Goal: Information Seeking & Learning: Learn about a topic

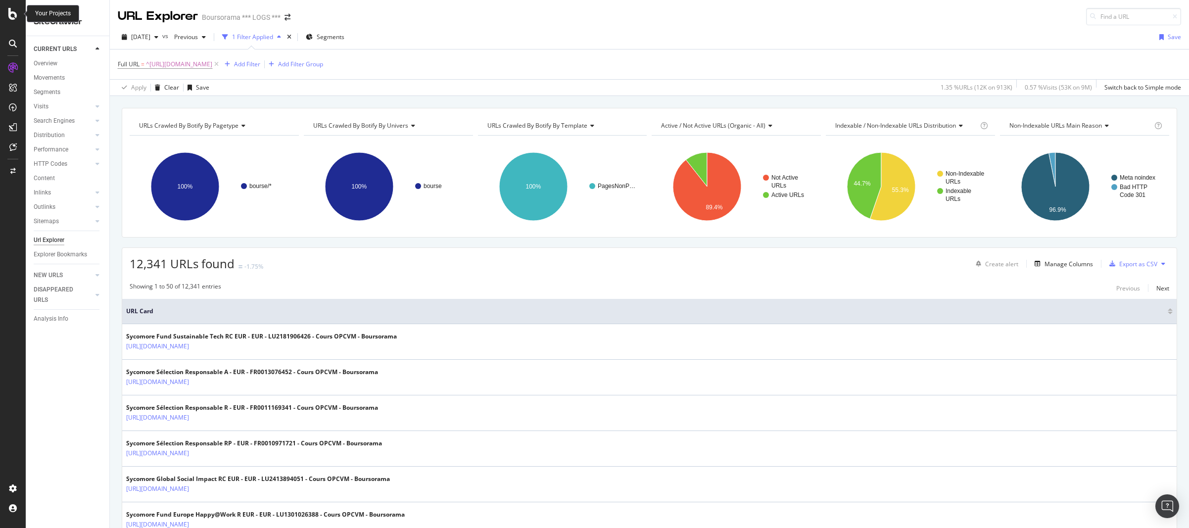
click at [9, 14] on icon at bounding box center [12, 14] width 9 height 12
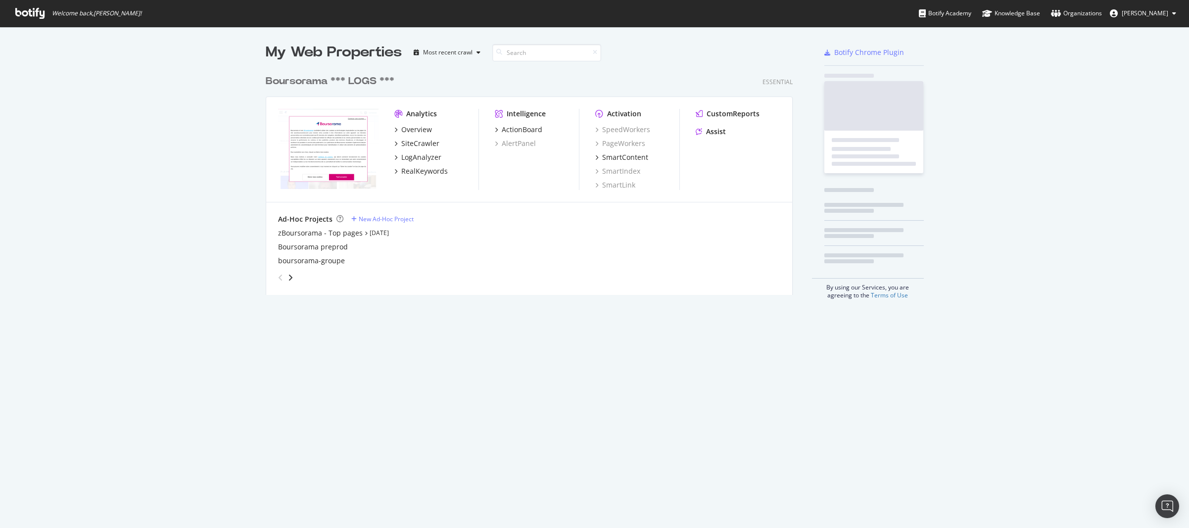
scroll to position [521, 1175]
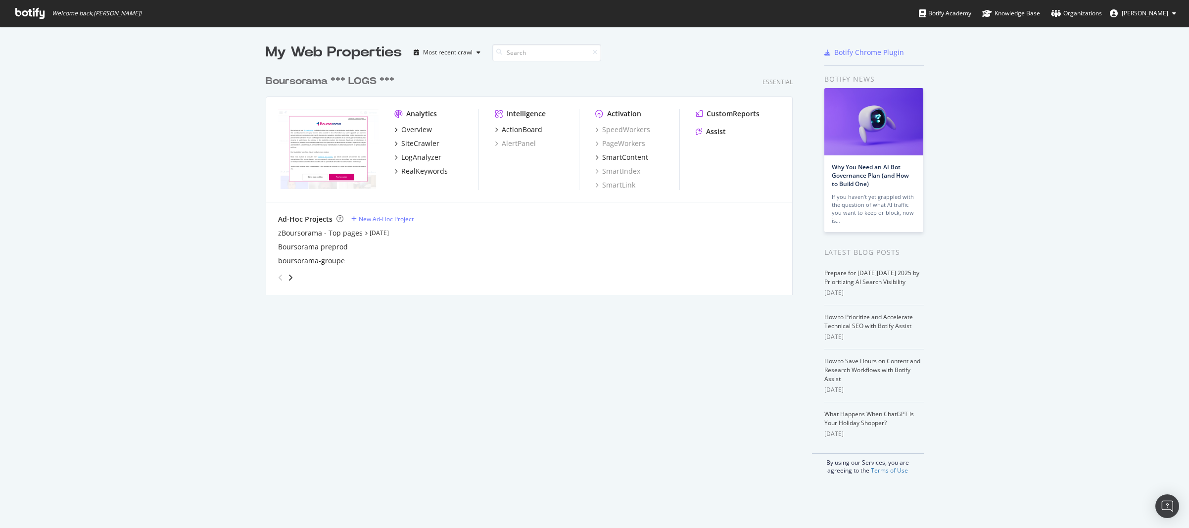
click at [300, 80] on div "Boursorama *** LOGS ***" at bounding box center [330, 81] width 129 height 14
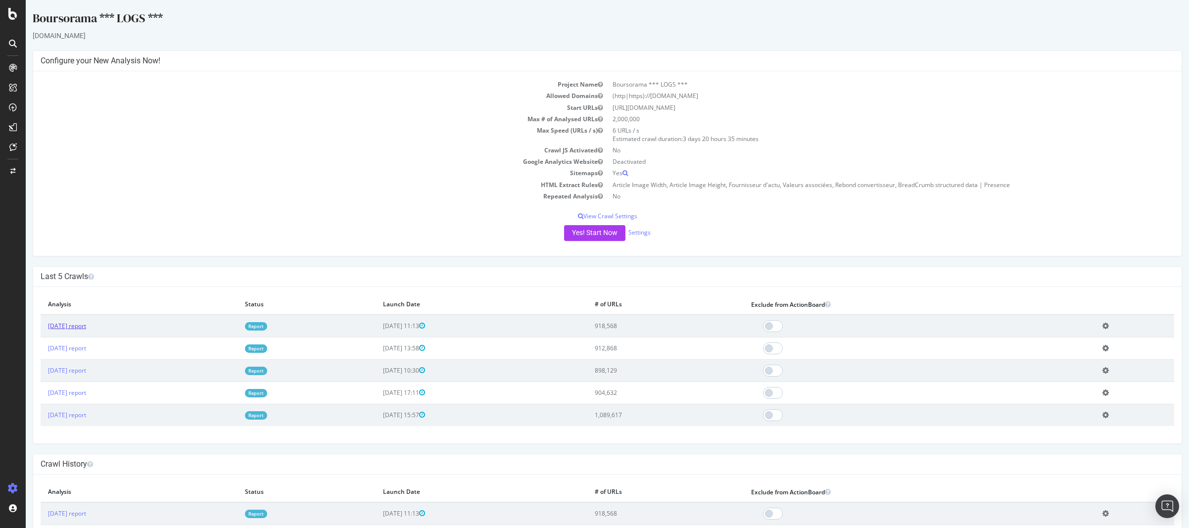
click at [72, 325] on link "2025 Oct. 6th report" at bounding box center [67, 326] width 38 height 8
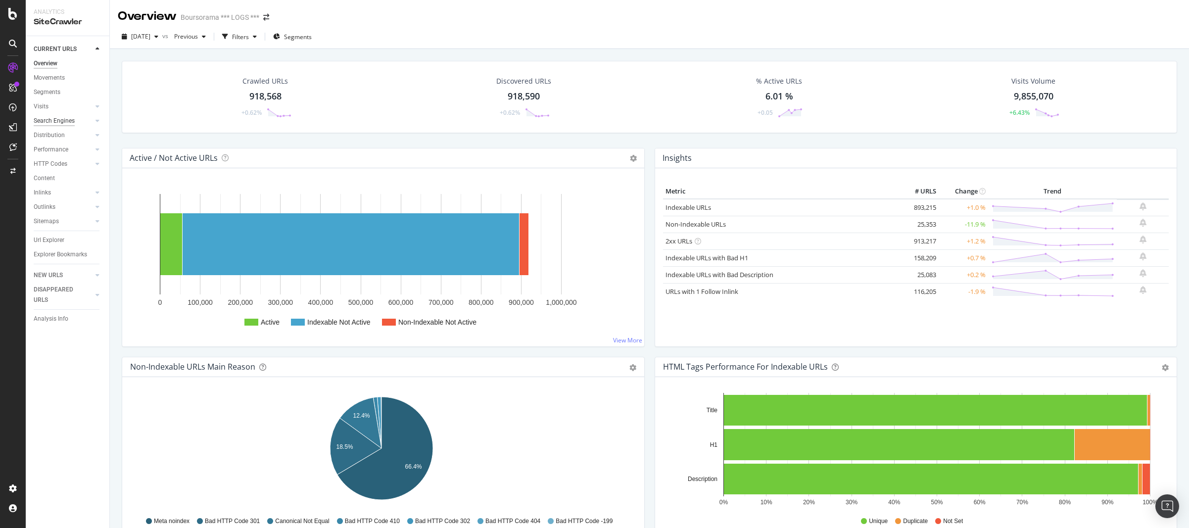
click at [50, 122] on div "Search Engines" at bounding box center [54, 121] width 41 height 10
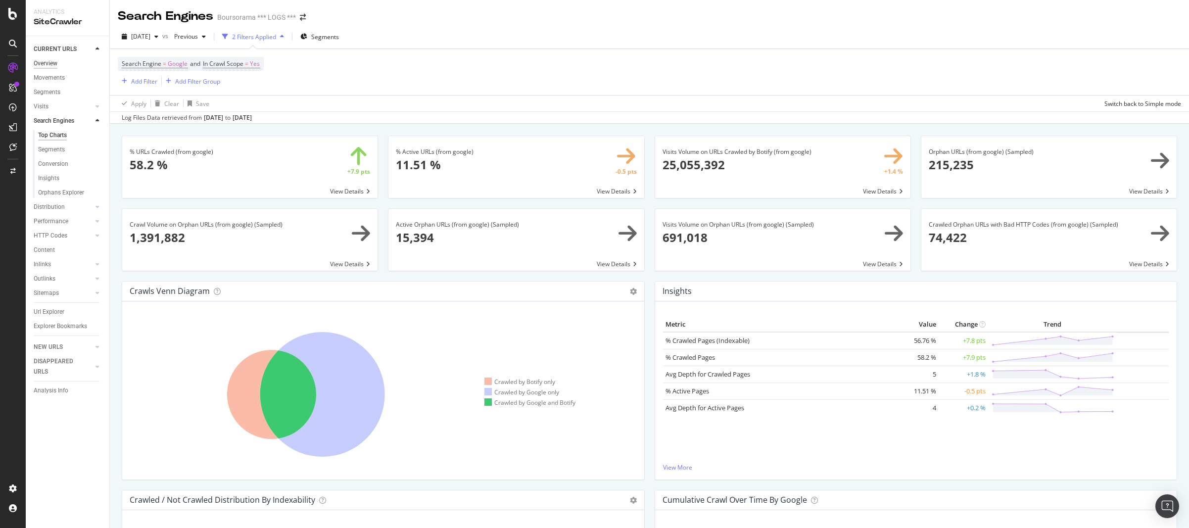
click at [49, 61] on div "Overview" at bounding box center [46, 63] width 24 height 10
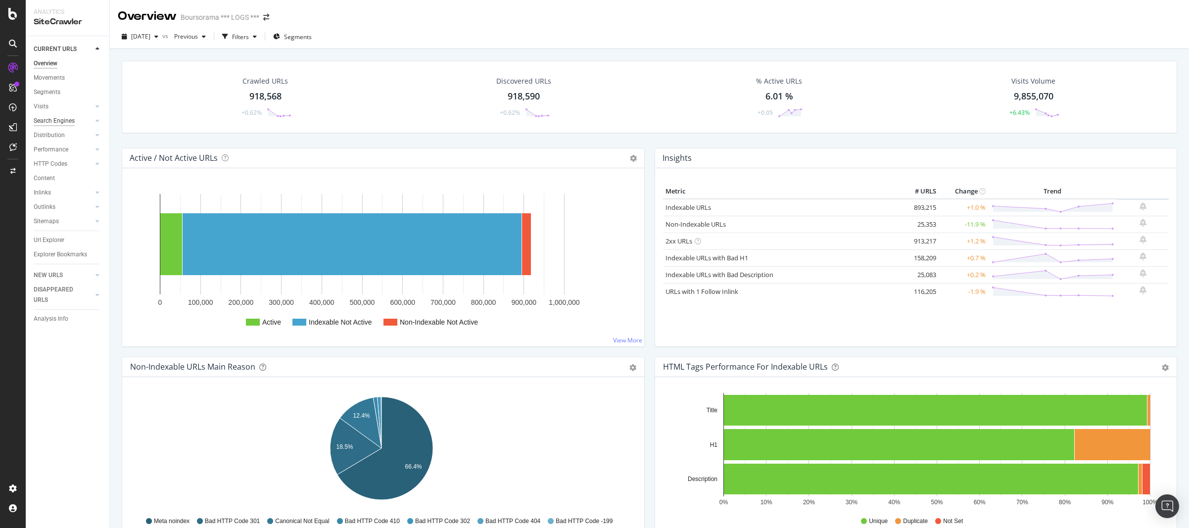
click at [46, 125] on div "Search Engines" at bounding box center [54, 121] width 41 height 10
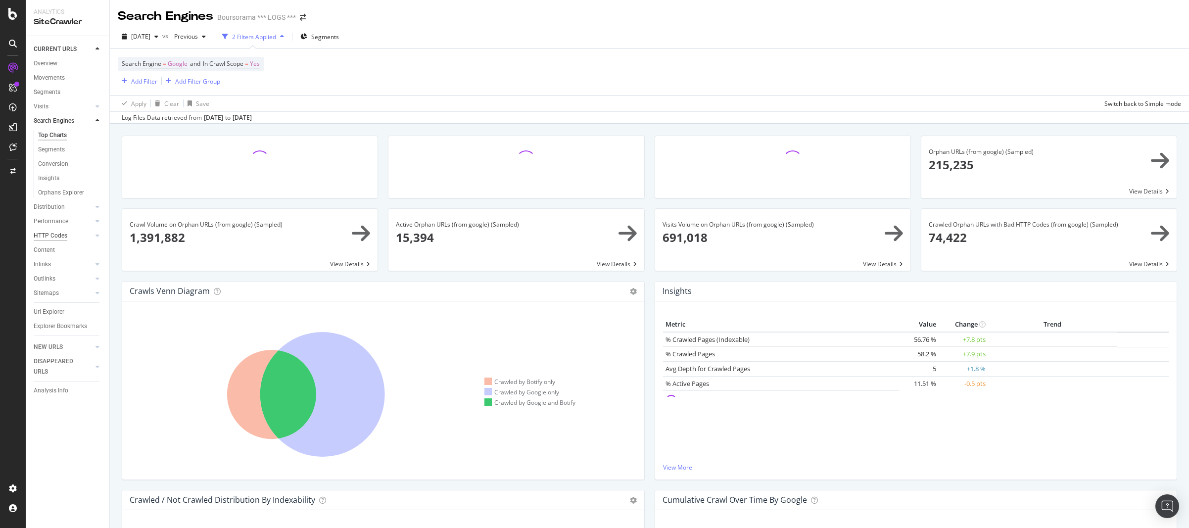
click at [49, 239] on div "HTTP Codes" at bounding box center [51, 236] width 34 height 10
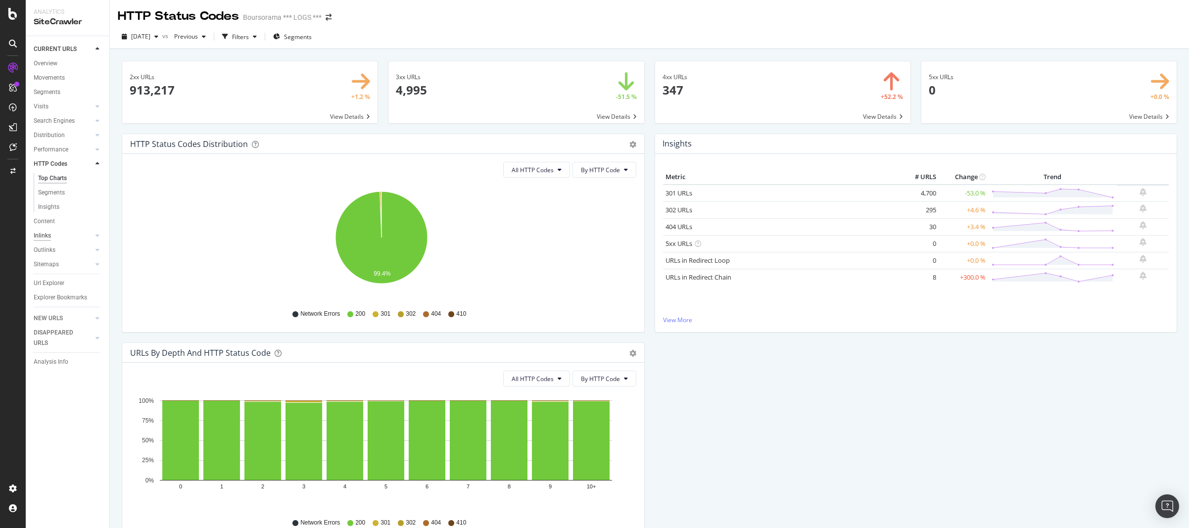
click at [41, 236] on div "Inlinks" at bounding box center [42, 236] width 17 height 10
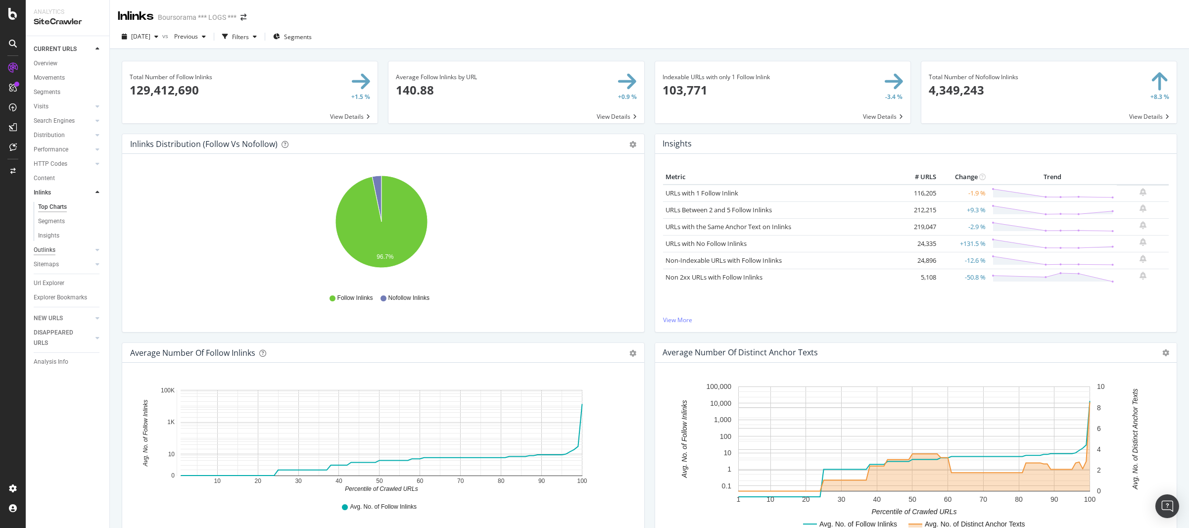
click at [47, 252] on div "Outlinks" at bounding box center [45, 250] width 22 height 10
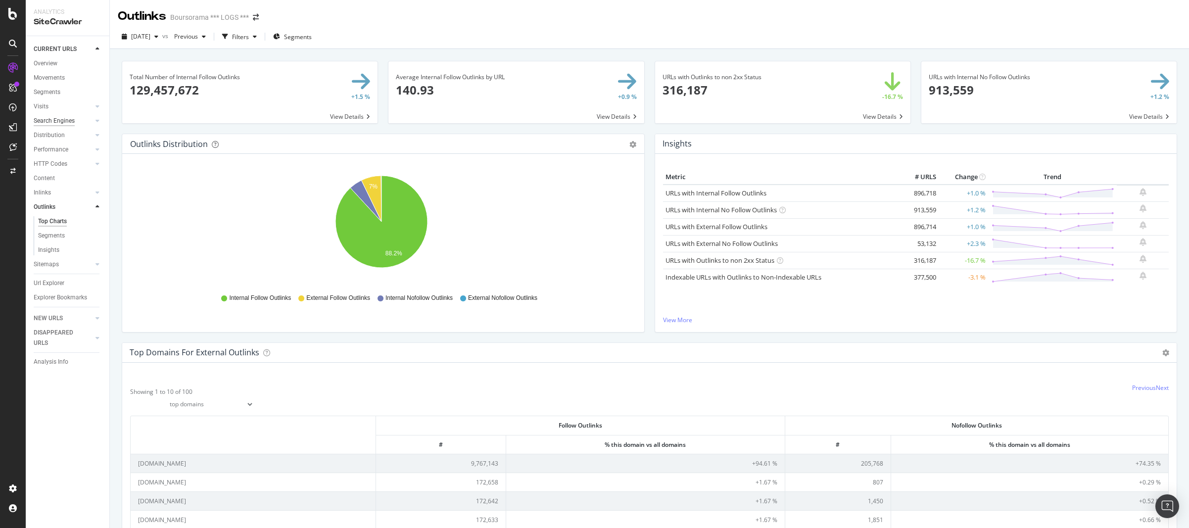
click at [52, 124] on div "Search Engines" at bounding box center [54, 121] width 41 height 10
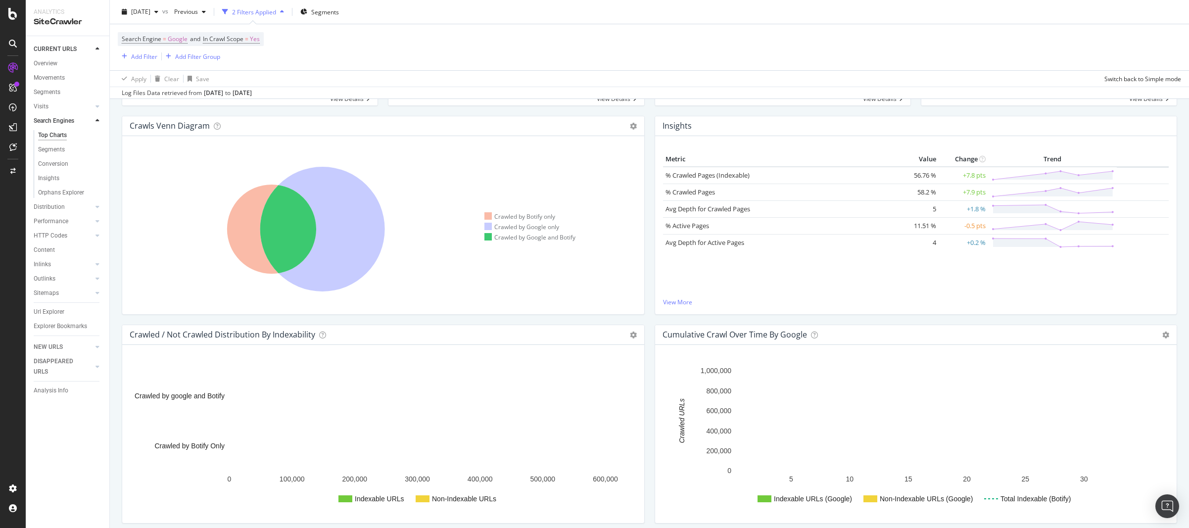
scroll to position [119, 0]
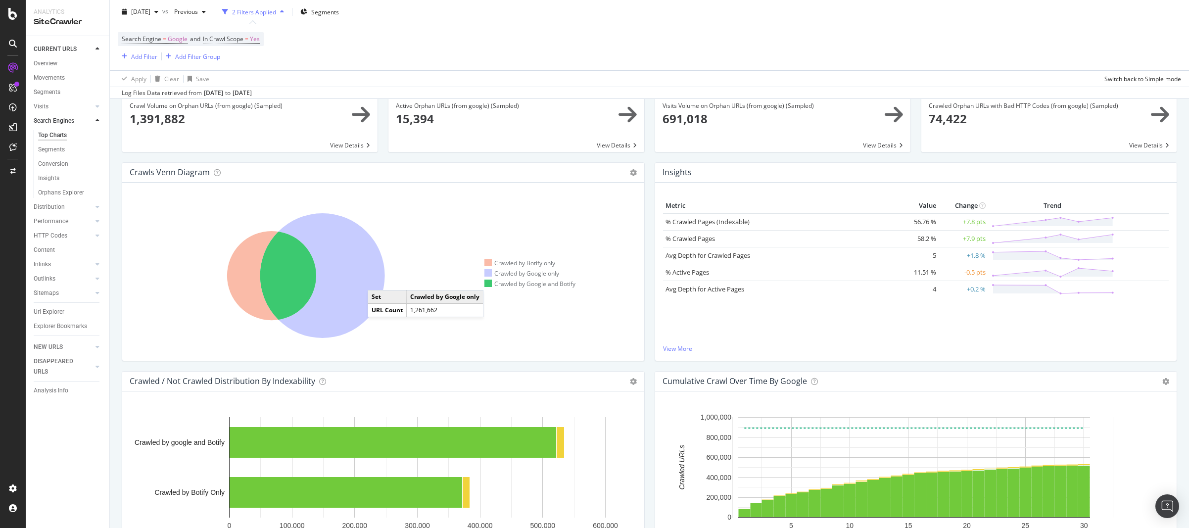
click at [365, 293] on icon at bounding box center [322, 275] width 125 height 125
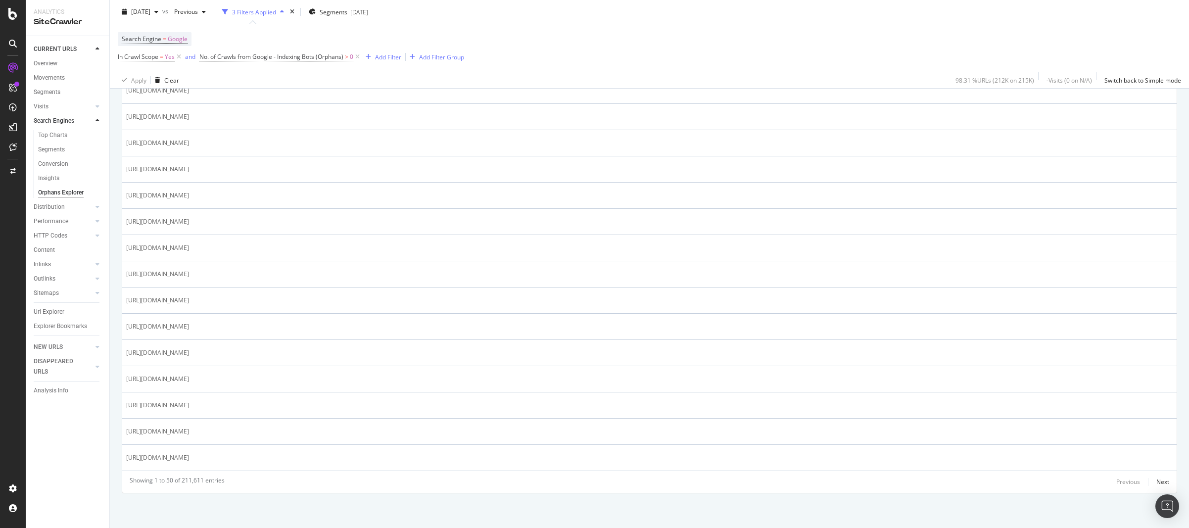
scroll to position [1202, 0]
click at [1160, 484] on div "Next" at bounding box center [1163, 482] width 13 height 8
click at [1157, 482] on div "Next" at bounding box center [1163, 482] width 13 height 8
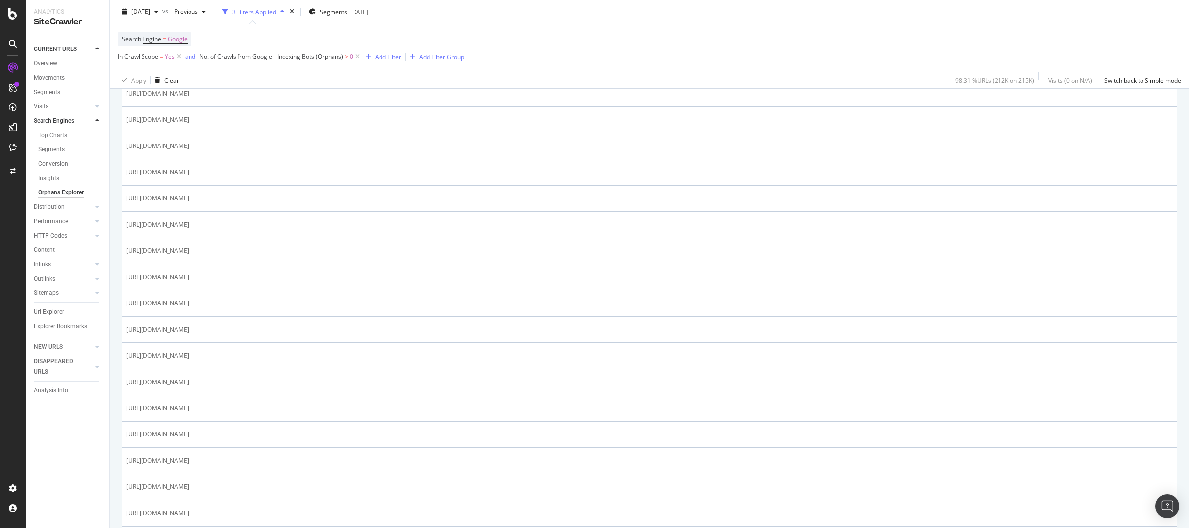
scroll to position [1183, 0]
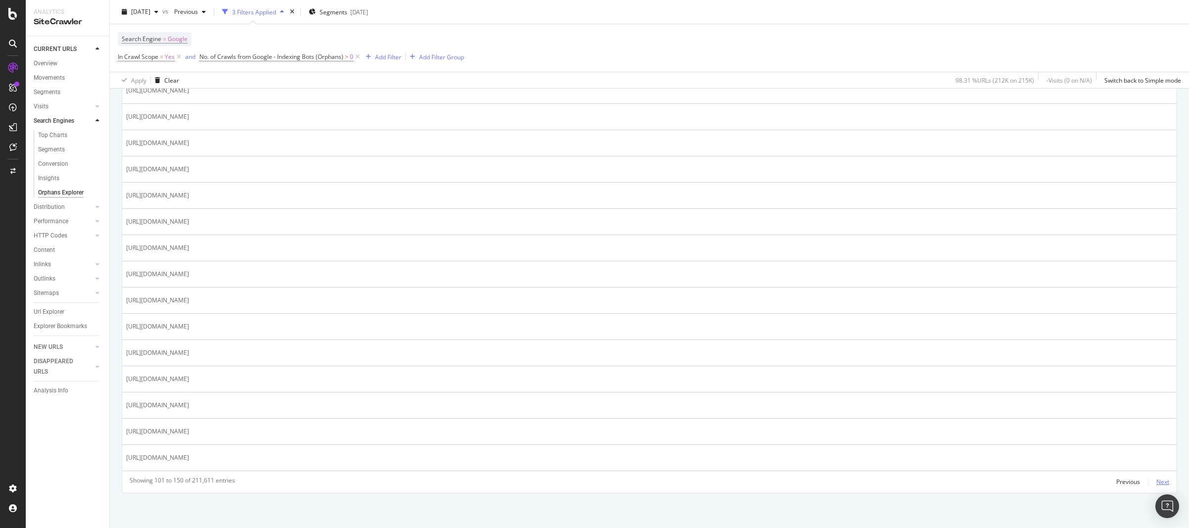
click at [1157, 485] on div "Next" at bounding box center [1163, 482] width 13 height 8
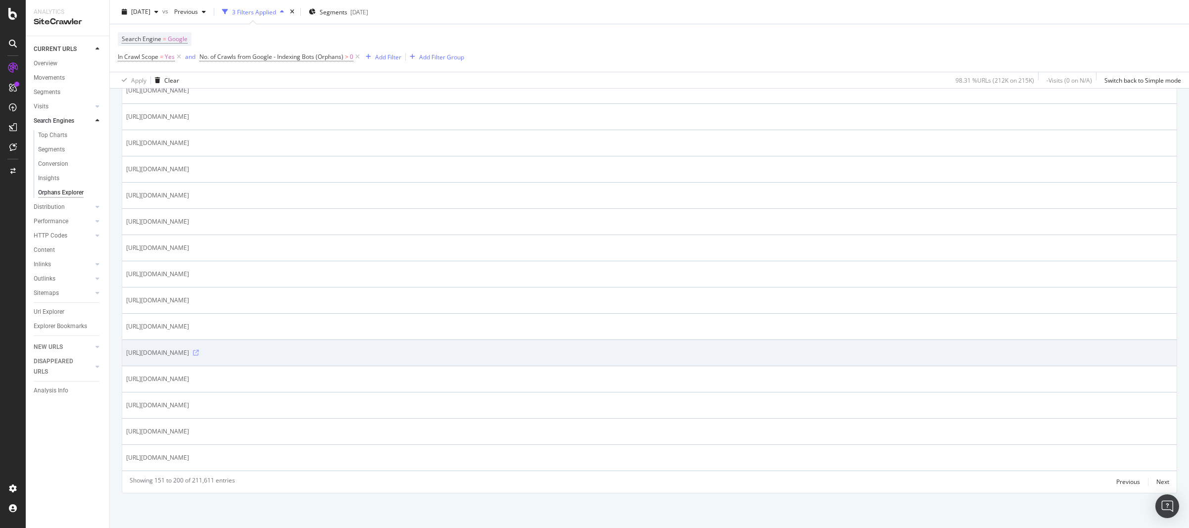
click at [199, 354] on icon at bounding box center [196, 353] width 6 height 6
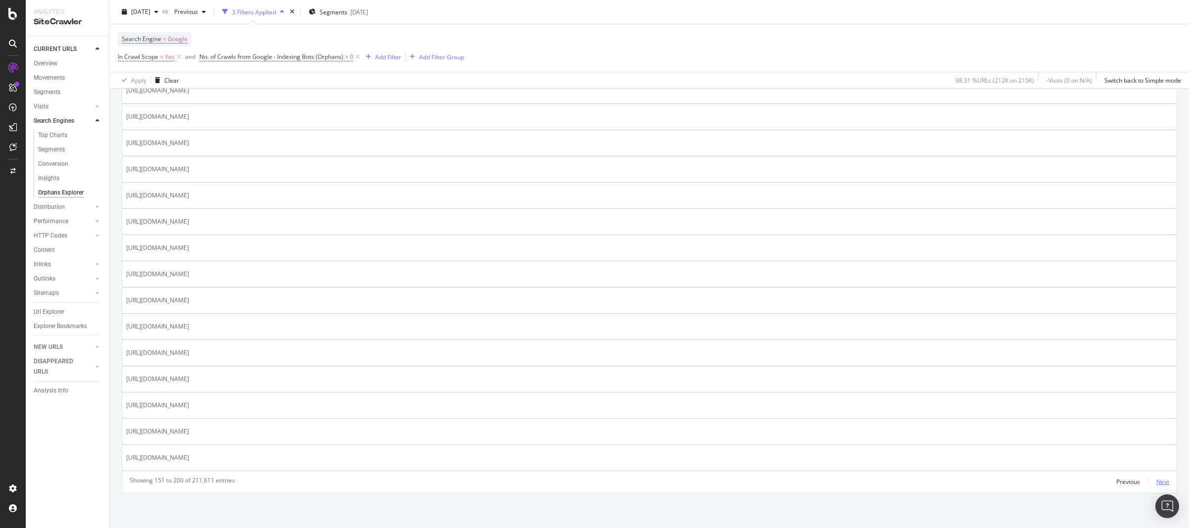
click at [1157, 484] on div "Next" at bounding box center [1163, 482] width 13 height 8
click at [1159, 481] on div "Next" at bounding box center [1163, 482] width 13 height 8
click at [1157, 481] on div "Next" at bounding box center [1163, 482] width 13 height 8
click at [1117, 481] on div "Previous" at bounding box center [1129, 482] width 24 height 8
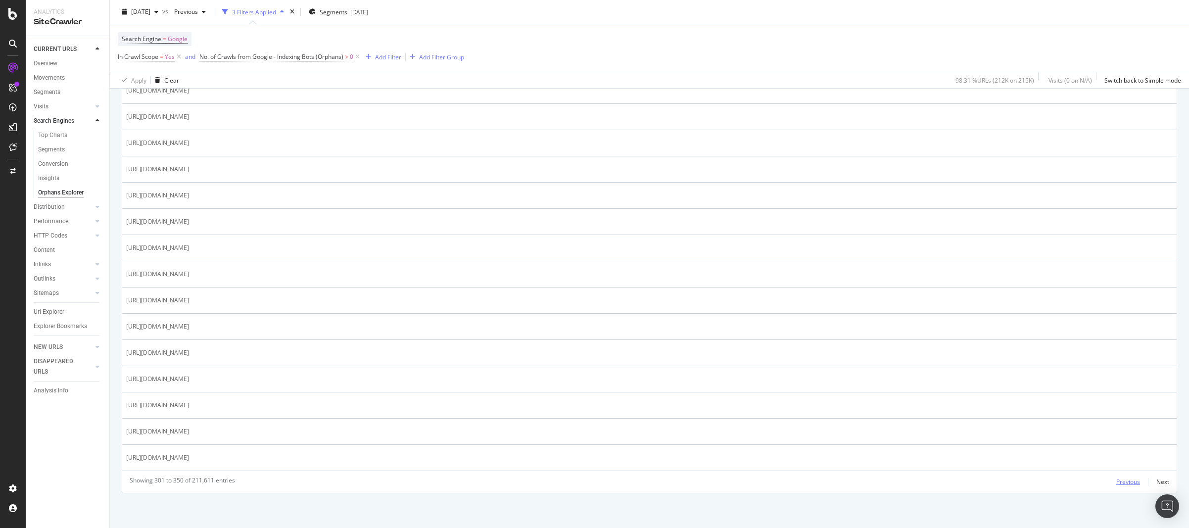
click at [1117, 483] on div "Previous" at bounding box center [1129, 482] width 24 height 8
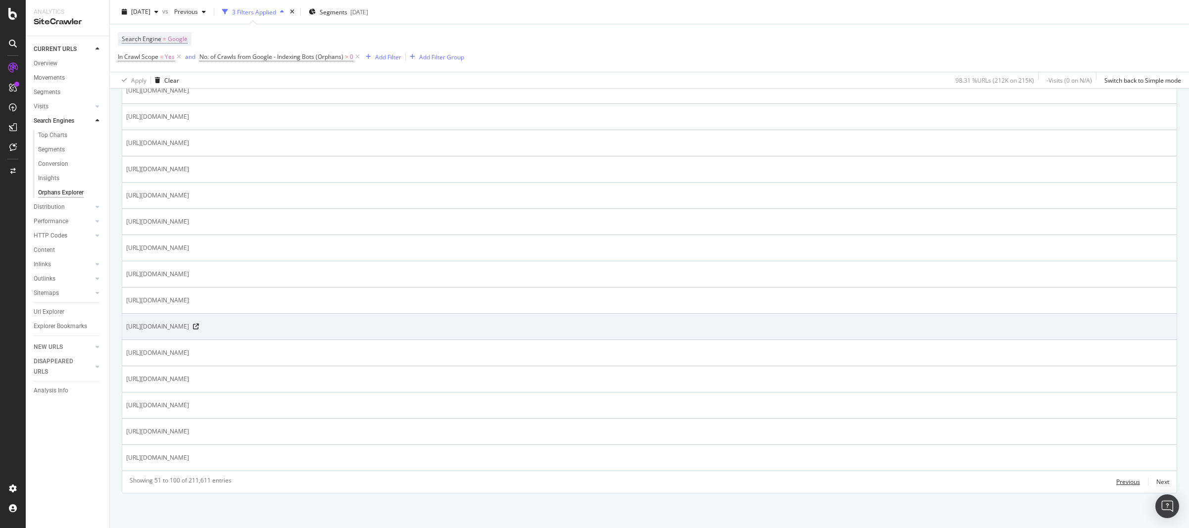
scroll to position [1202, 0]
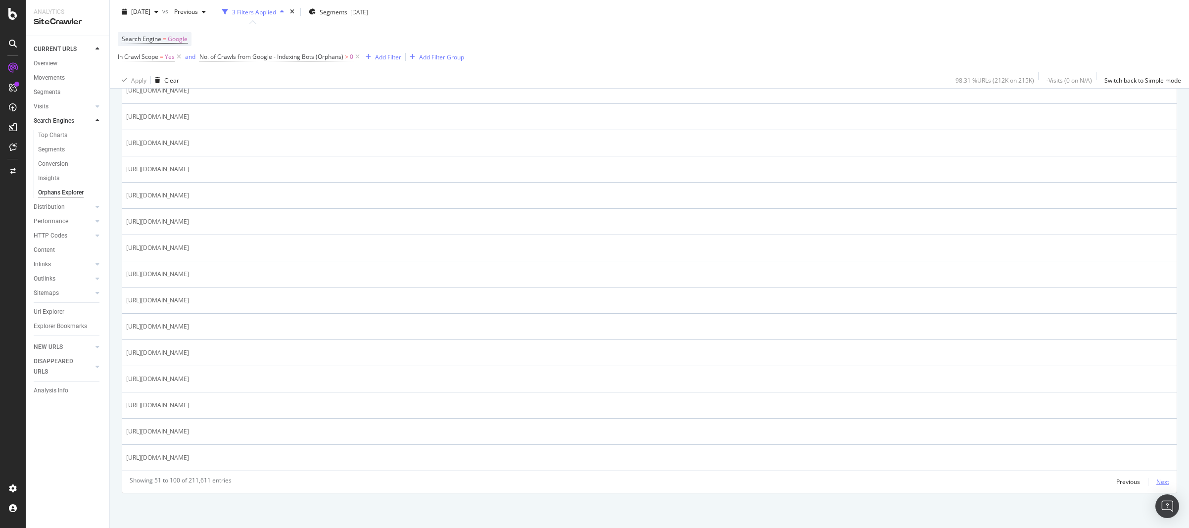
click at [1157, 484] on div "Next" at bounding box center [1163, 482] width 13 height 8
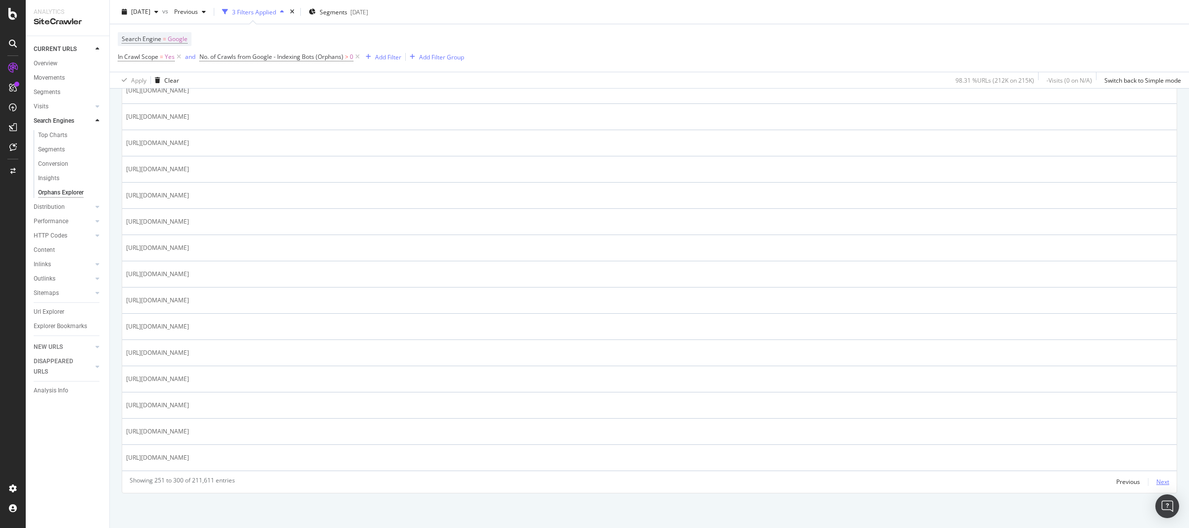
click at [1157, 484] on div "Next" at bounding box center [1163, 482] width 13 height 8
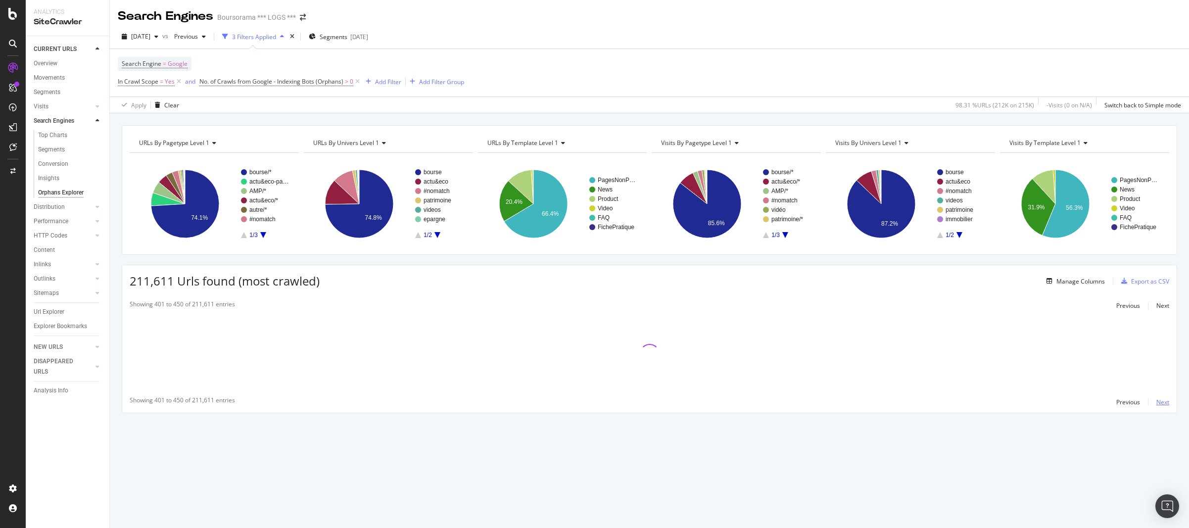
click at [1156, 484] on div "URLs By pagetype Level 1 Chart (by Value) Table Expand Export as CSV Export as …" at bounding box center [650, 320] width 1080 height 415
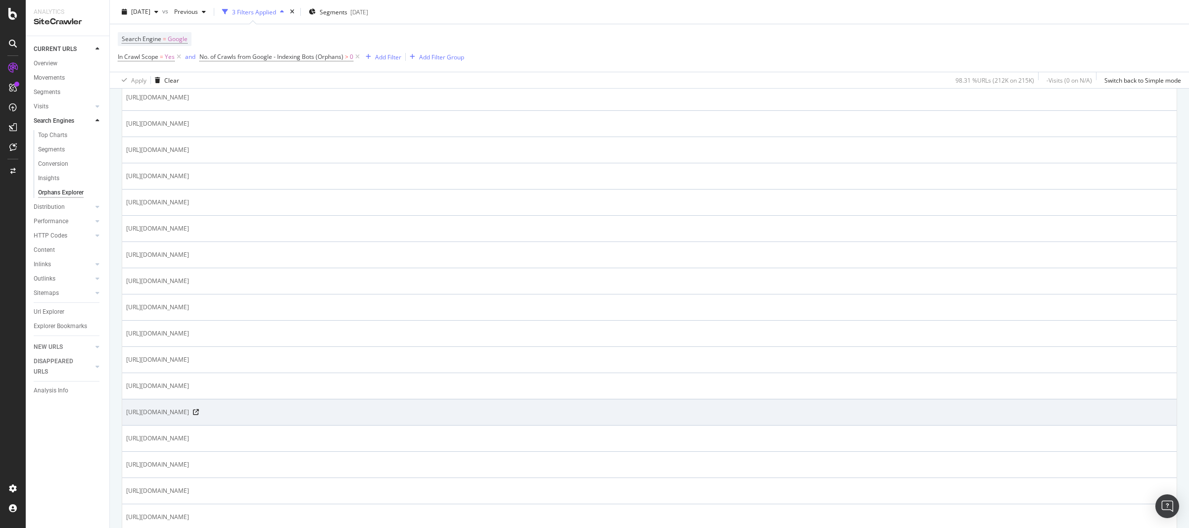
scroll to position [1183, 0]
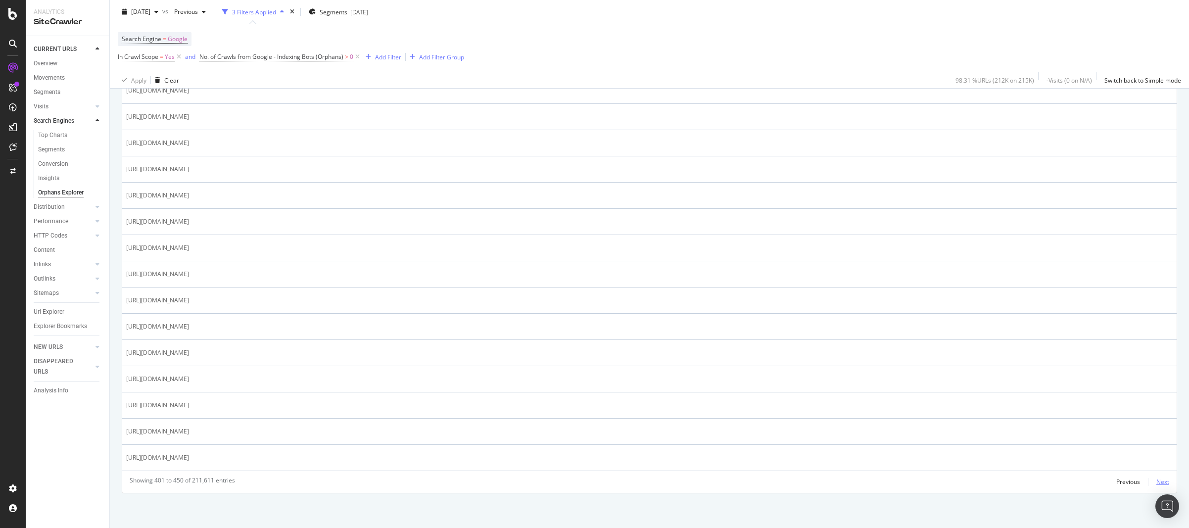
click at [1157, 484] on div "Next" at bounding box center [1163, 482] width 13 height 8
click at [1157, 482] on div "Next" at bounding box center [1163, 482] width 13 height 8
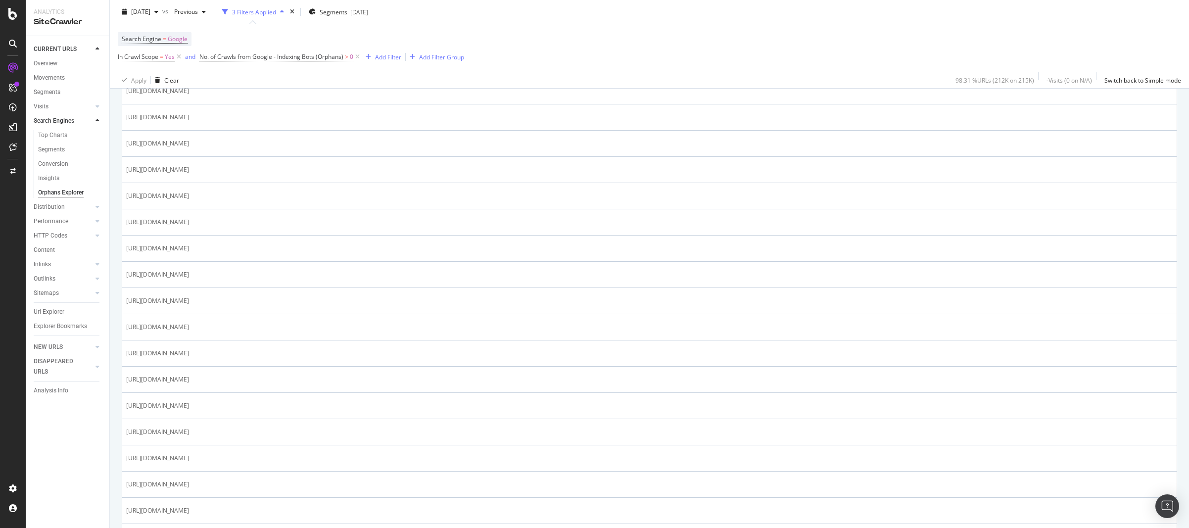
scroll to position [945, 0]
click at [53, 312] on div "Url Explorer" at bounding box center [49, 312] width 31 height 10
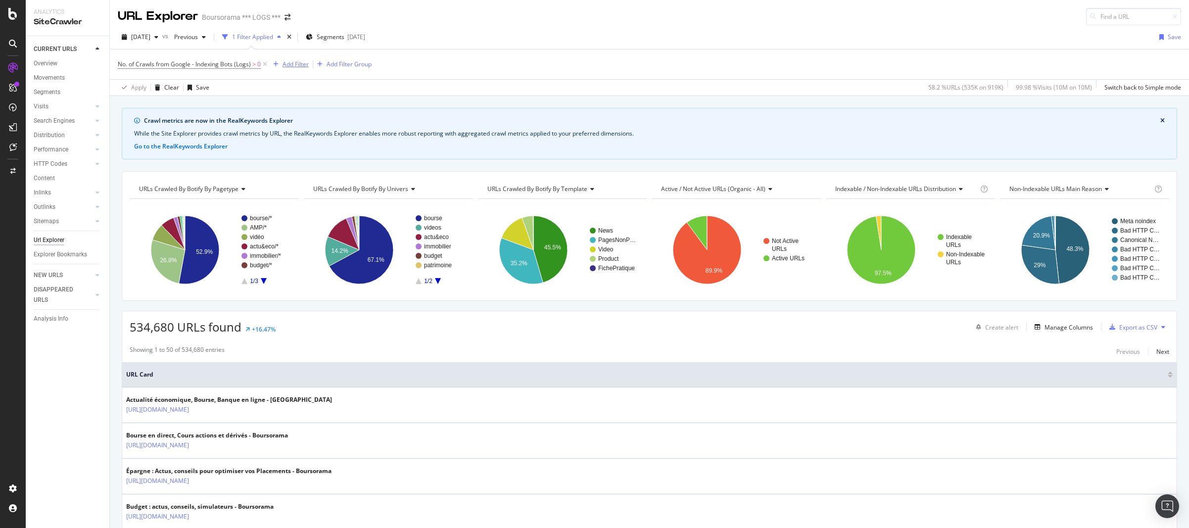
click at [273, 62] on icon "button" at bounding box center [275, 64] width 5 height 6
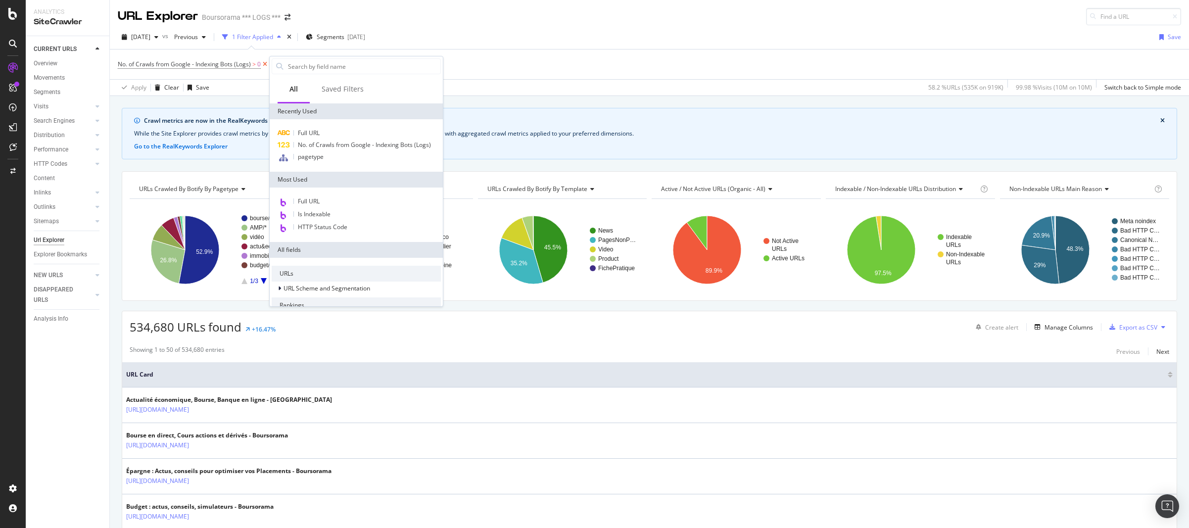
click at [262, 67] on icon at bounding box center [265, 64] width 8 height 10
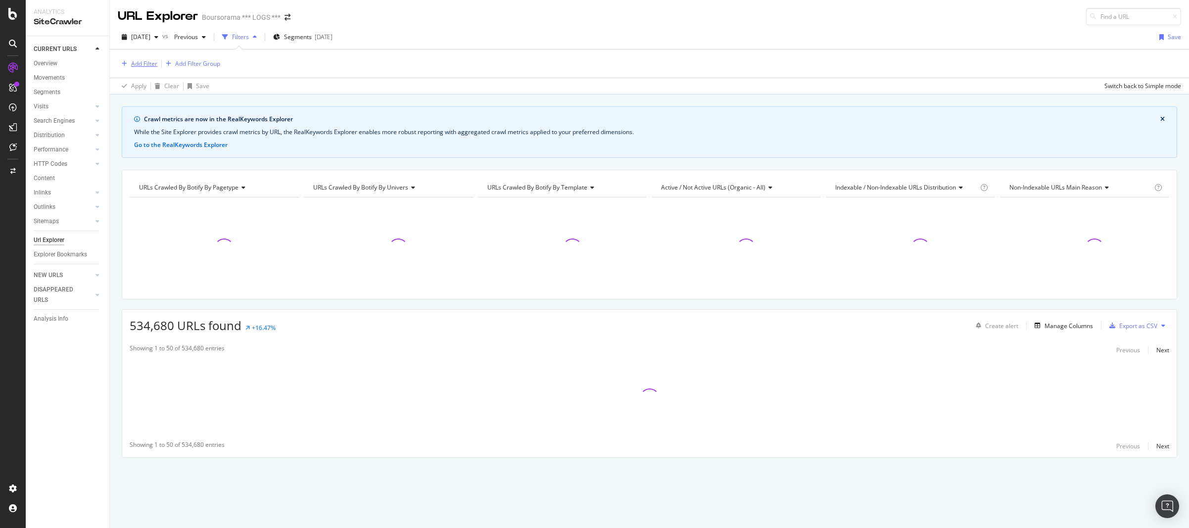
click at [153, 63] on div "Add Filter" at bounding box center [144, 63] width 26 height 8
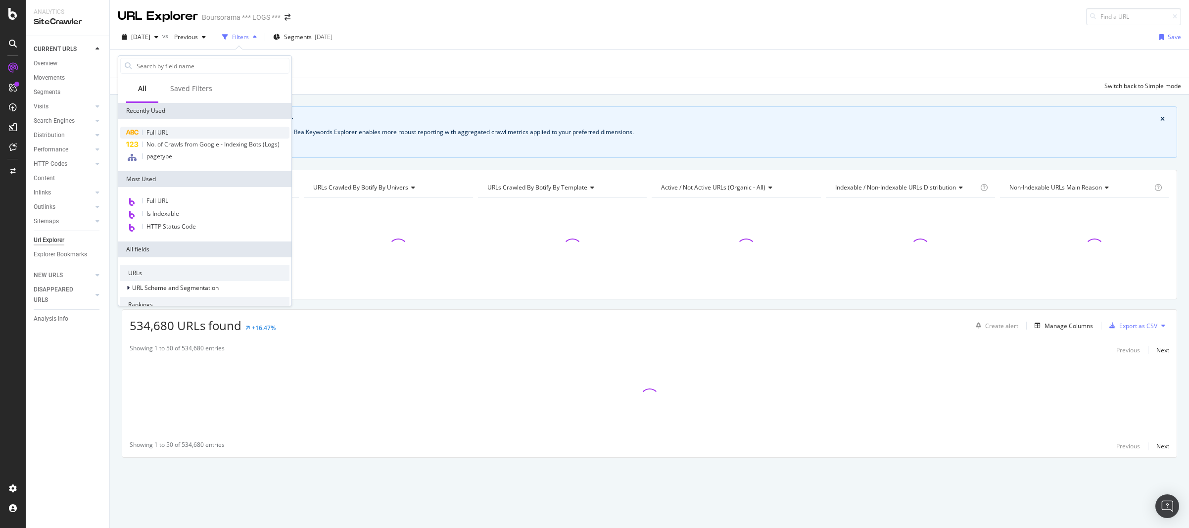
click at [157, 131] on span "Full URL" at bounding box center [158, 132] width 22 height 8
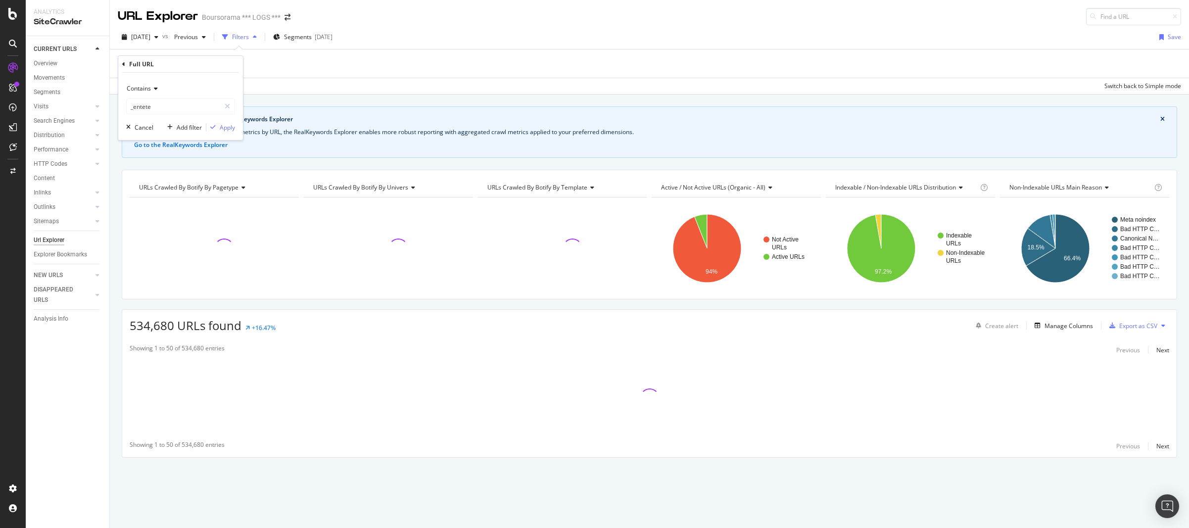
click at [149, 91] on span "Contains" at bounding box center [139, 88] width 24 height 8
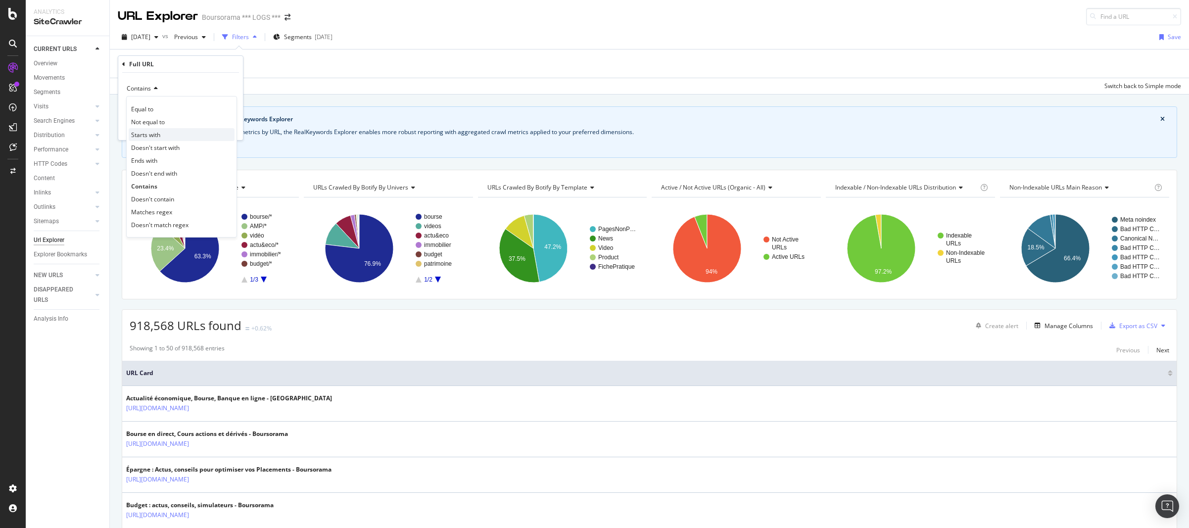
click at [153, 137] on span "Starts with" at bounding box center [145, 135] width 29 height 8
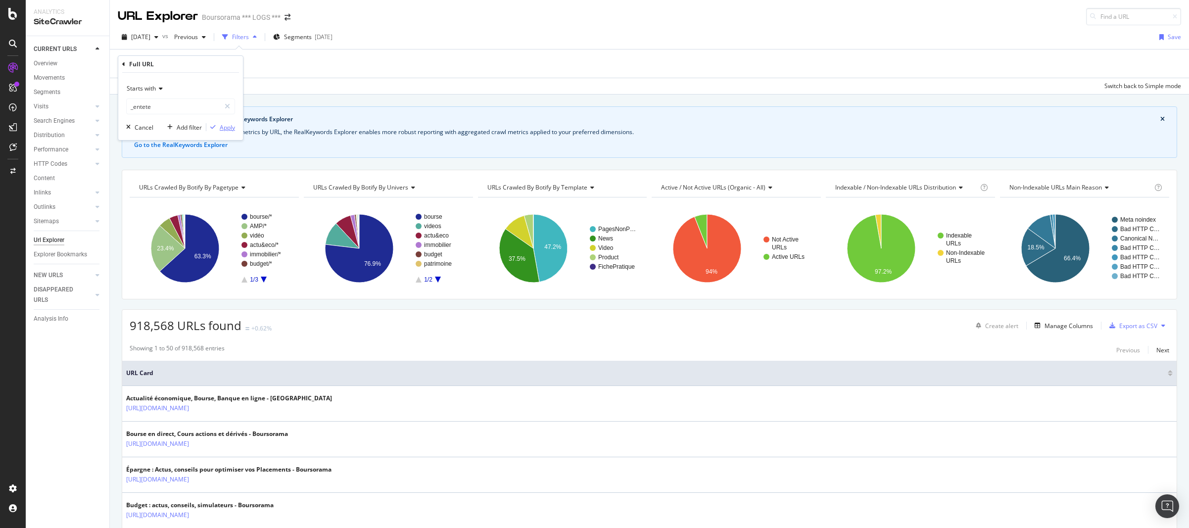
click at [223, 125] on div "Apply" at bounding box center [227, 127] width 15 height 8
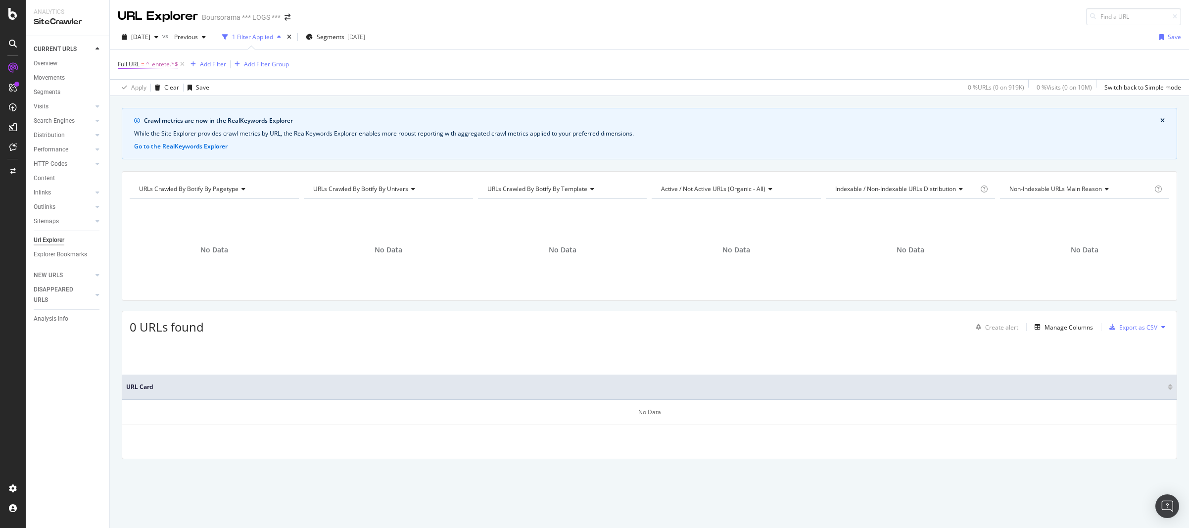
click at [160, 65] on span "^_entete.*$" at bounding box center [162, 64] width 32 height 14
click at [163, 106] on input "_entete" at bounding box center [174, 106] width 94 height 16
click at [154, 108] on input "_entete" at bounding box center [174, 106] width 94 height 16
type input "_formulaire"
click at [231, 127] on div "Apply" at bounding box center [227, 126] width 15 height 8
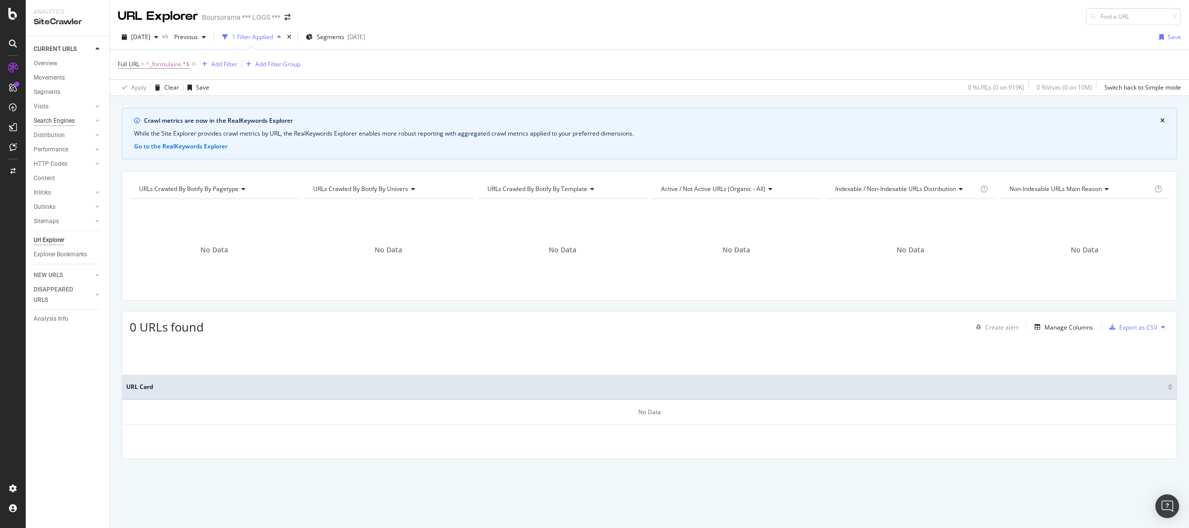
click at [61, 121] on div "Search Engines" at bounding box center [54, 121] width 41 height 10
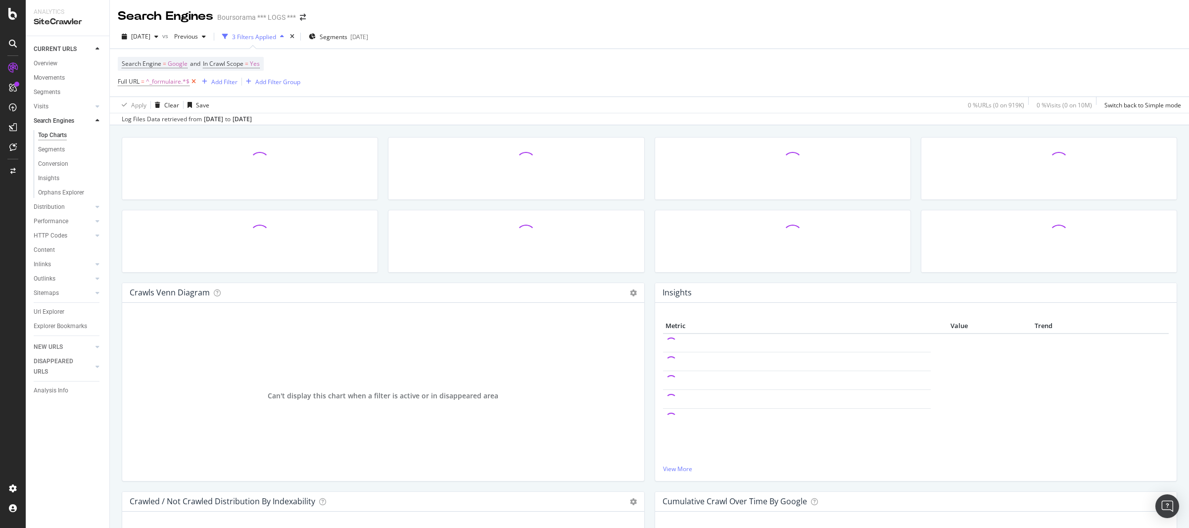
click at [196, 80] on icon at bounding box center [194, 82] width 8 height 10
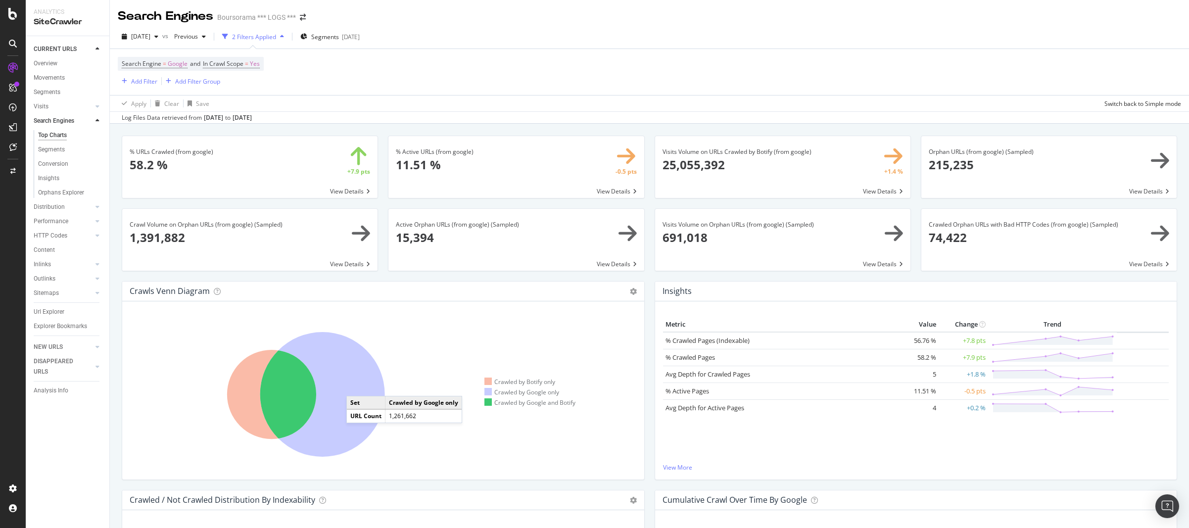
click at [356, 386] on icon at bounding box center [322, 394] width 125 height 125
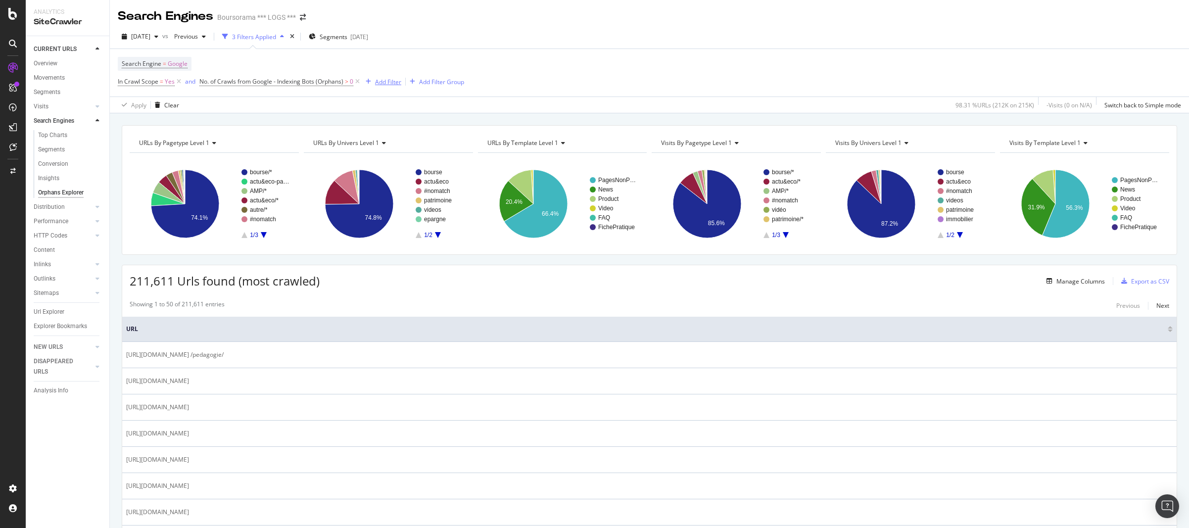
click at [387, 82] on div "Add Filter" at bounding box center [388, 82] width 26 height 8
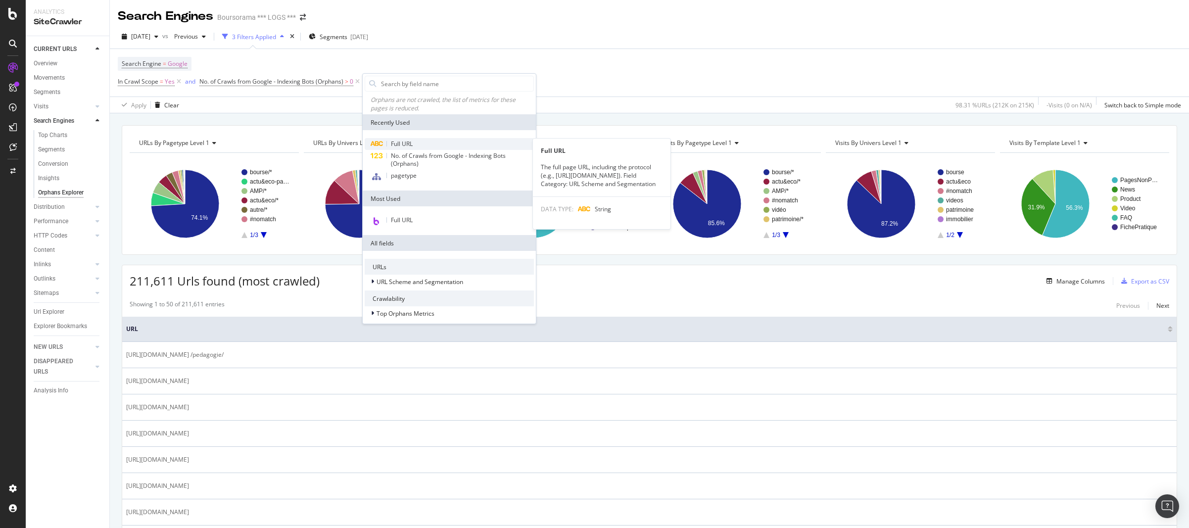
click at [425, 142] on div "Full URL" at bounding box center [449, 144] width 169 height 12
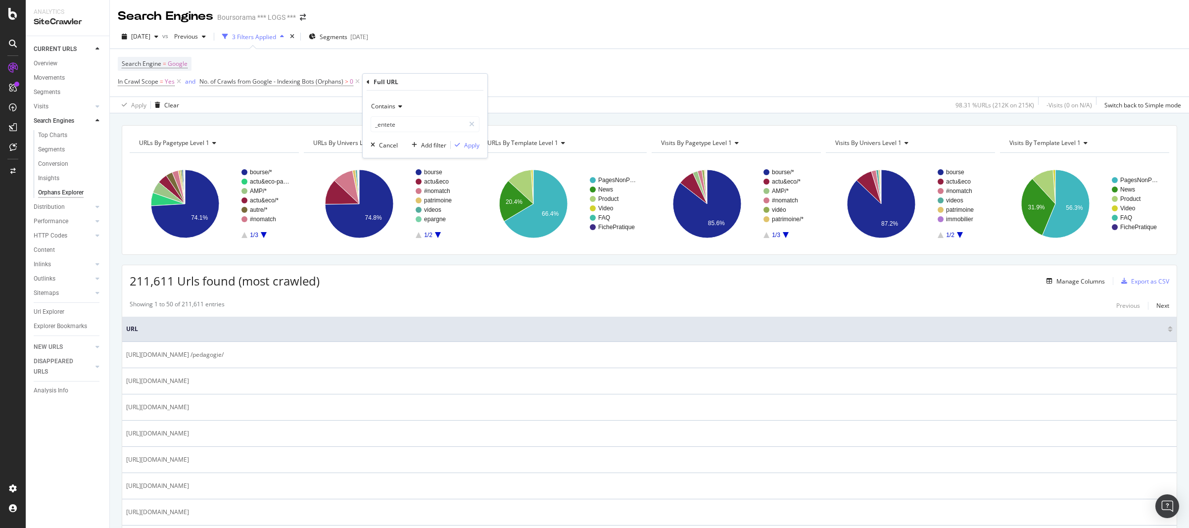
click at [400, 108] on icon at bounding box center [398, 106] width 7 height 6
click at [398, 155] on span "Starts with" at bounding box center [390, 152] width 29 height 8
click at [403, 123] on input "_entete" at bounding box center [418, 124] width 94 height 16
click at [410, 125] on input "_entete" at bounding box center [418, 124] width 94 height 16
drag, startPoint x: 406, startPoint y: 124, endPoint x: 369, endPoint y: 125, distance: 37.6
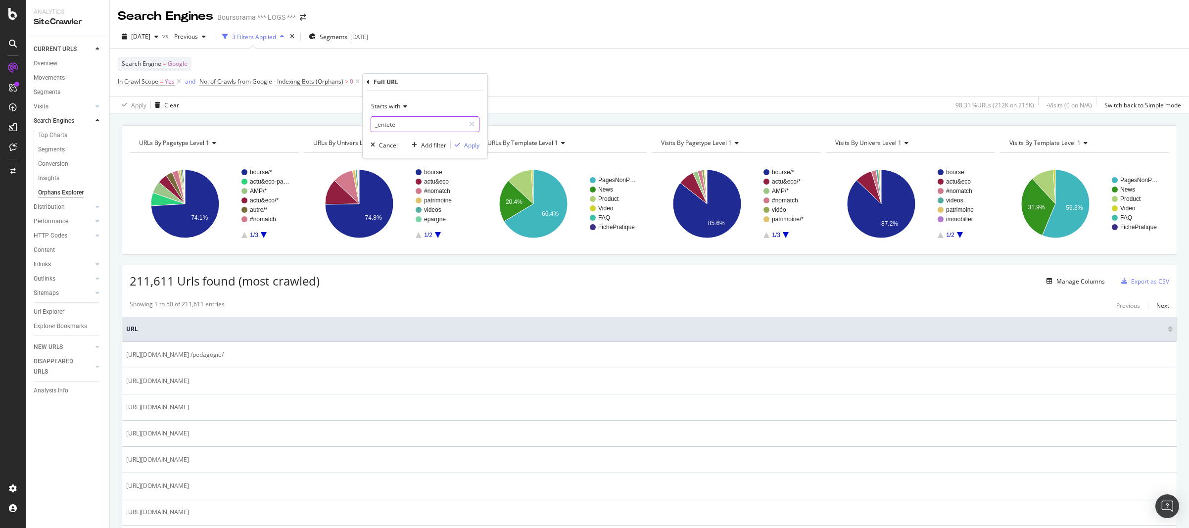
click at [369, 125] on div "Starts with _entete Cancel Add filter Apply" at bounding box center [425, 124] width 125 height 67
type input "[URL][DOMAIN_NAME]"
click at [470, 143] on div "Apply" at bounding box center [471, 145] width 15 height 8
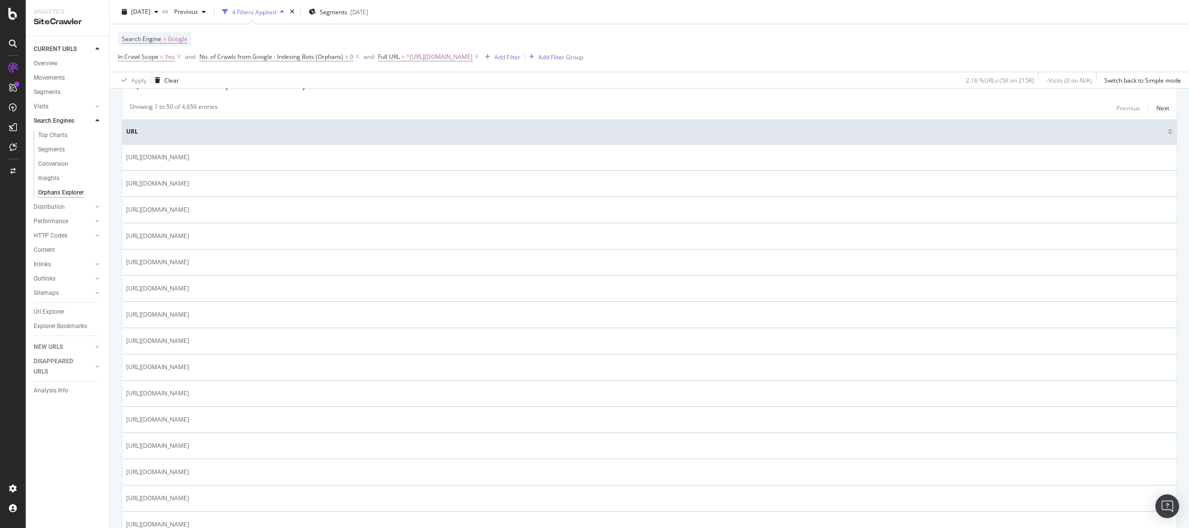
scroll to position [54, 0]
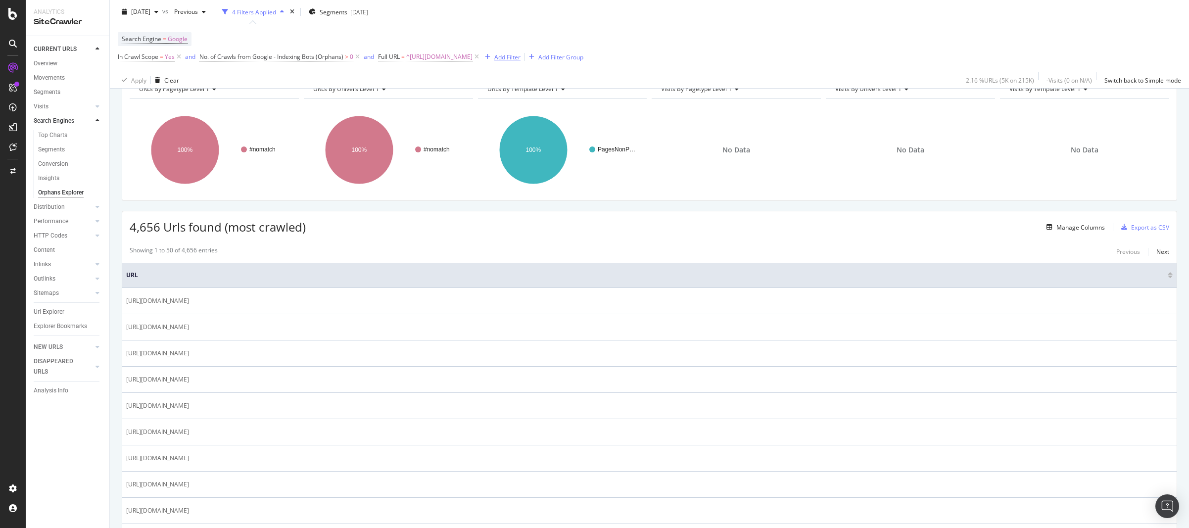
click at [521, 55] on div "Add Filter" at bounding box center [507, 56] width 26 height 8
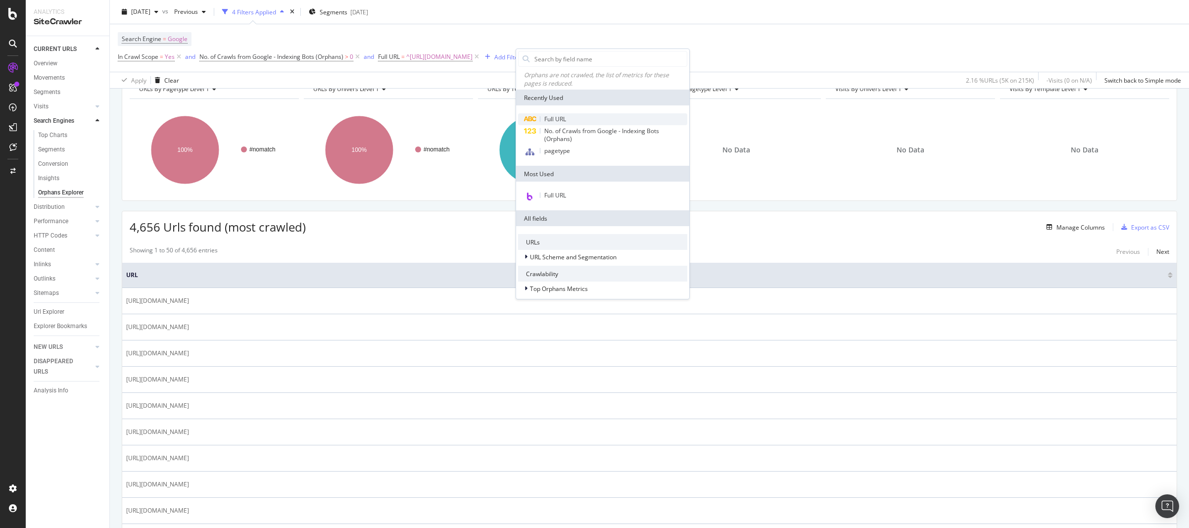
click at [563, 121] on span "Full URL" at bounding box center [555, 119] width 22 height 8
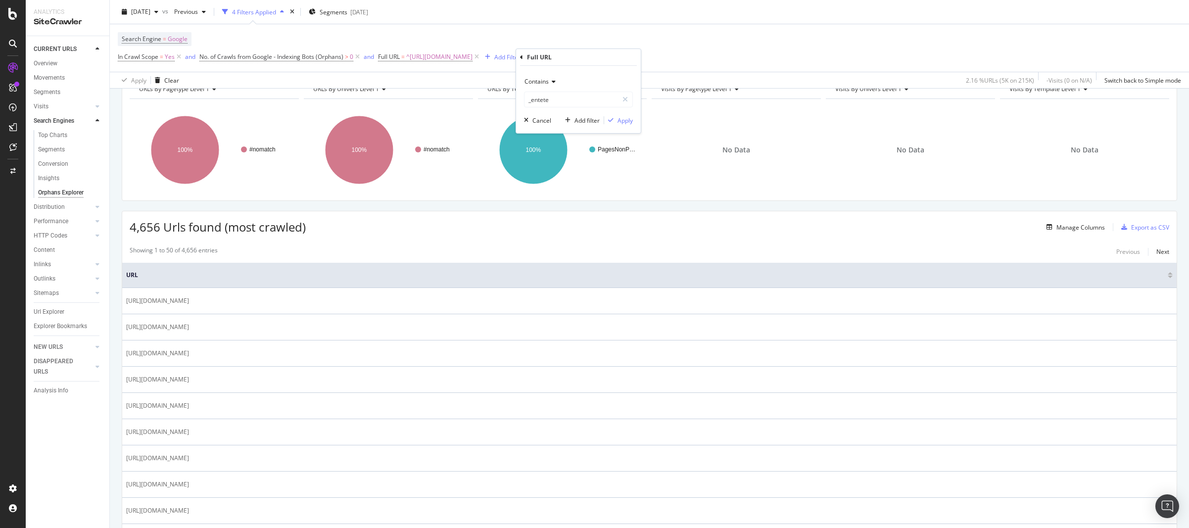
click at [552, 86] on div "Contains" at bounding box center [578, 82] width 109 height 16
click at [559, 195] on span "Doesn't contain" at bounding box center [550, 192] width 43 height 8
click at [552, 100] on input "_entete" at bounding box center [572, 100] width 94 height 16
type input "formulaire_date"
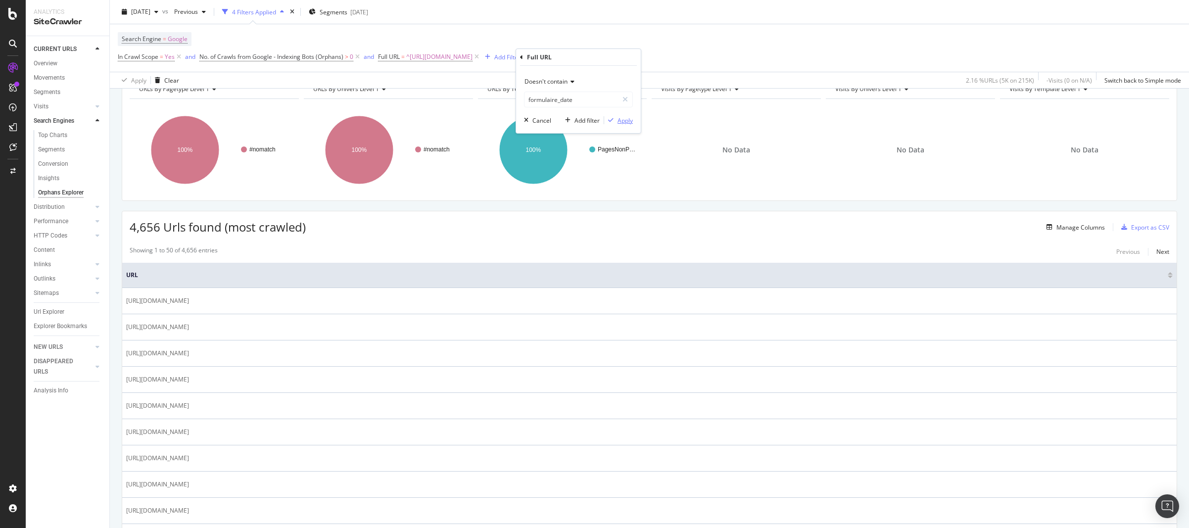
click at [621, 121] on div "Apply" at bounding box center [625, 120] width 15 height 8
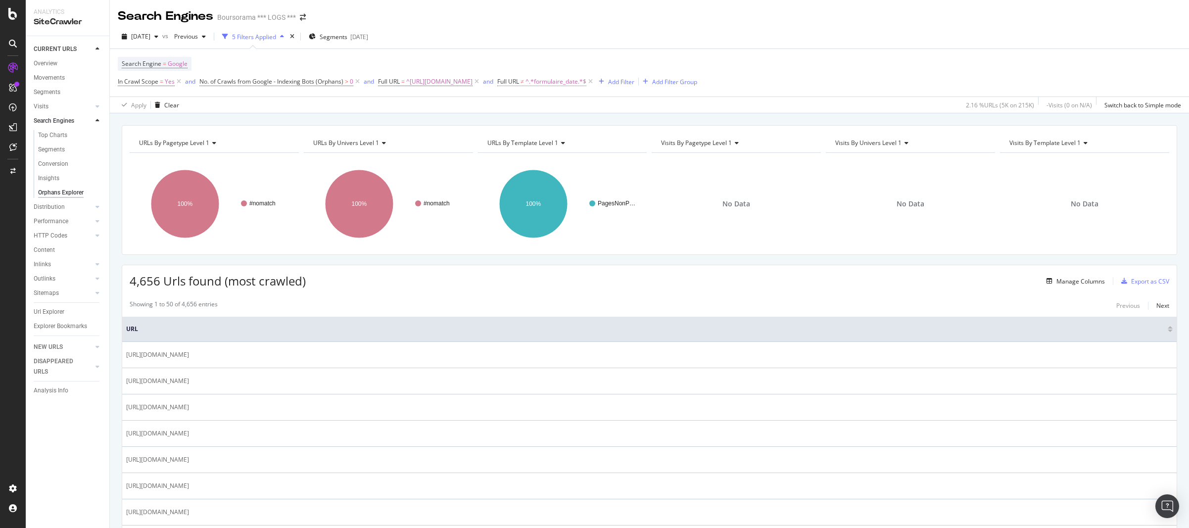
click at [587, 84] on span "^.*formulaire_date.*$" at bounding box center [556, 82] width 61 height 14
click at [577, 123] on input "formulaire_date" at bounding box center [588, 123] width 94 height 16
click at [579, 123] on input "formulaire_date" at bounding box center [588, 123] width 94 height 16
type input "formulaire-date"
click at [647, 145] on div "Apply" at bounding box center [641, 144] width 15 height 8
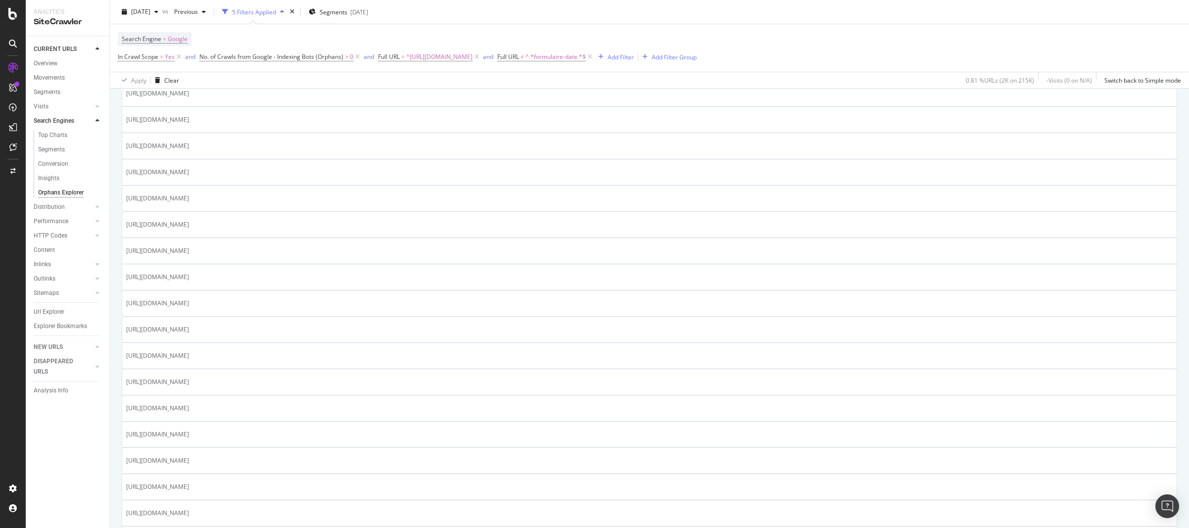
scroll to position [1183, 0]
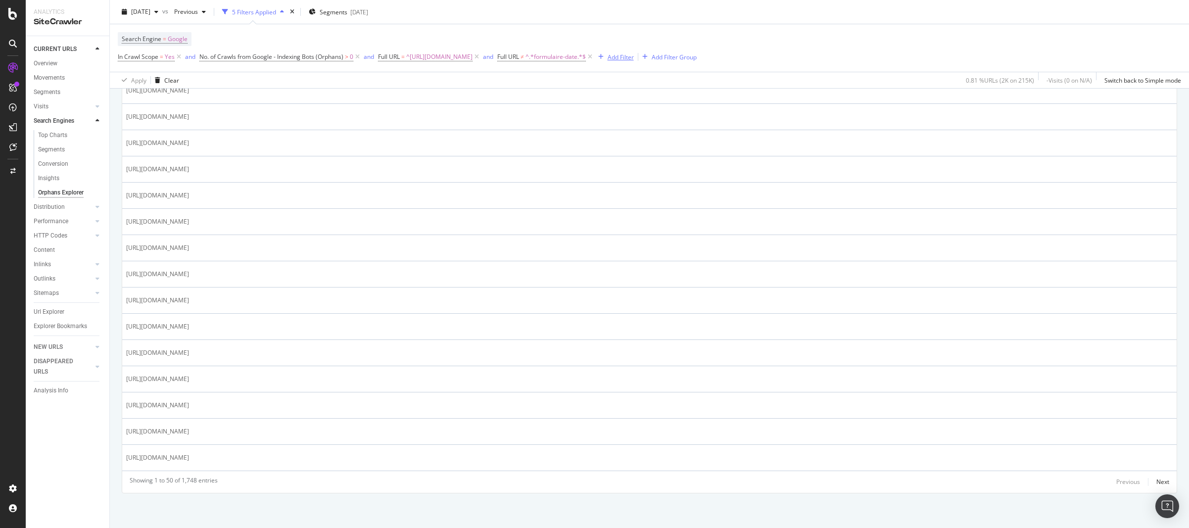
click at [634, 58] on div "Add Filter" at bounding box center [621, 56] width 26 height 8
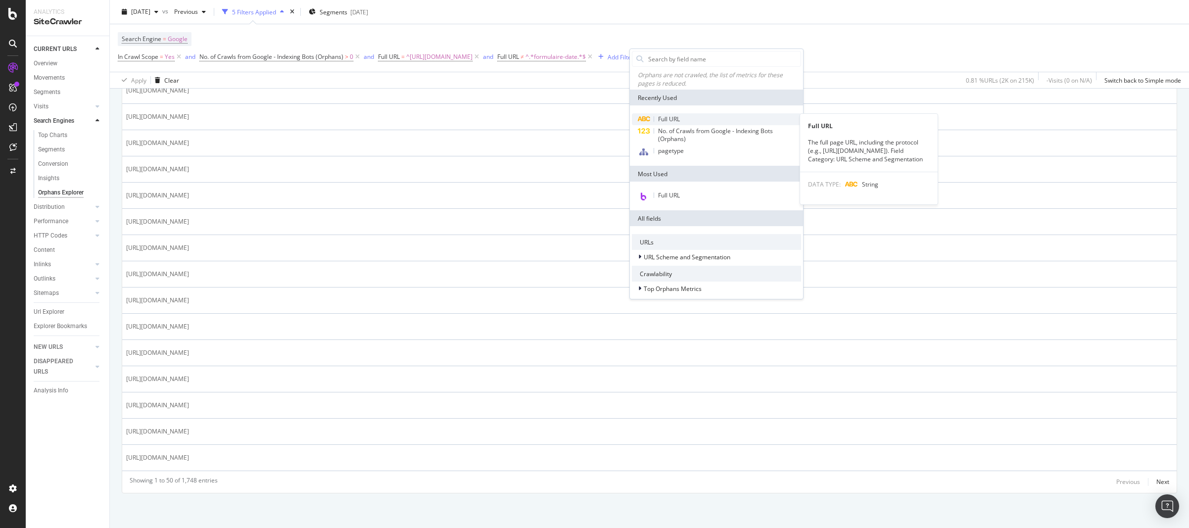
click at [682, 119] on div "Full URL" at bounding box center [716, 119] width 169 height 12
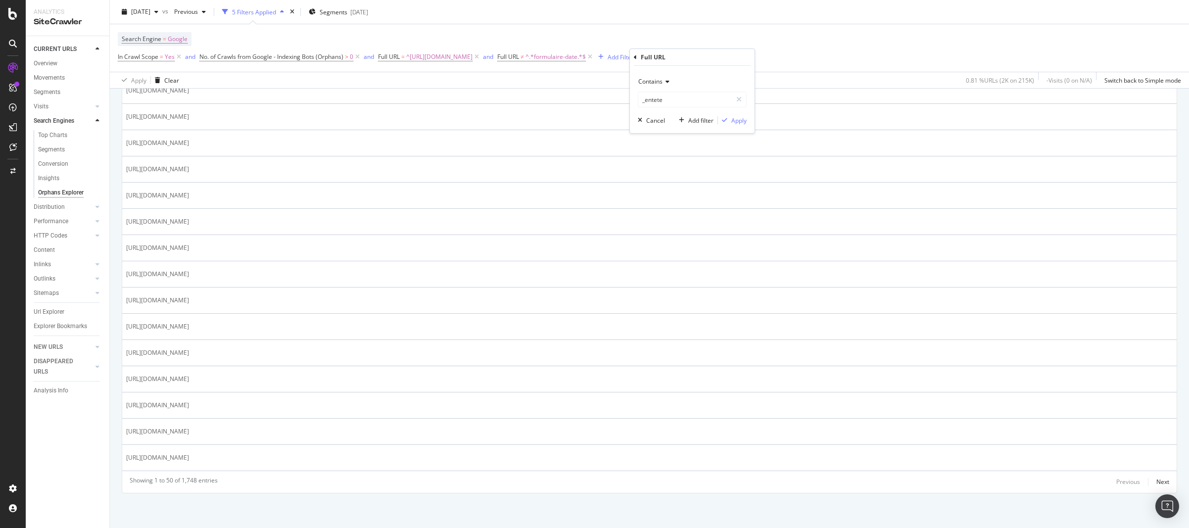
click at [665, 83] on icon at bounding box center [666, 82] width 7 height 6
click at [670, 192] on span "Doesn't contain" at bounding box center [664, 192] width 43 height 8
click at [658, 99] on input "_entete" at bounding box center [686, 100] width 94 height 16
type input "formulaire-period"
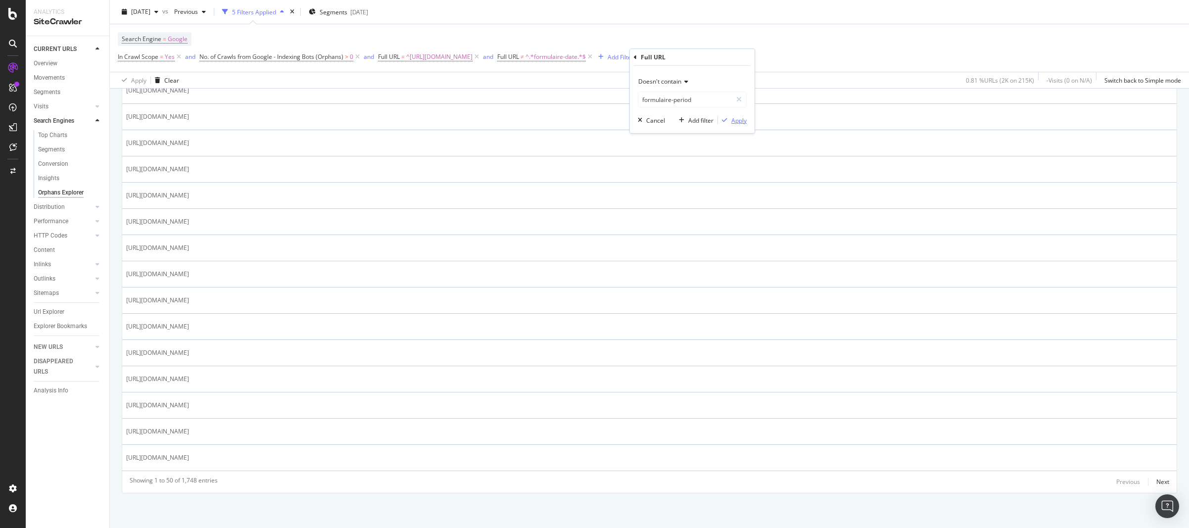
click at [740, 121] on div "Apply" at bounding box center [739, 120] width 15 height 8
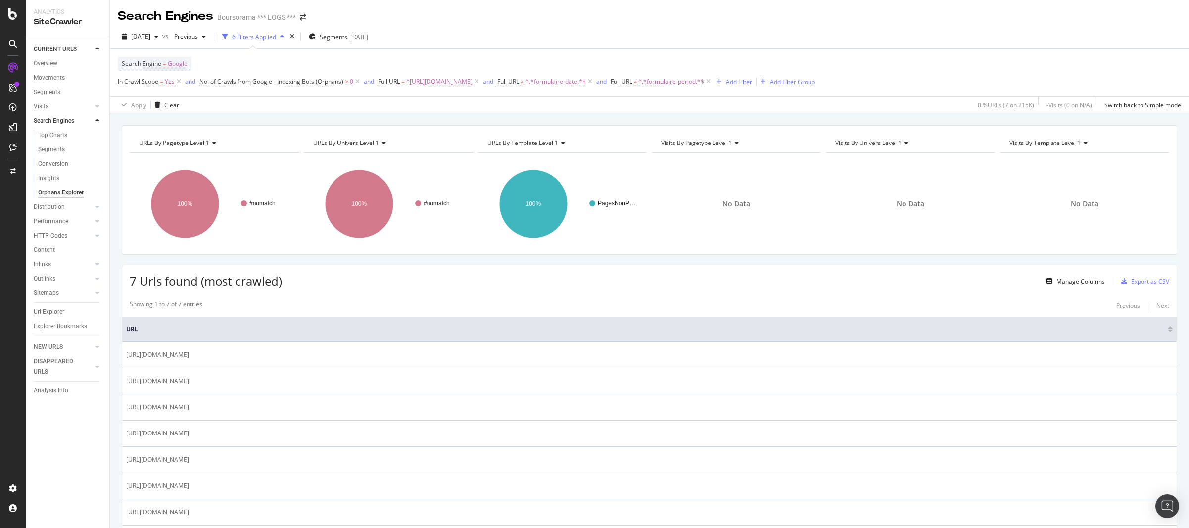
click at [453, 85] on span "^[URL][DOMAIN_NAME]" at bounding box center [439, 82] width 66 height 14
click at [416, 108] on span "Starts with" at bounding box center [402, 104] width 29 height 8
click at [424, 162] on span "Doesn't start with" at bounding box center [416, 164] width 49 height 8
click at [488, 145] on div "Apply" at bounding box center [488, 144] width 15 height 8
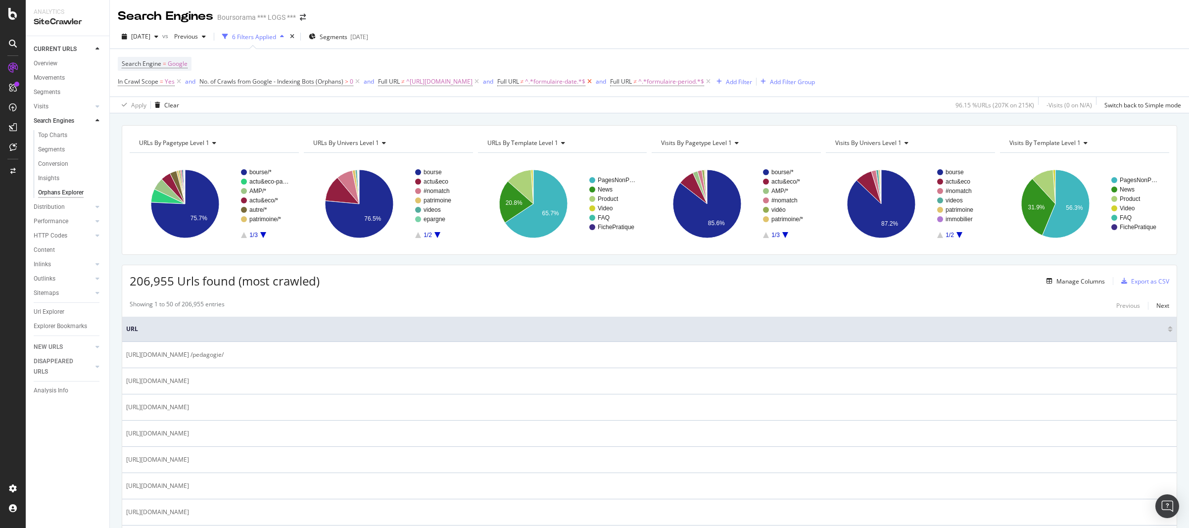
click at [594, 82] on icon at bounding box center [590, 82] width 8 height 10
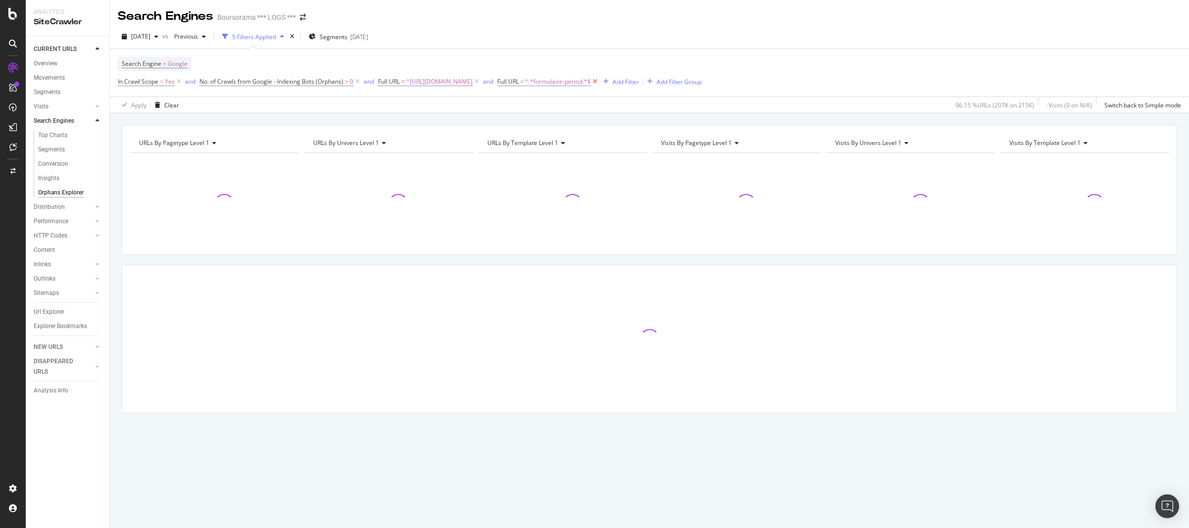
click at [599, 83] on icon at bounding box center [595, 82] width 8 height 10
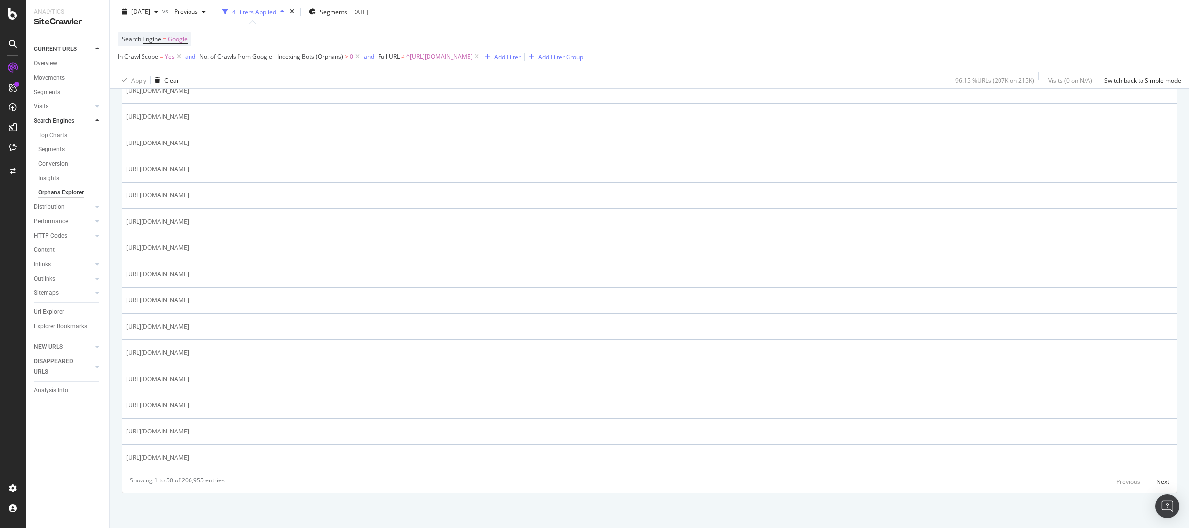
scroll to position [1202, 0]
click at [1160, 484] on div "Next" at bounding box center [1163, 482] width 13 height 8
click at [1157, 484] on div "Next" at bounding box center [1163, 482] width 13 height 8
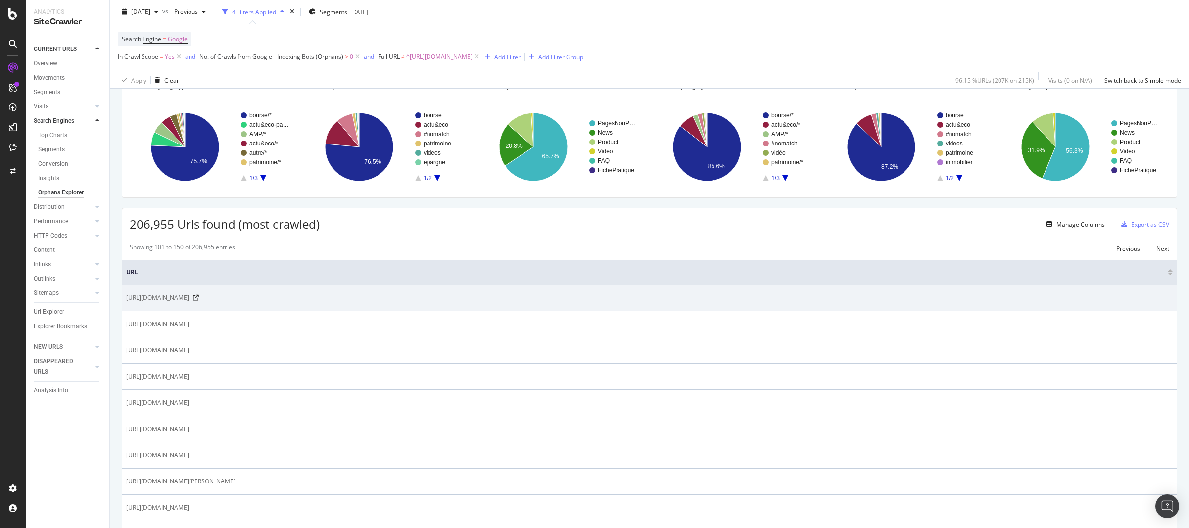
scroll to position [0, 0]
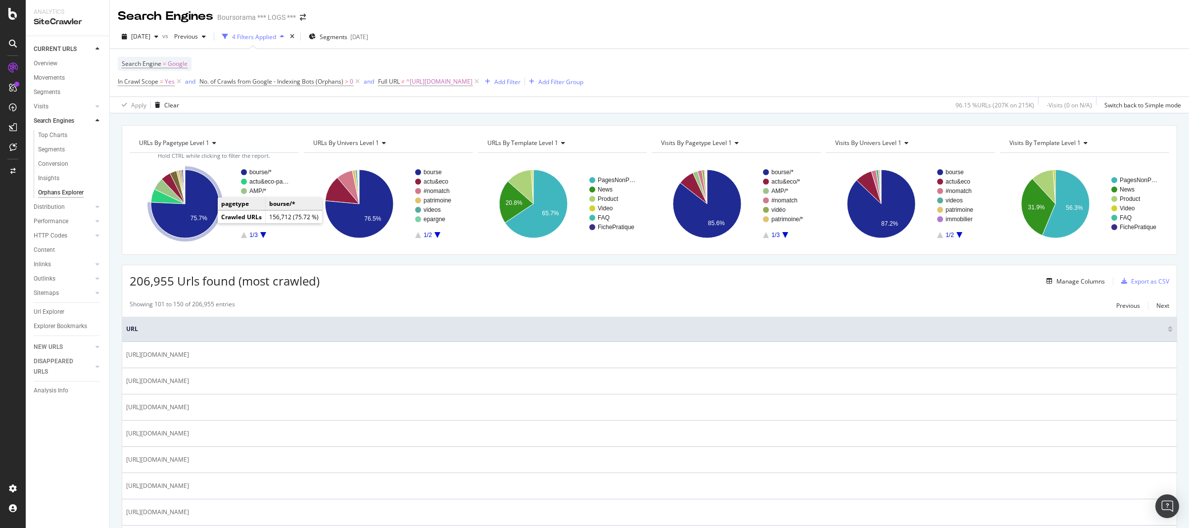
click at [201, 216] on text "75.7%" at bounding box center [199, 218] width 17 height 7
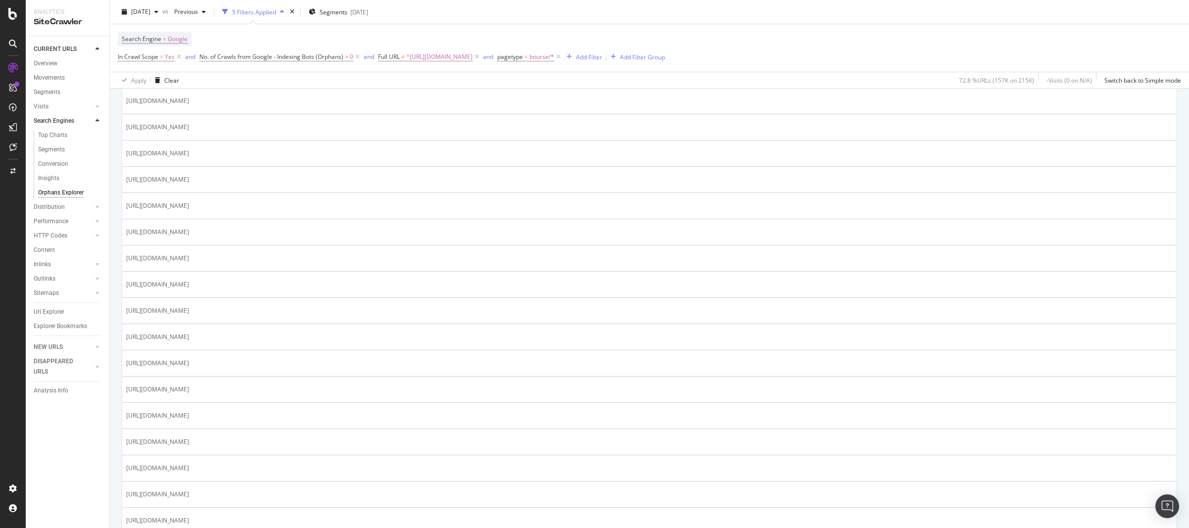
scroll to position [846, 0]
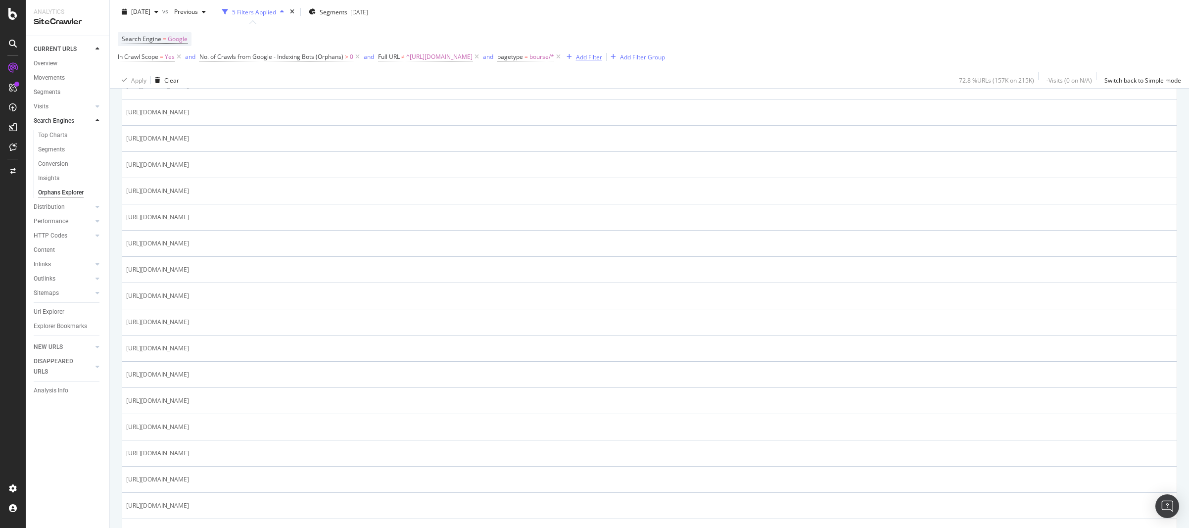
click at [602, 60] on div "Add Filter" at bounding box center [589, 56] width 26 height 8
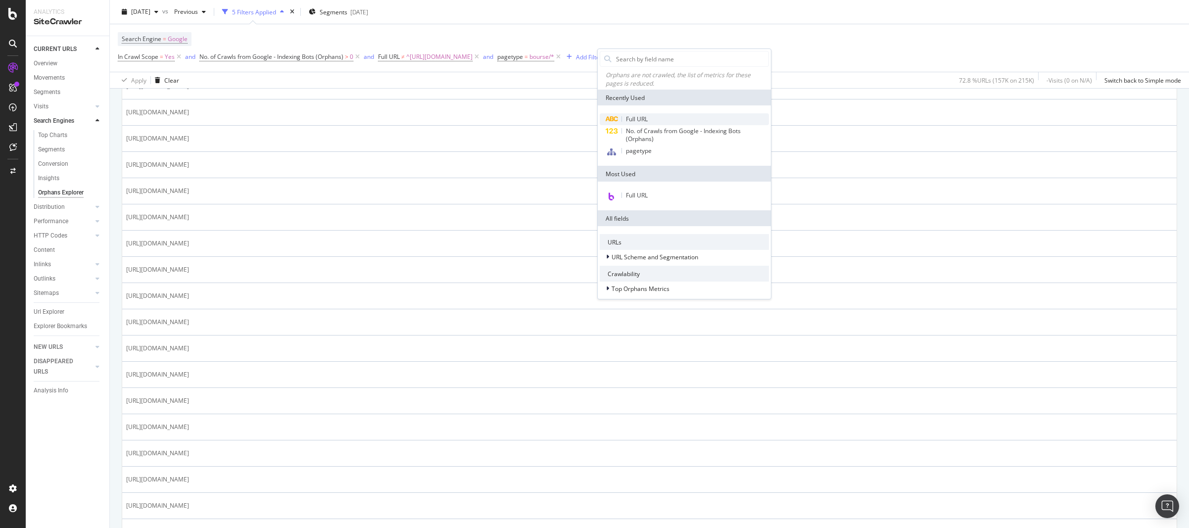
click at [634, 118] on span "Full URL" at bounding box center [637, 119] width 22 height 8
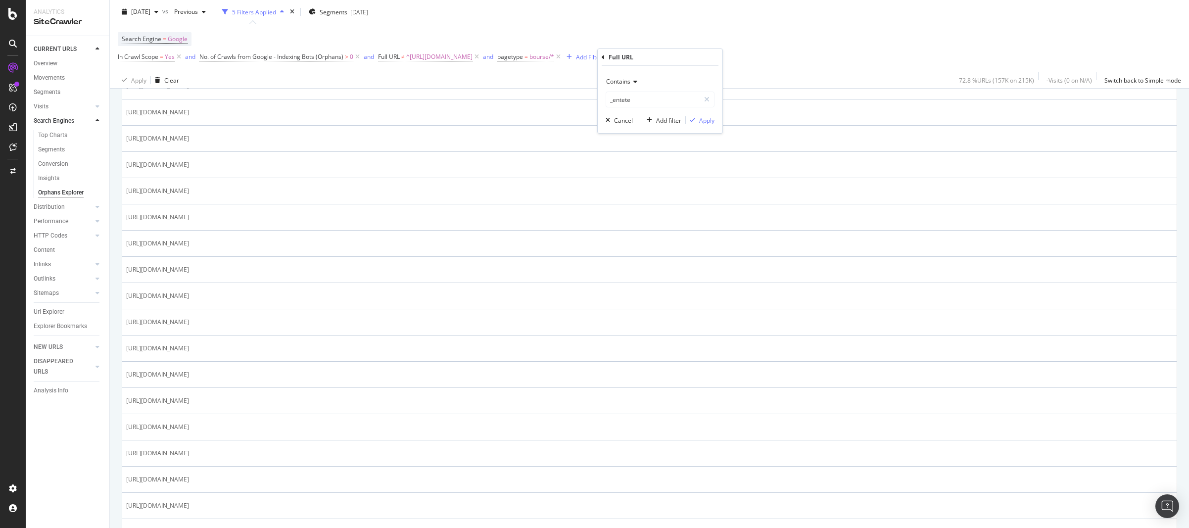
click at [628, 86] on div "Contains" at bounding box center [660, 82] width 109 height 16
click at [635, 193] on span "Doesn't contain" at bounding box center [632, 192] width 43 height 8
click at [641, 101] on input "_entete" at bounding box center [653, 100] width 94 height 16
type input "GetTicks"
click at [706, 122] on div "Apply" at bounding box center [706, 120] width 15 height 8
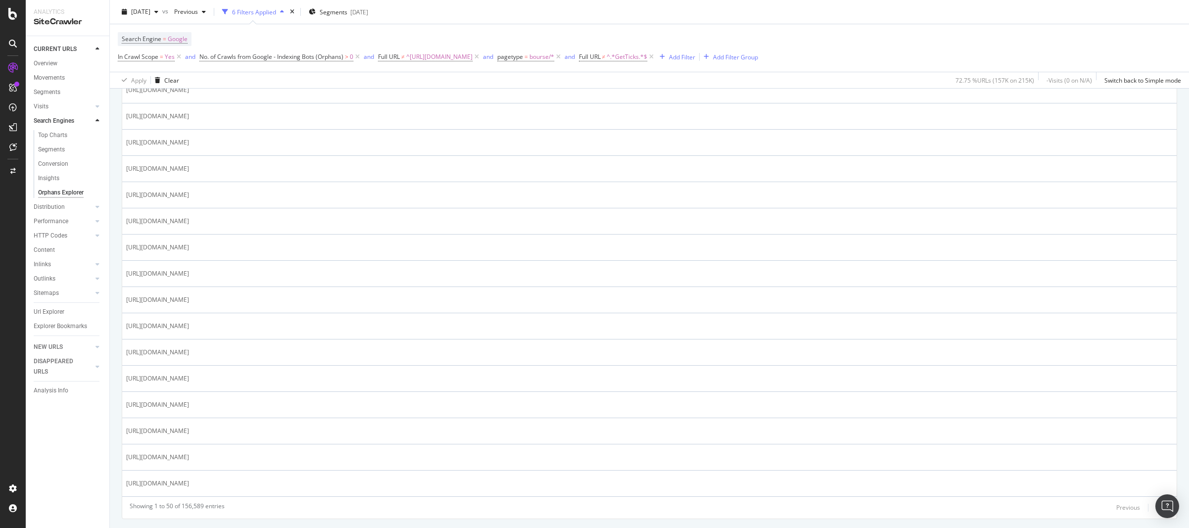
scroll to position [1202, 0]
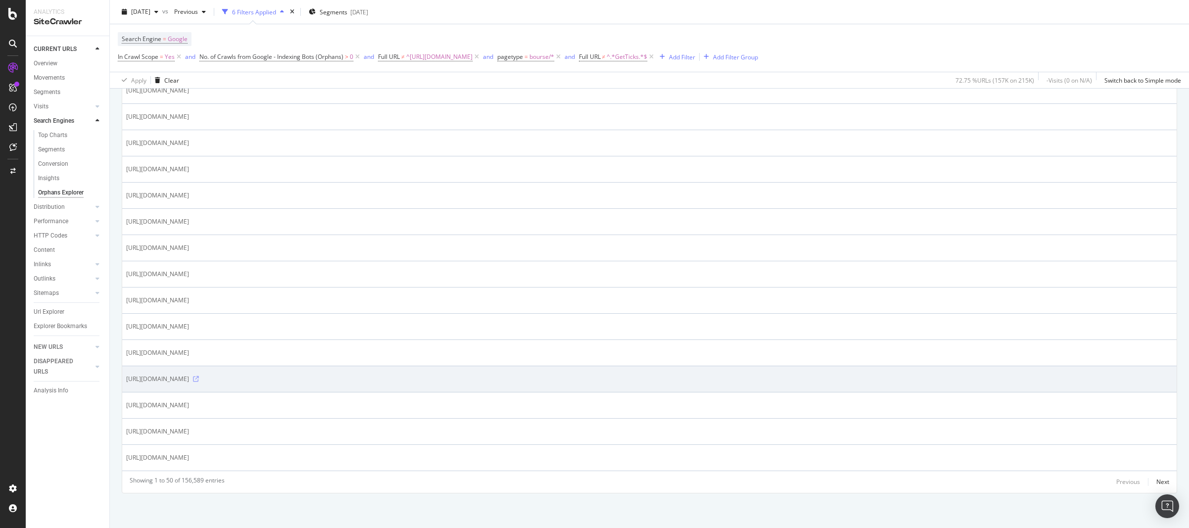
click at [199, 382] on icon at bounding box center [196, 379] width 6 height 6
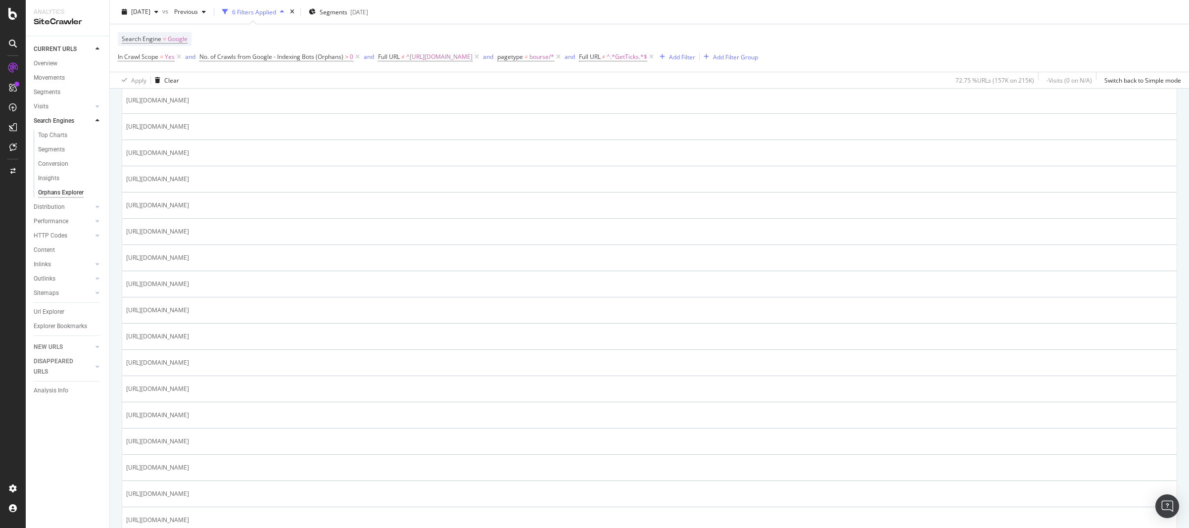
scroll to position [846, 0]
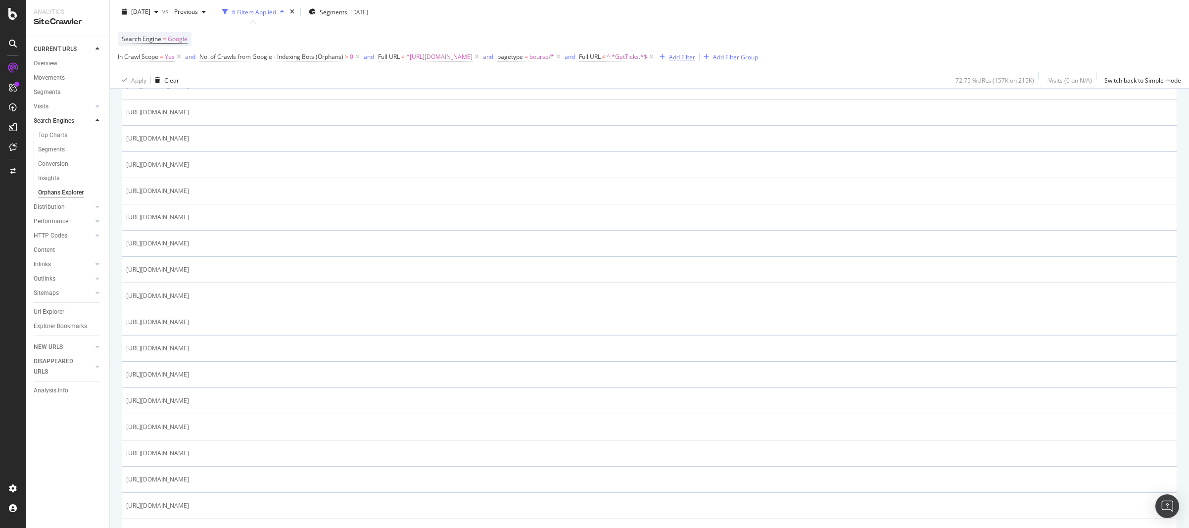
click at [695, 60] on div "Add Filter" at bounding box center [682, 56] width 26 height 8
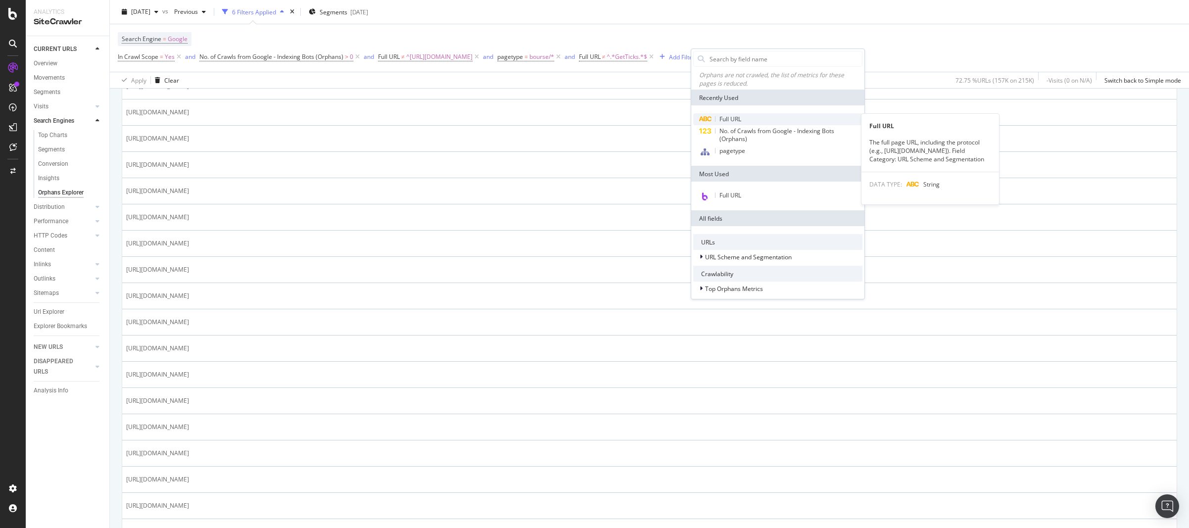
click at [731, 122] on span "Full URL" at bounding box center [731, 119] width 22 height 8
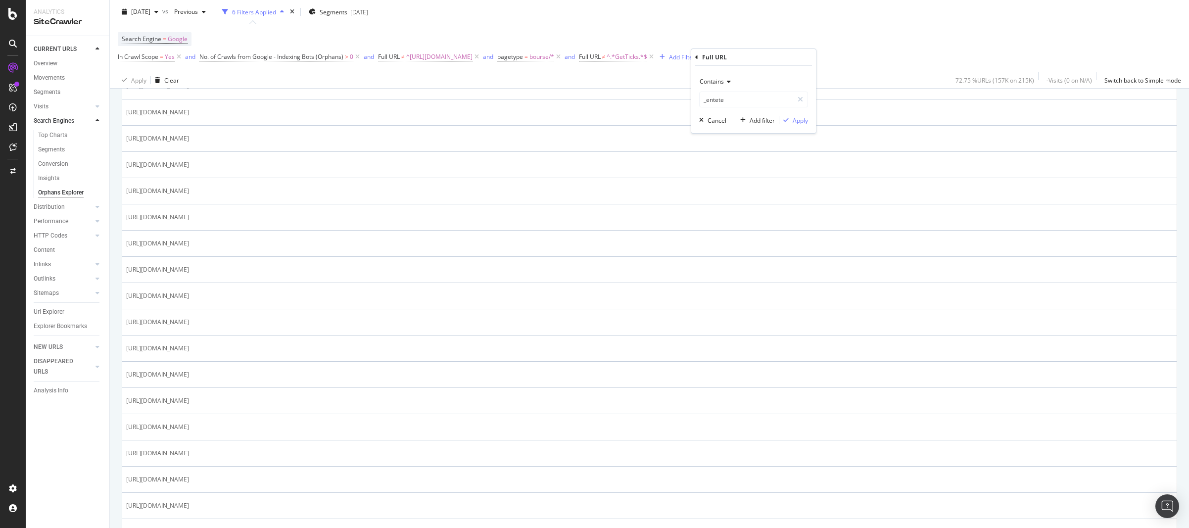
click at [714, 84] on span "Contains" at bounding box center [712, 81] width 24 height 8
click at [734, 193] on span "Doesn't contain" at bounding box center [725, 192] width 43 height 8
click at [746, 103] on input "_entete" at bounding box center [747, 100] width 94 height 16
type input "?symbole="
click at [799, 122] on div "Apply" at bounding box center [800, 120] width 15 height 8
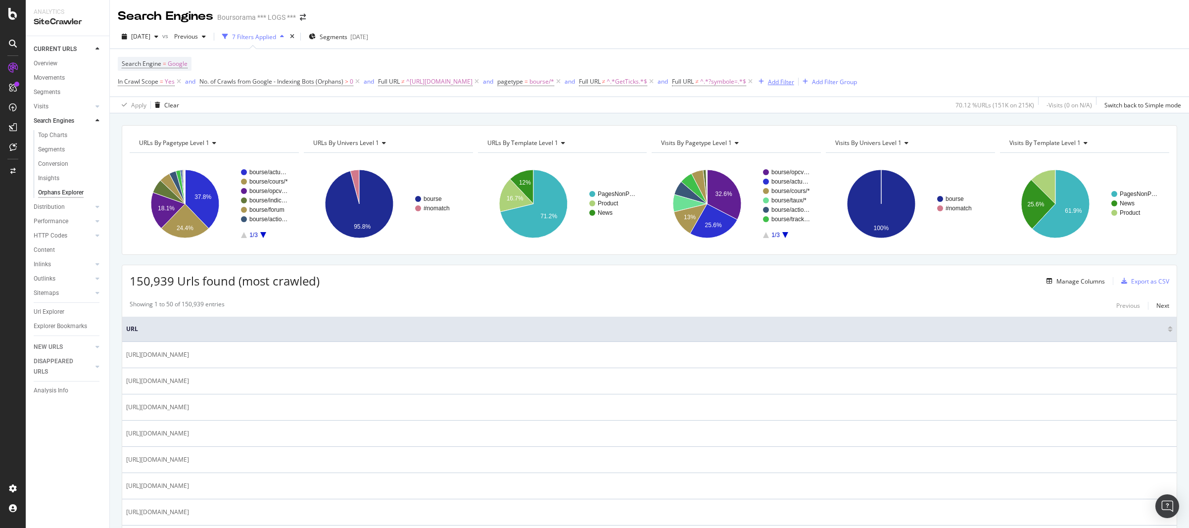
click at [794, 84] on div "Add Filter" at bounding box center [781, 82] width 26 height 8
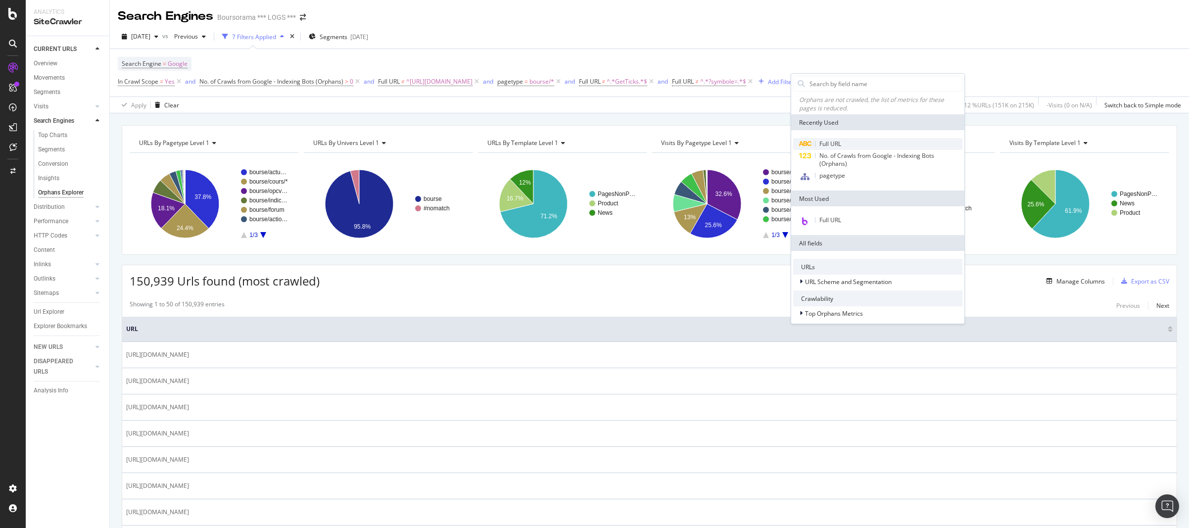
click at [828, 140] on span "Full URL" at bounding box center [831, 144] width 22 height 8
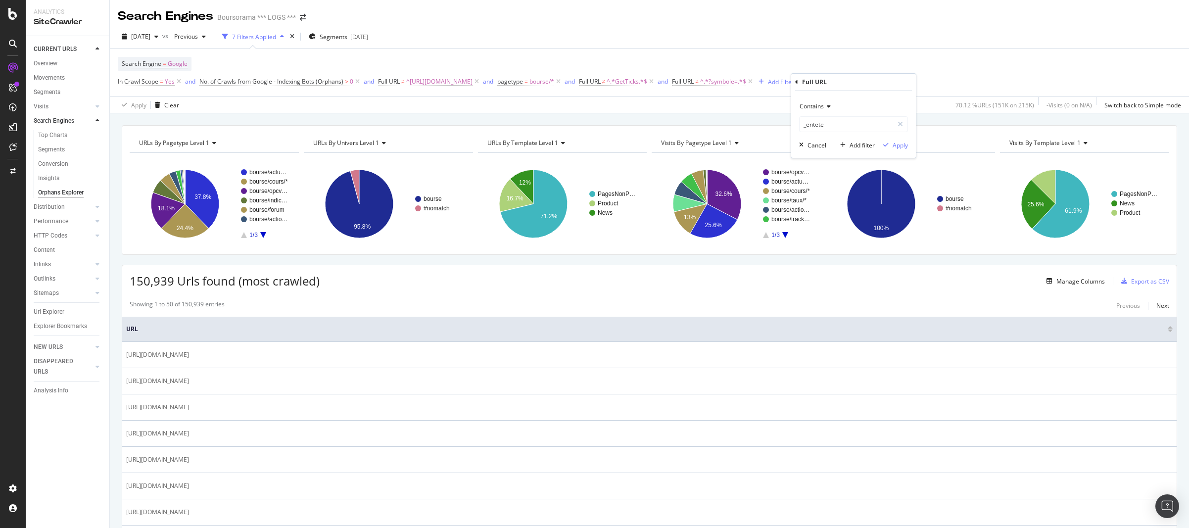
click at [819, 108] on span "Contains" at bounding box center [812, 106] width 24 height 8
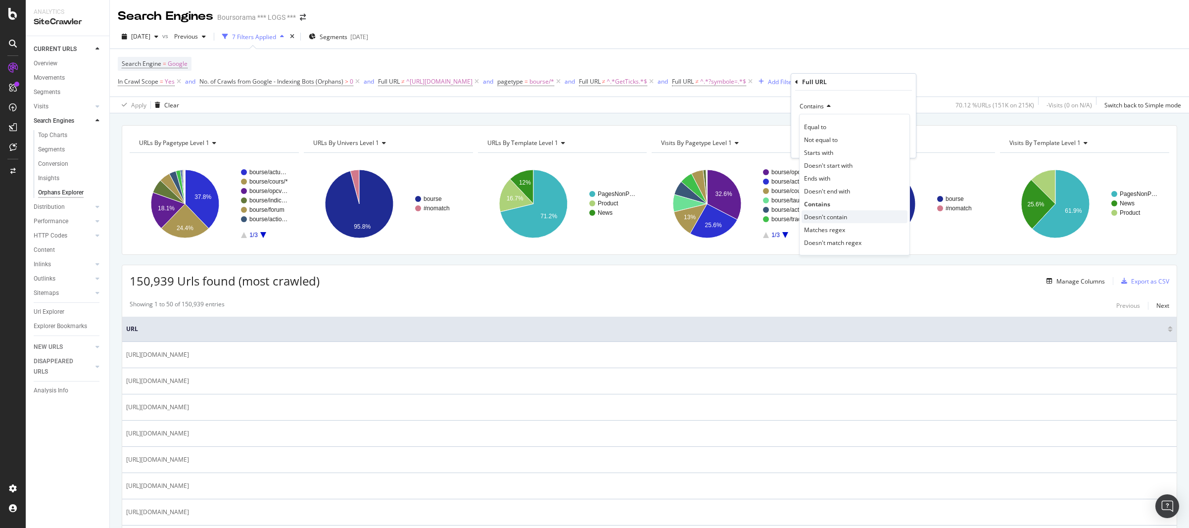
click at [826, 214] on span "Doesn't contain" at bounding box center [825, 217] width 43 height 8
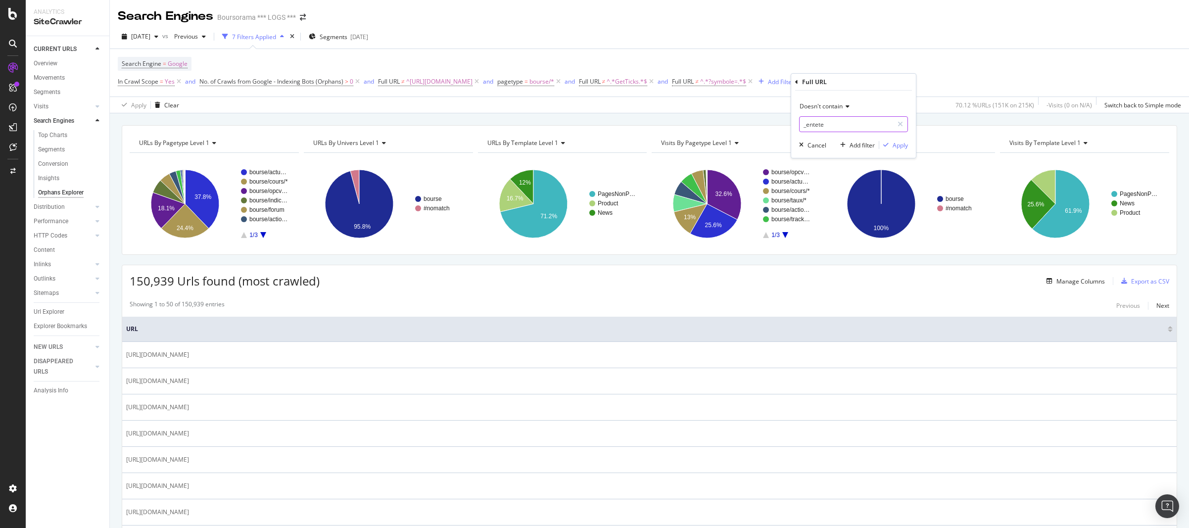
click at [831, 124] on input "_entete" at bounding box center [847, 124] width 94 height 16
type input "?redirectmb="
click at [900, 147] on div "Apply" at bounding box center [900, 145] width 15 height 8
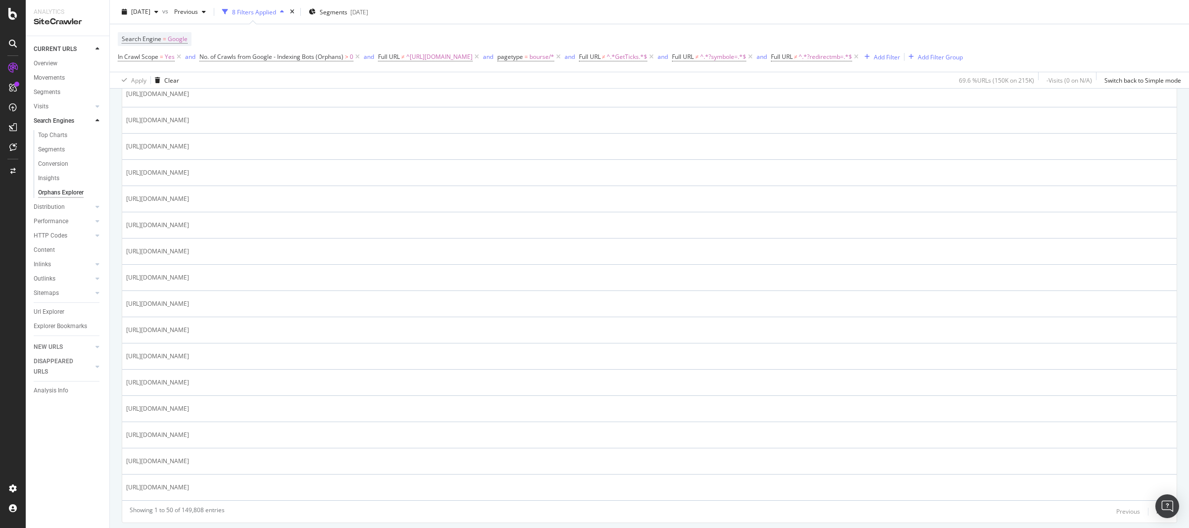
scroll to position [1202, 0]
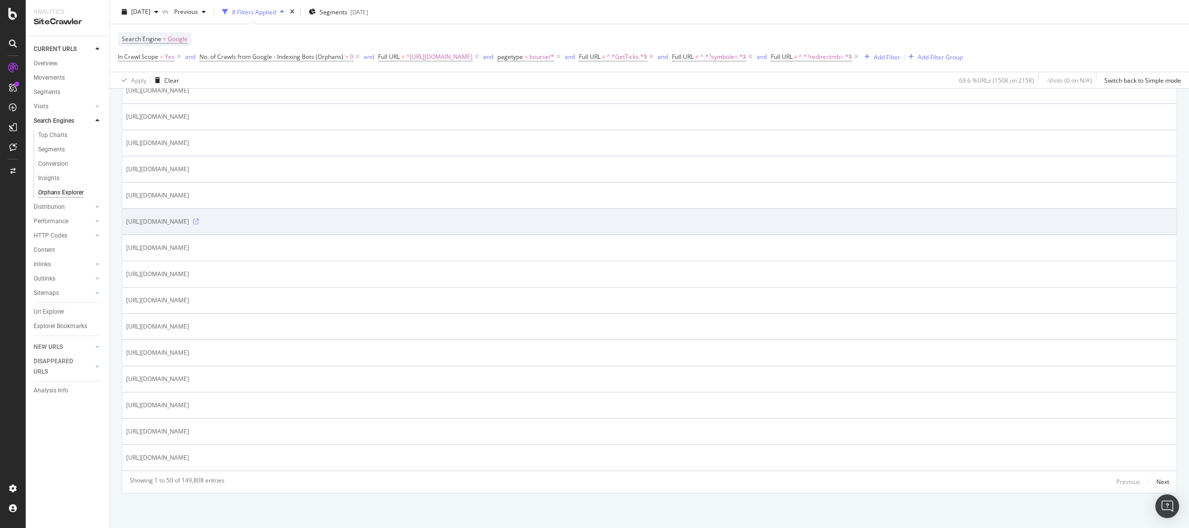
click at [199, 220] on icon at bounding box center [196, 222] width 6 height 6
drag, startPoint x: 209, startPoint y: 221, endPoint x: 296, endPoint y: 223, distance: 87.1
click at [189, 223] on span "[URL][DOMAIN_NAME]" at bounding box center [157, 222] width 63 height 10
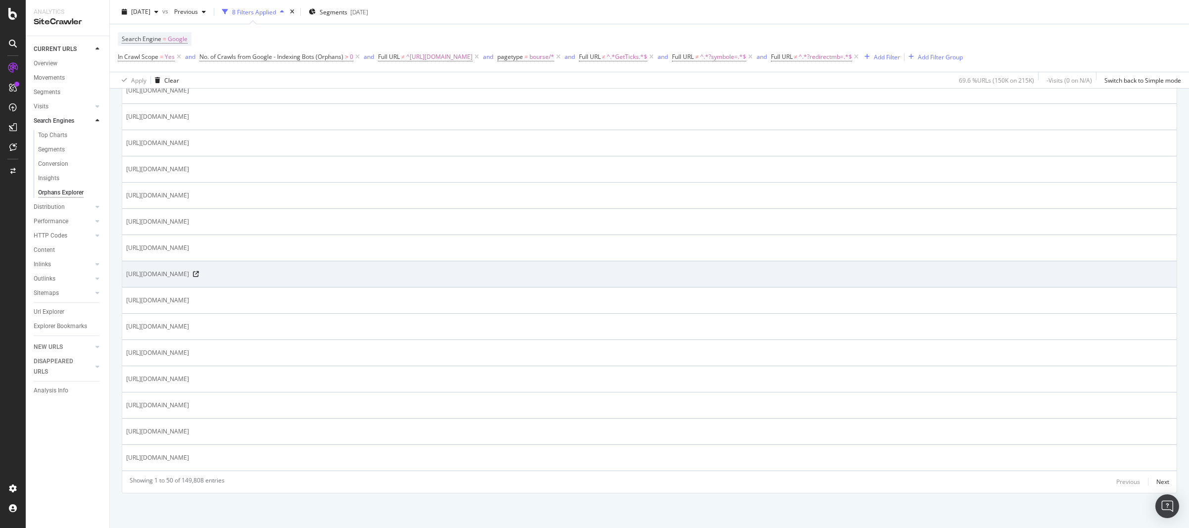
copy span "/bourse/actions/analyses/page-"
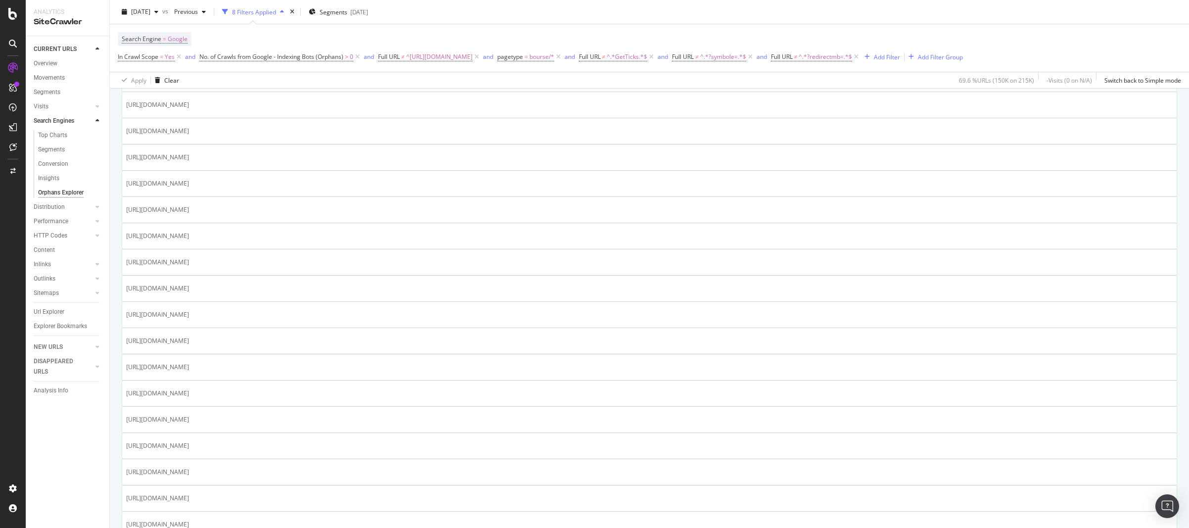
scroll to position [371, 0]
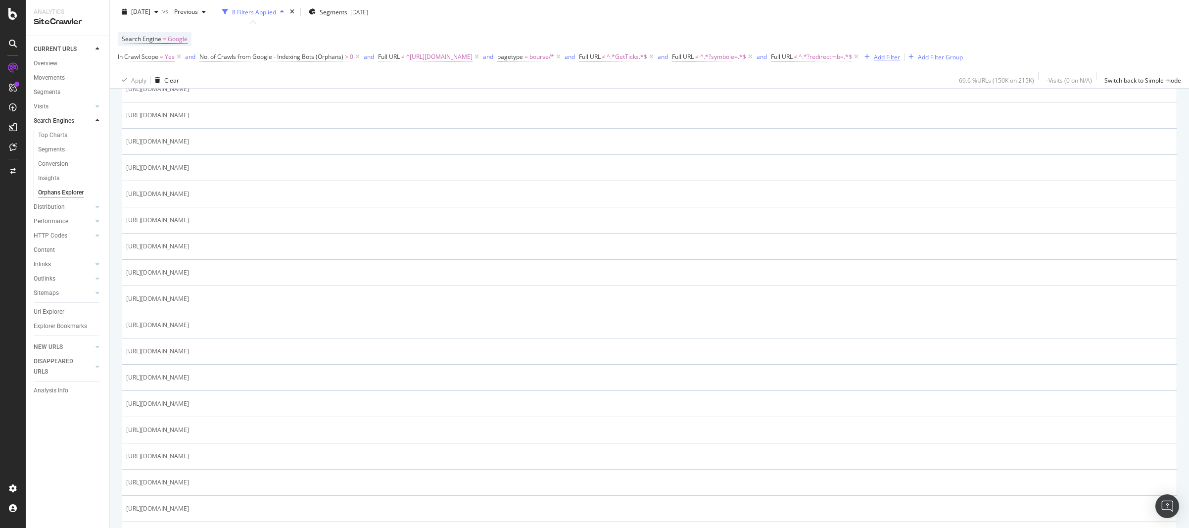
click at [900, 58] on div "Add Filter" at bounding box center [887, 56] width 26 height 8
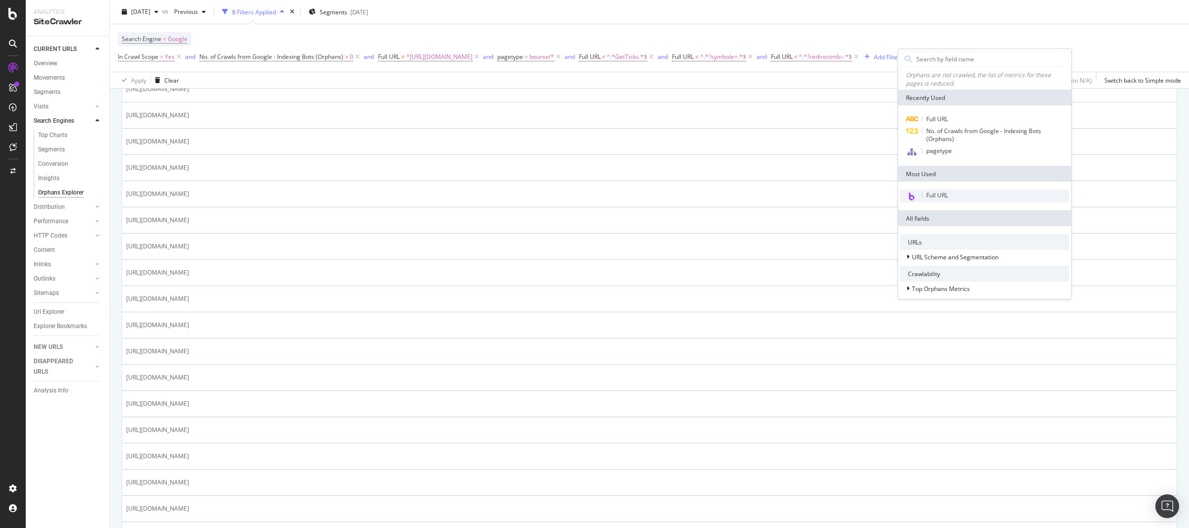
click at [943, 196] on span "Full URL" at bounding box center [938, 195] width 22 height 8
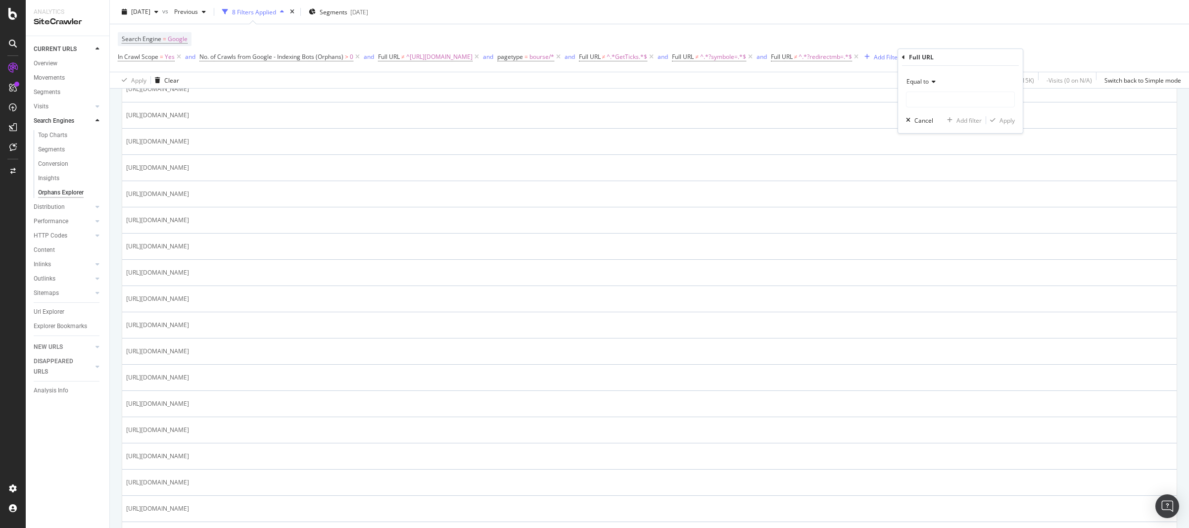
click at [935, 81] on icon at bounding box center [932, 82] width 7 height 6
click at [937, 192] on span "Doesn't contain" at bounding box center [932, 192] width 43 height 8
click at [922, 101] on input "text" at bounding box center [961, 100] width 108 height 16
paste input "/bourse/actions/analyses/page-"
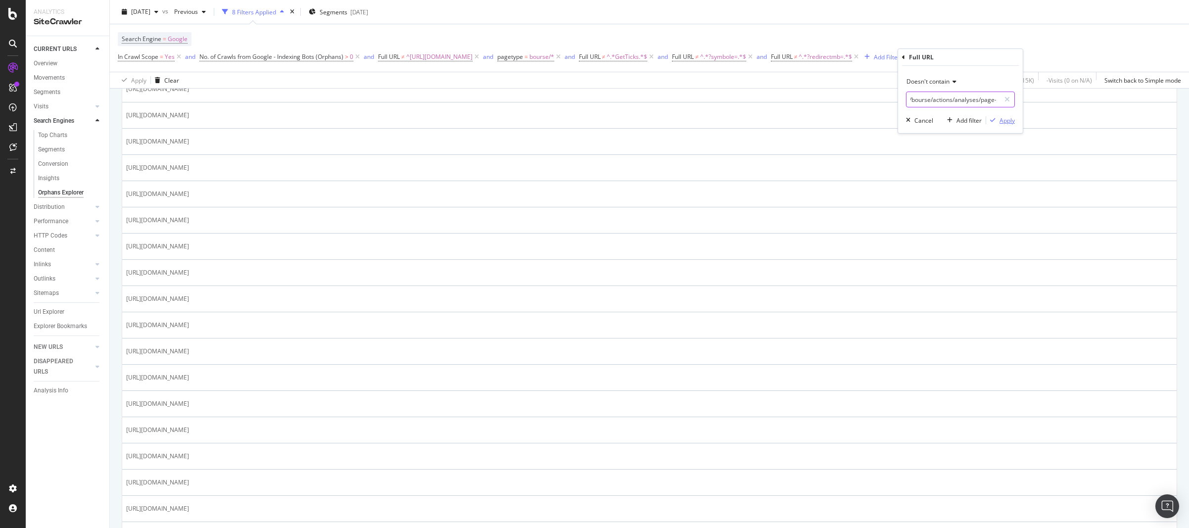
type input "/bourse/actions/analyses/page-"
click at [1005, 121] on div "Apply" at bounding box center [1007, 120] width 15 height 8
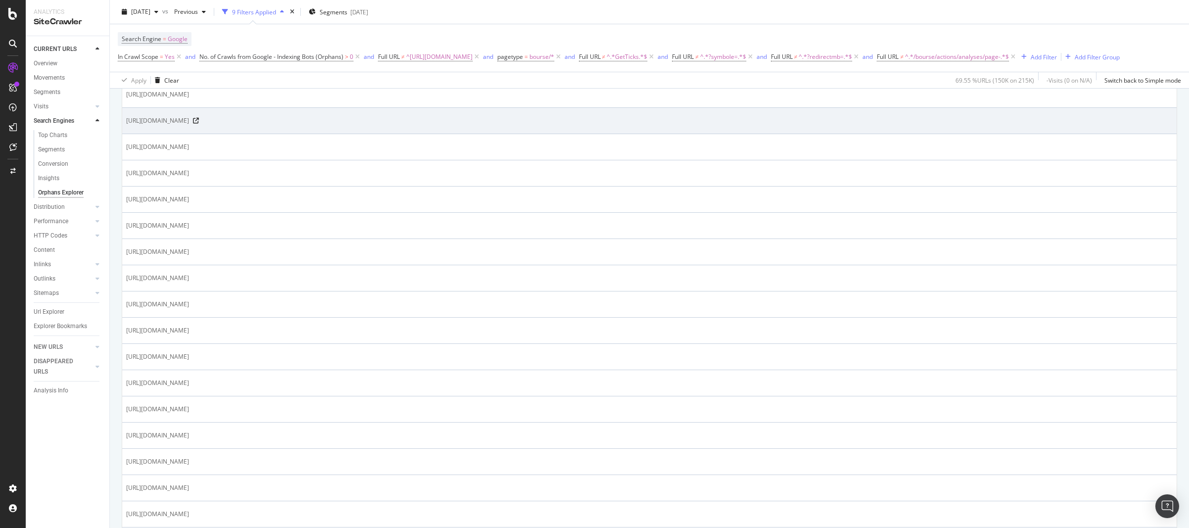
scroll to position [846, 0]
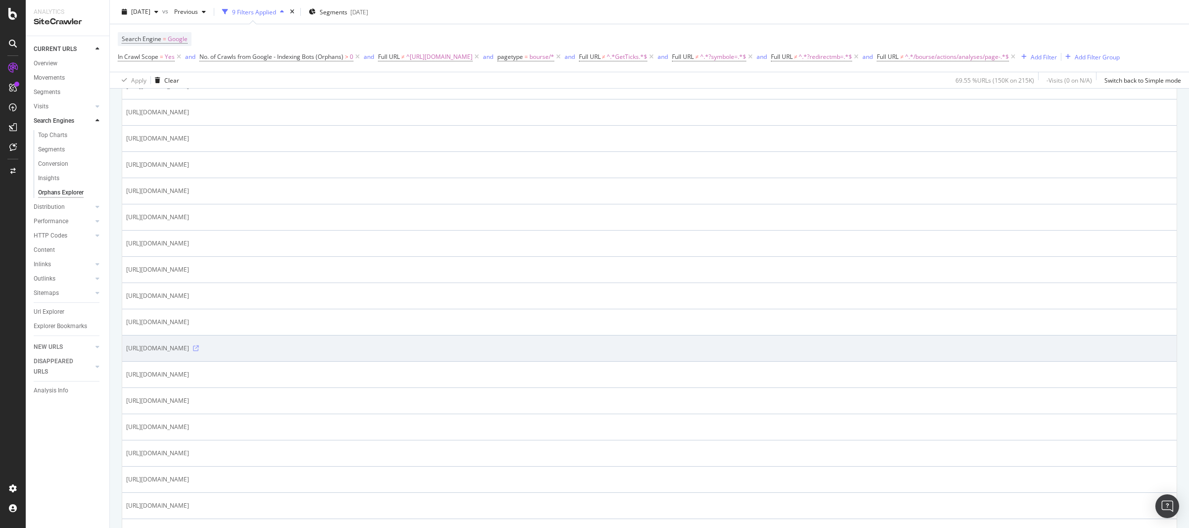
click at [199, 351] on icon at bounding box center [196, 348] width 6 height 6
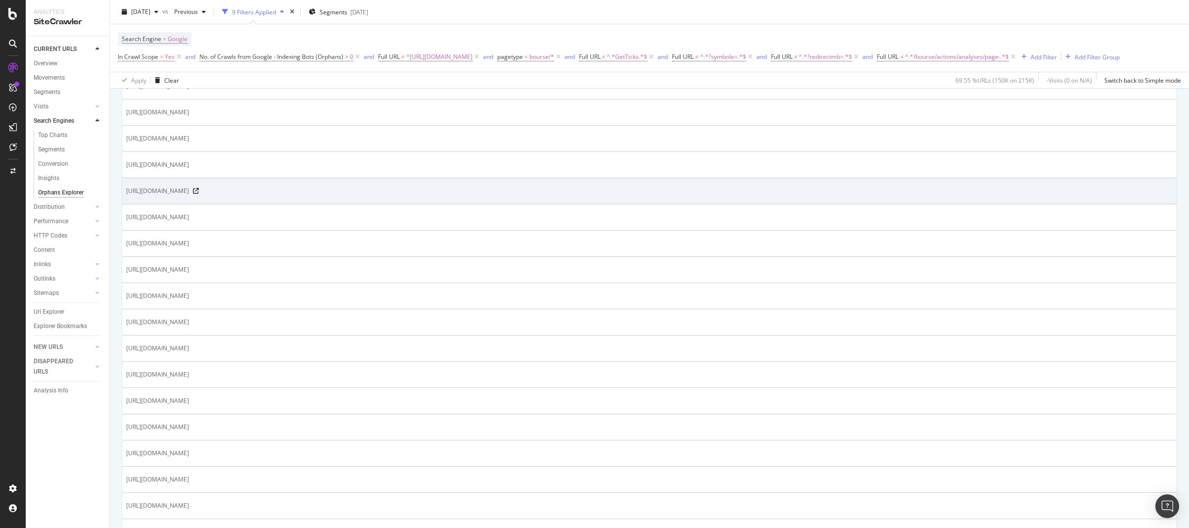
drag, startPoint x: 554, startPoint y: 210, endPoint x: 633, endPoint y: 210, distance: 79.2
click at [189, 196] on span "[URL][DOMAIN_NAME]" at bounding box center [157, 191] width 63 height 10
copy span "&InternationalFilter[period]="
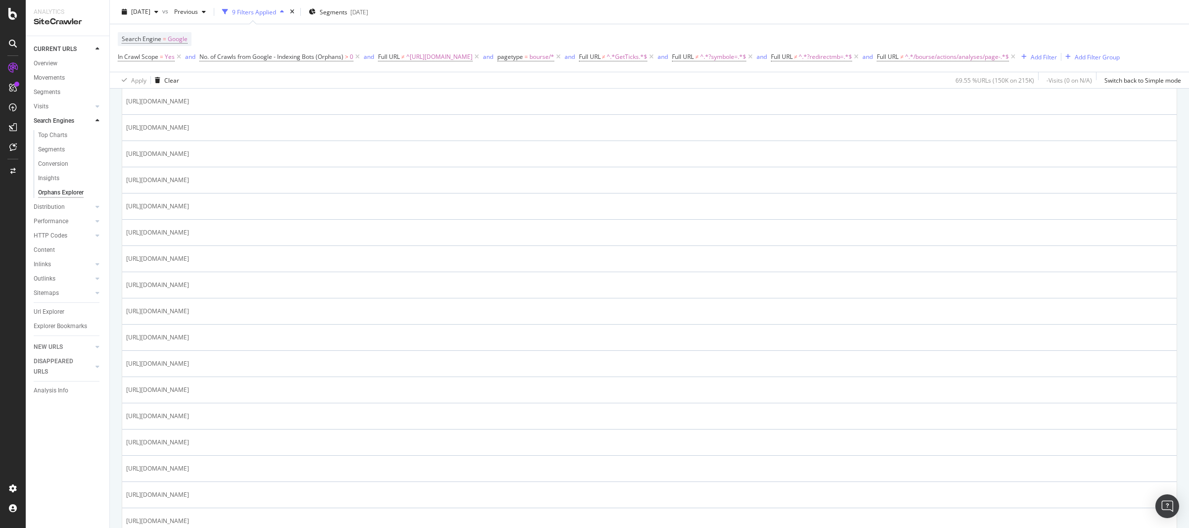
scroll to position [252, 0]
click at [1057, 58] on div "Add Filter" at bounding box center [1044, 56] width 26 height 8
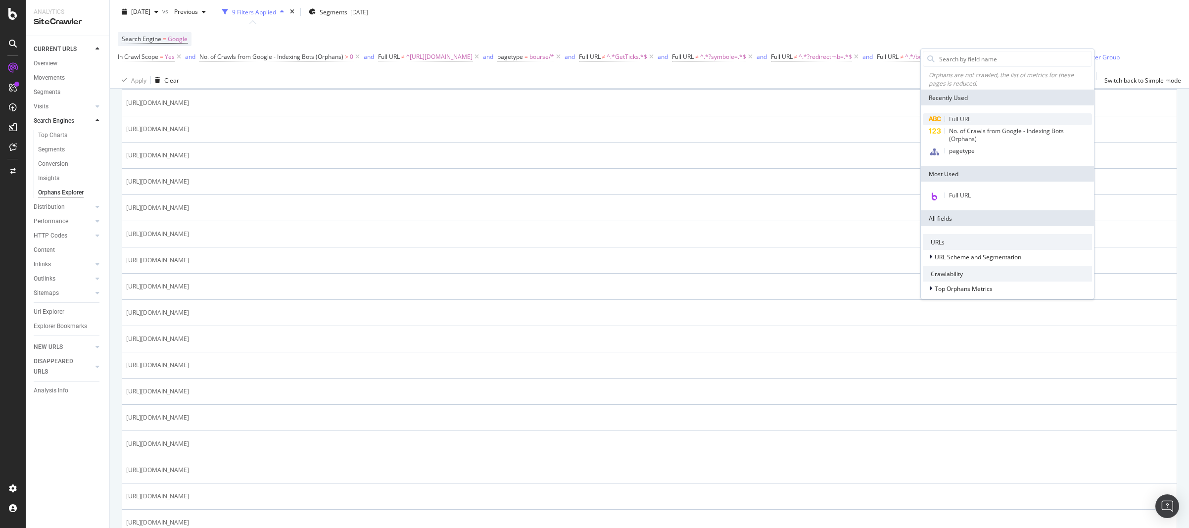
click at [994, 119] on div "Full URL" at bounding box center [1007, 119] width 169 height 12
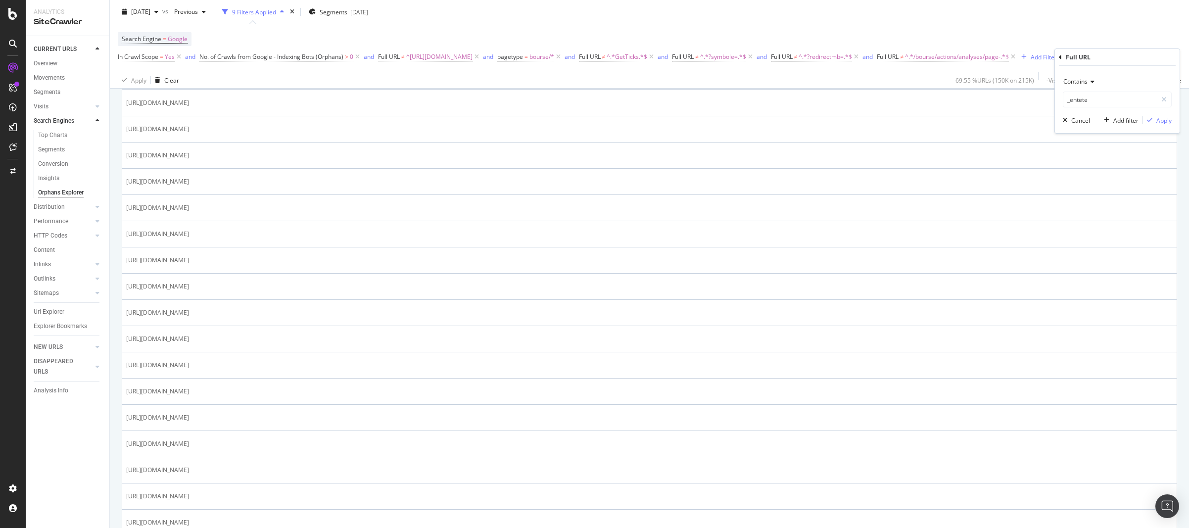
click at [1082, 83] on span "Contains" at bounding box center [1076, 81] width 24 height 8
click at [1091, 193] on span "Doesn't contain" at bounding box center [1089, 192] width 43 height 8
click at [1079, 96] on input "_entete" at bounding box center [1111, 100] width 94 height 16
paste input "&InternationalFilter[period]="
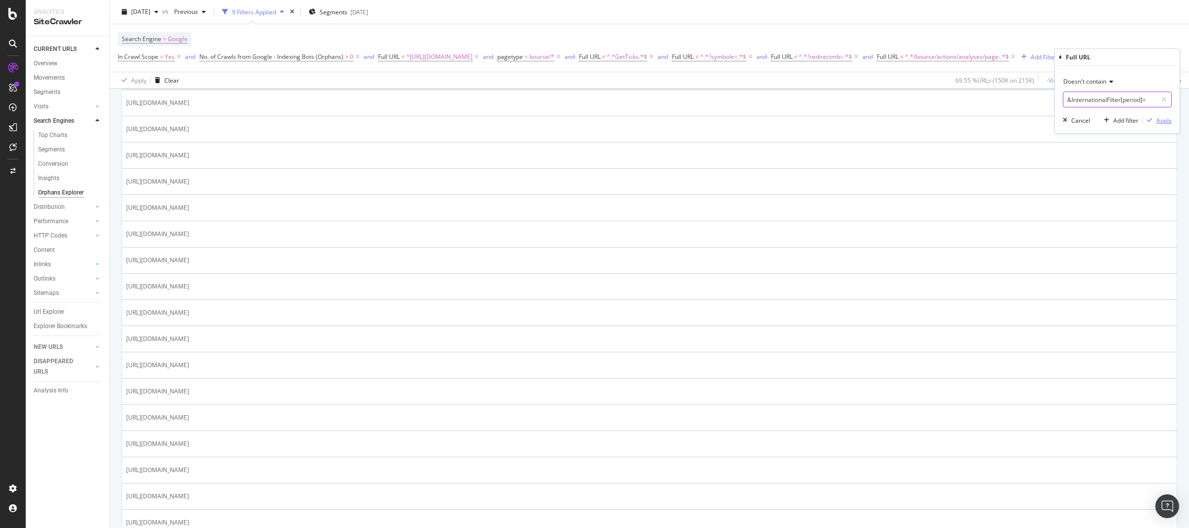
type input "&InternationalFilter[period]="
click at [1162, 122] on div "Apply" at bounding box center [1164, 120] width 15 height 8
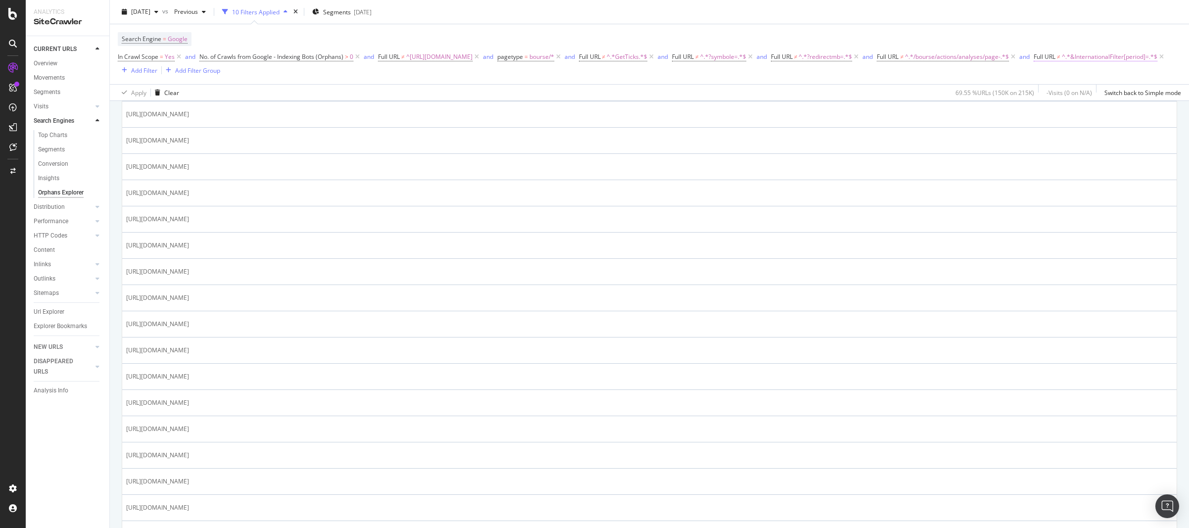
click at [1062, 64] on span "^.*&InternationalFilter[period]=.*$" at bounding box center [1110, 57] width 96 height 14
click at [184, 113] on input "&InternationalFilter[period]=" at bounding box center [174, 112] width 94 height 16
click at [186, 116] on input "&InternationalFilter[period]=" at bounding box center [174, 112] width 94 height 16
type input "&InternationalFilter\[period\]="
click at [229, 132] on div "Apply" at bounding box center [227, 133] width 15 height 8
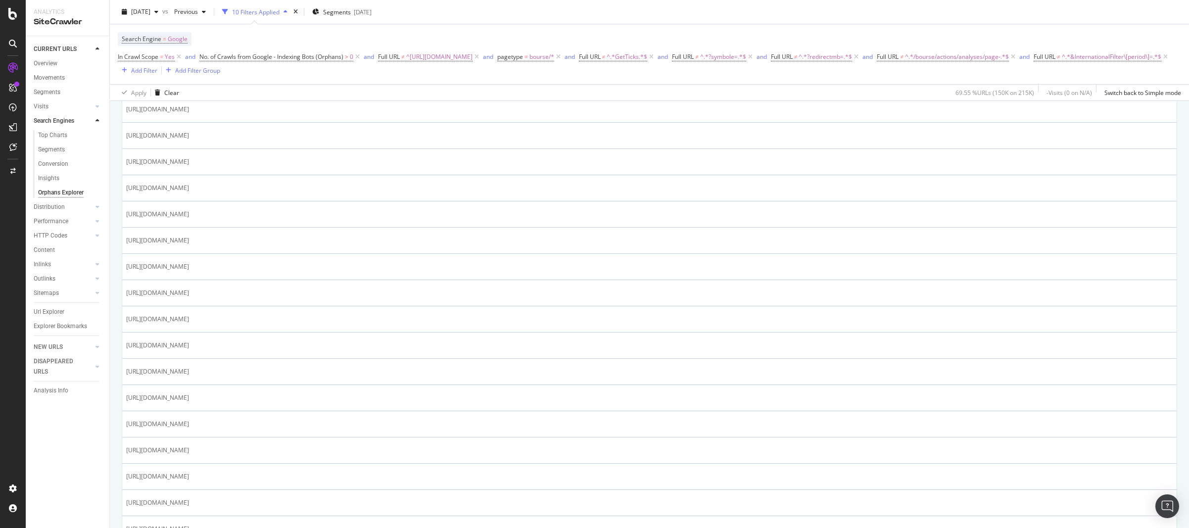
scroll to position [416, 0]
click at [1062, 64] on span "^.*&InternationalFilter\[period\]=.*$" at bounding box center [1111, 57] width 99 height 14
click at [189, 112] on input "&InternationalFilter\[period\]=" at bounding box center [174, 112] width 94 height 16
click at [191, 114] on input "&InternationalFilter\[period\]=" at bounding box center [174, 112] width 94 height 16
type input "&InternationalFilter.period.="
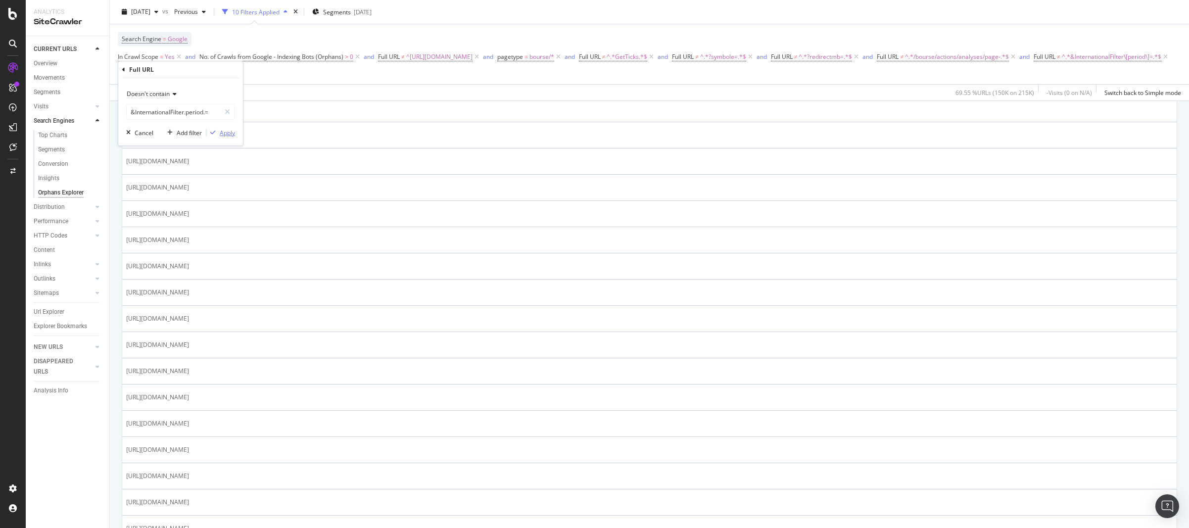
click at [226, 135] on div "Apply" at bounding box center [227, 133] width 15 height 8
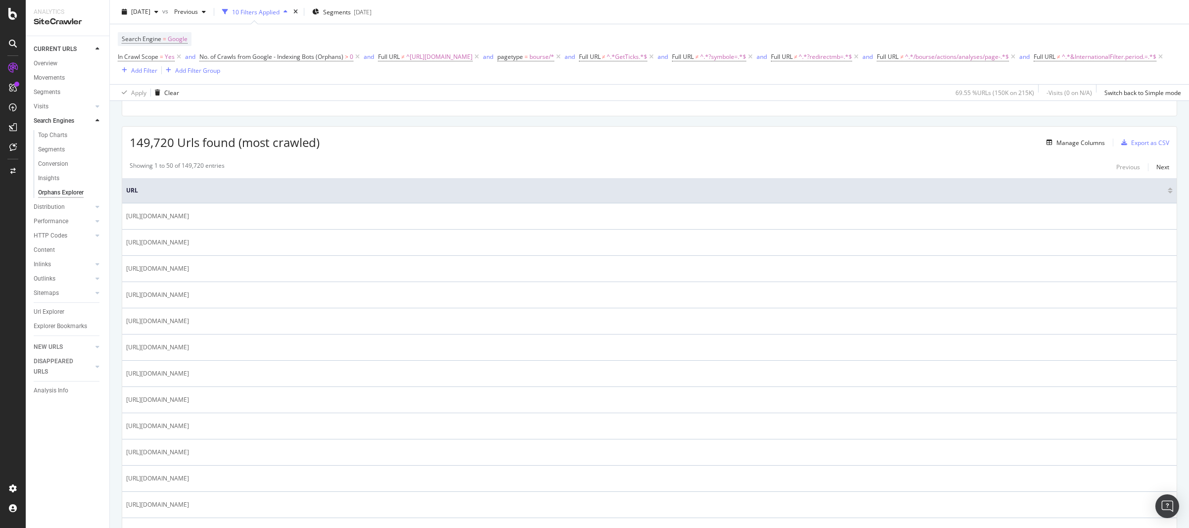
scroll to position [59, 0]
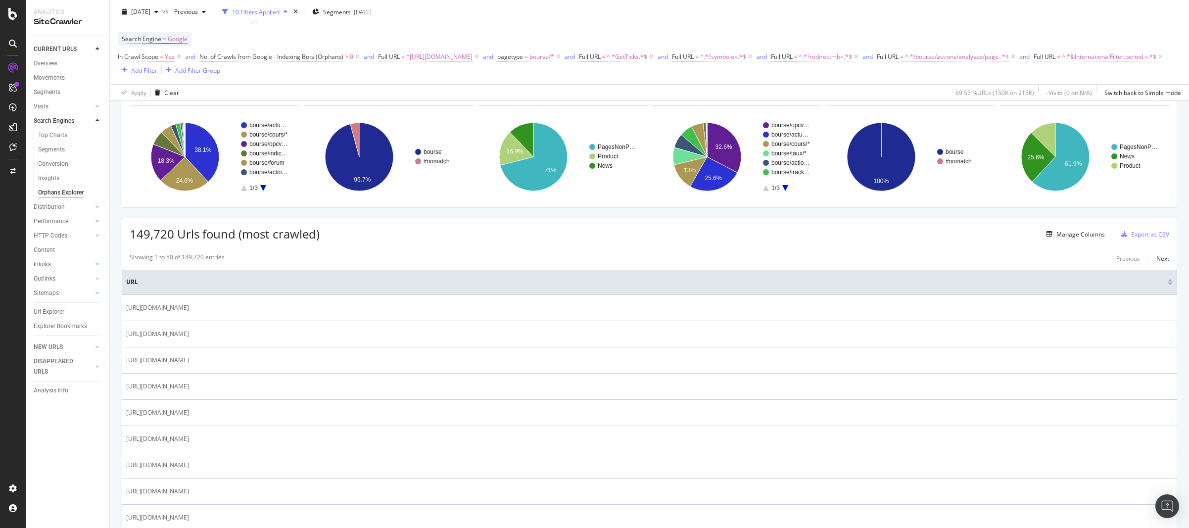
click at [1062, 64] on span "^.*&InternationalFilter.period.=.*$" at bounding box center [1109, 57] width 95 height 14
click at [133, 113] on input "&InternationalFilter.period.=" at bounding box center [174, 112] width 94 height 16
click at [135, 113] on input "&InternationalFilter.period.=" at bounding box center [174, 112] width 94 height 16
click at [180, 114] on input "InternationalFilter.period.=" at bounding box center [174, 112] width 94 height 16
type input "InternationalFilter[period]="
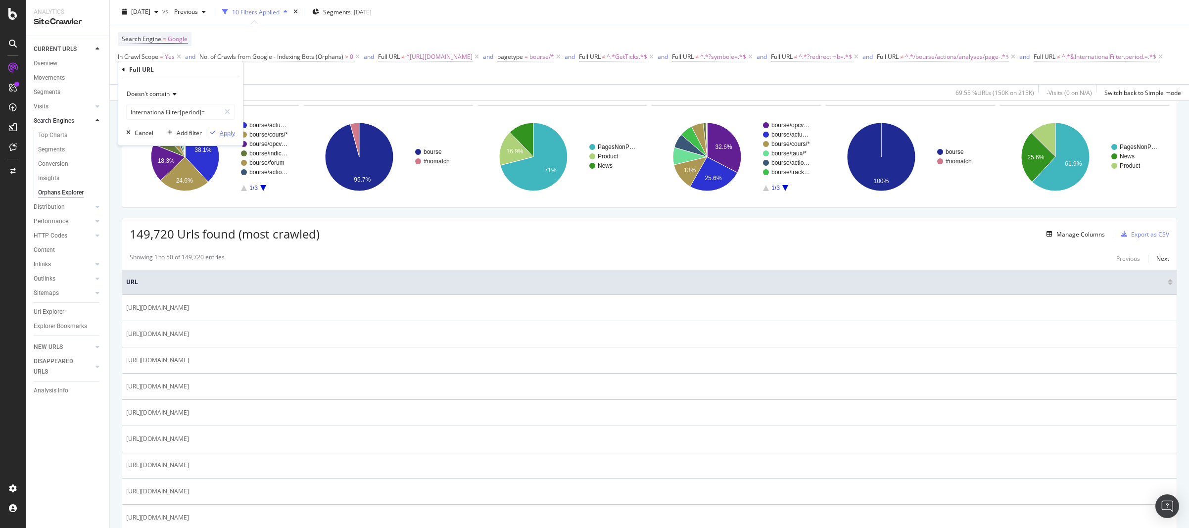
click at [230, 134] on div "Apply" at bounding box center [227, 133] width 15 height 8
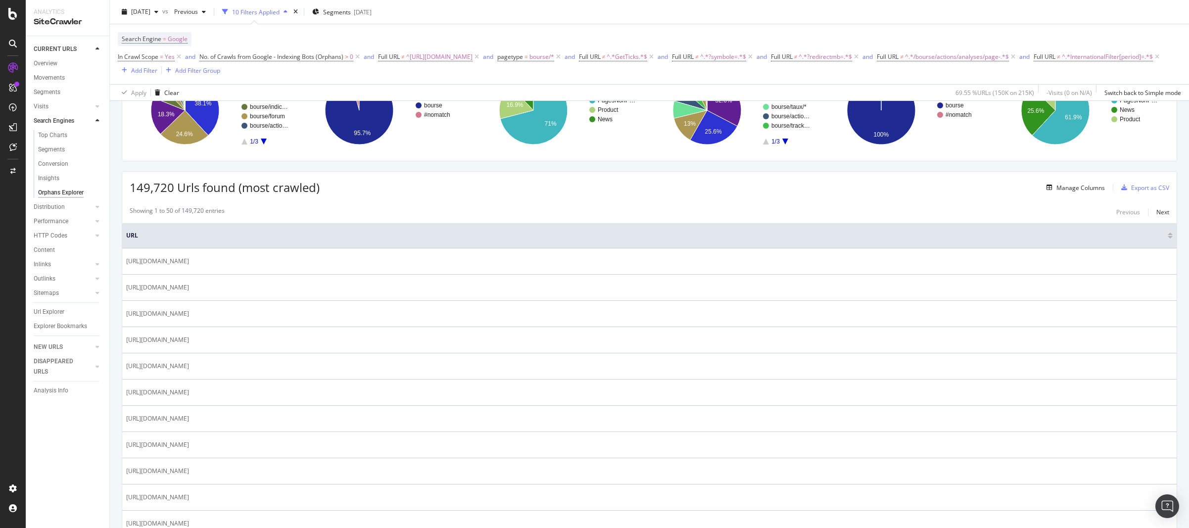
scroll to position [416, 0]
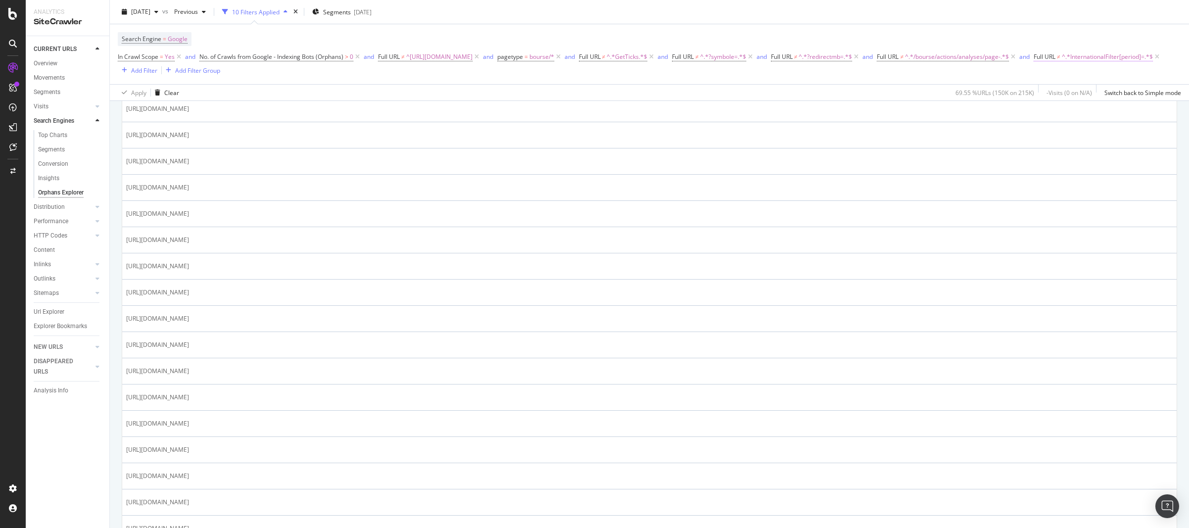
click at [1062, 64] on span "^.*InternationalFilter[period]=.*$" at bounding box center [1107, 57] width 91 height 14
click at [184, 115] on input "InternationalFilter[period]=" at bounding box center [174, 112] width 94 height 16
click at [181, 114] on input "InternationalFilter[period]=" at bounding box center [174, 112] width 94 height 16
click at [206, 113] on input "InternationalFilter.period.=" at bounding box center [174, 112] width 94 height 16
type input "InternationalFilter.period."
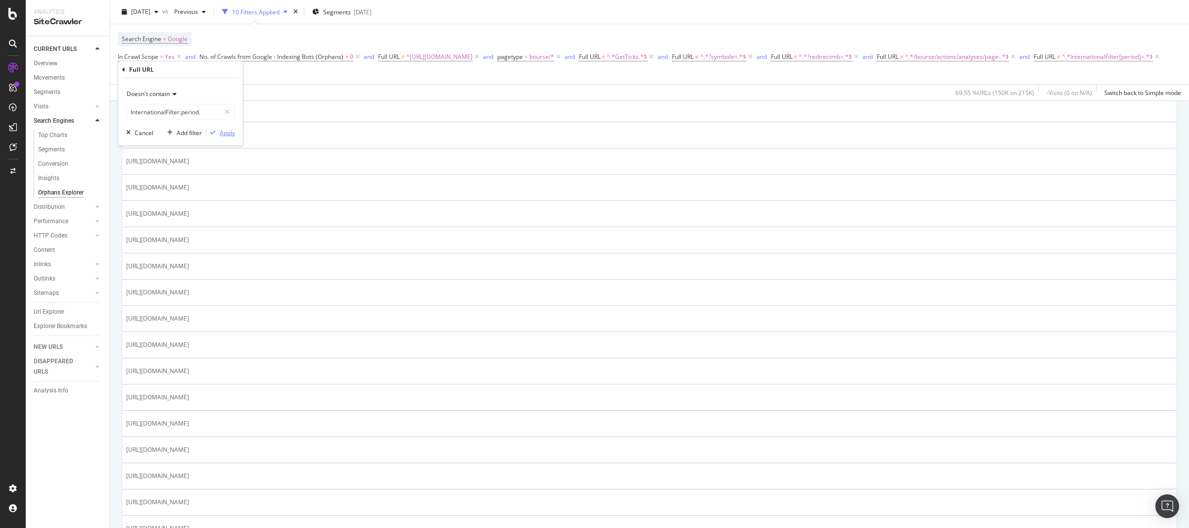
click at [226, 134] on div "Apply" at bounding box center [227, 133] width 15 height 8
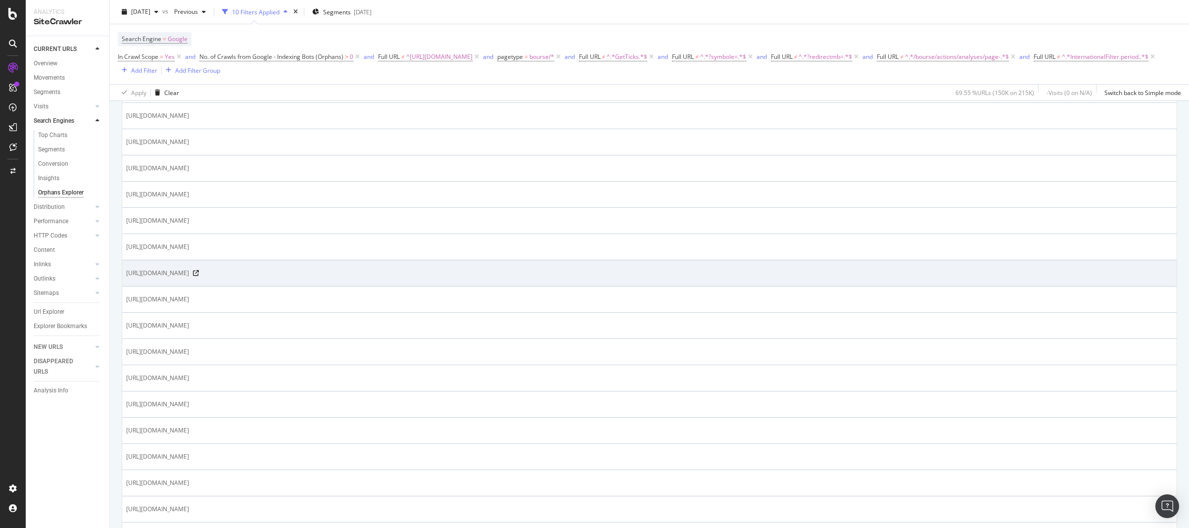
scroll to position [59, 0]
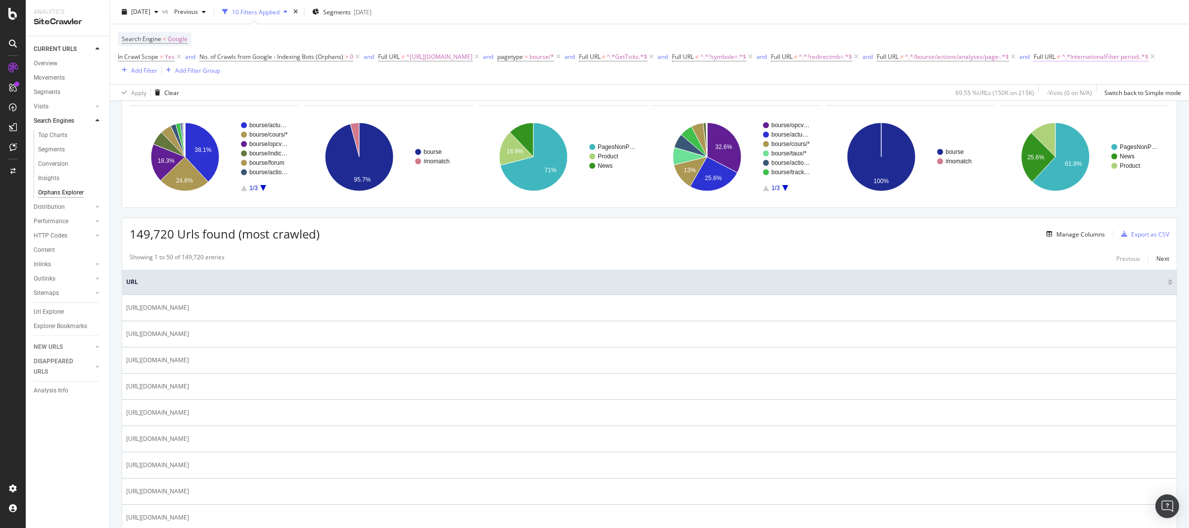
click at [1062, 64] on span "^.*InternationalFilter.period..*$" at bounding box center [1105, 57] width 87 height 14
click at [207, 114] on input "InternationalFilter.period." at bounding box center [174, 112] width 94 height 16
click at [211, 113] on input "InternationalFilter.period." at bounding box center [174, 112] width 94 height 16
type input "InternationalFilter.period"
click at [223, 136] on div "Apply" at bounding box center [227, 133] width 15 height 8
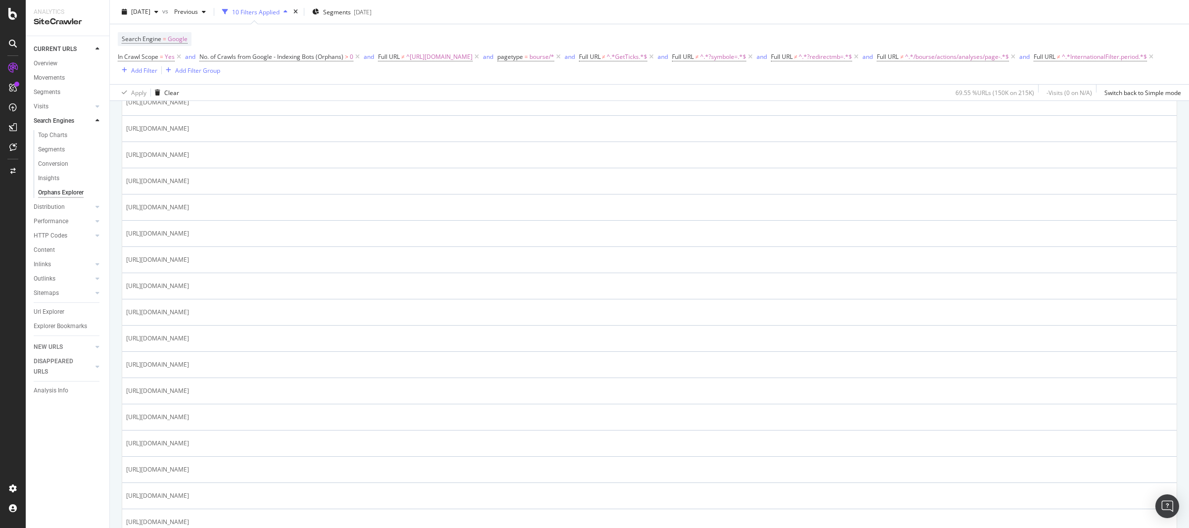
scroll to position [297, 0]
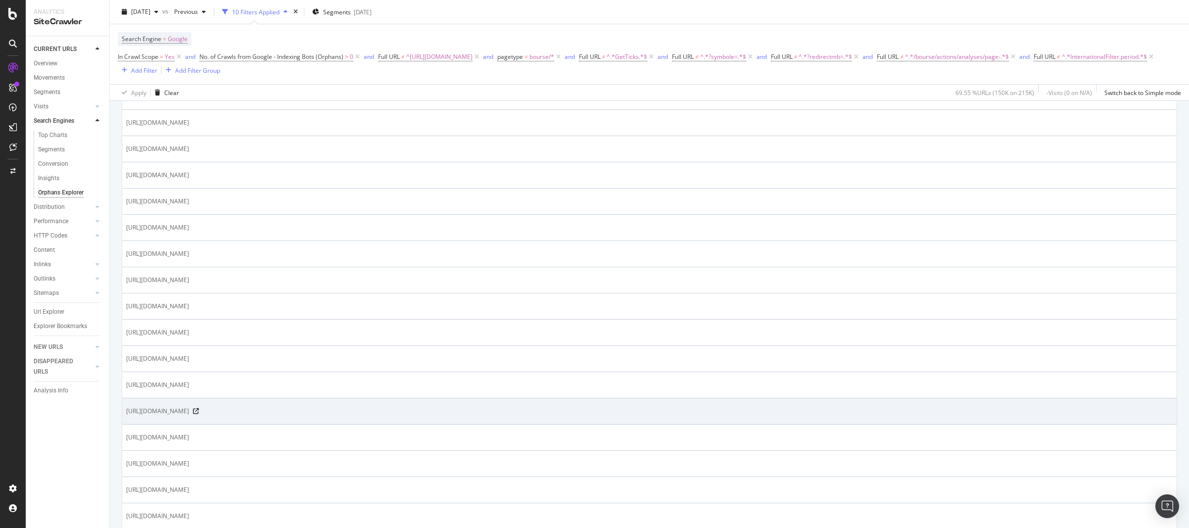
drag, startPoint x: 558, startPoint y: 433, endPoint x: 602, endPoint y: 433, distance: 44.1
click at [189, 416] on span "[URL][DOMAIN_NAME]" at bounding box center [157, 411] width 63 height 10
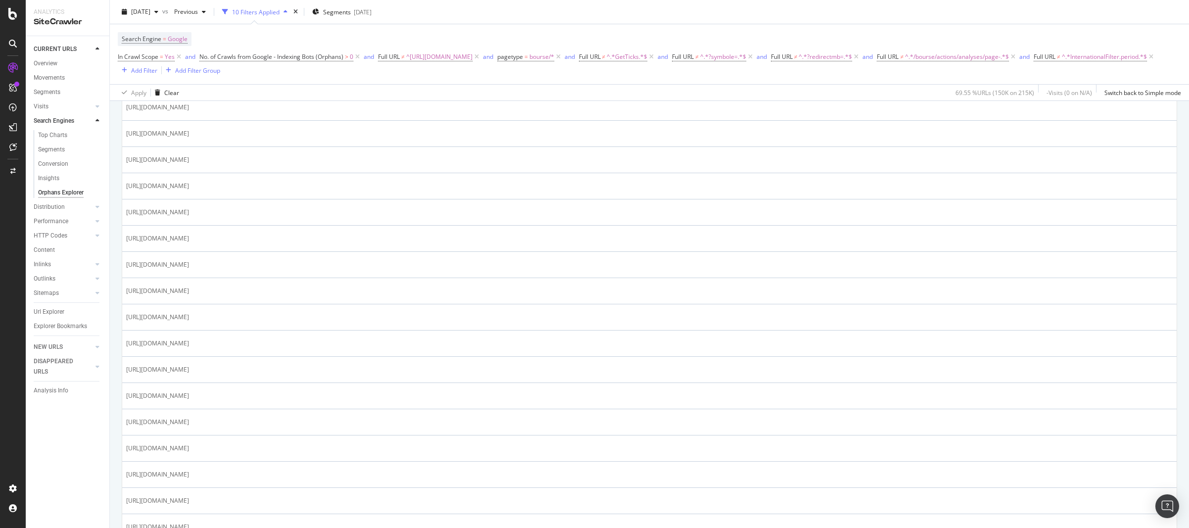
scroll to position [1038, 0]
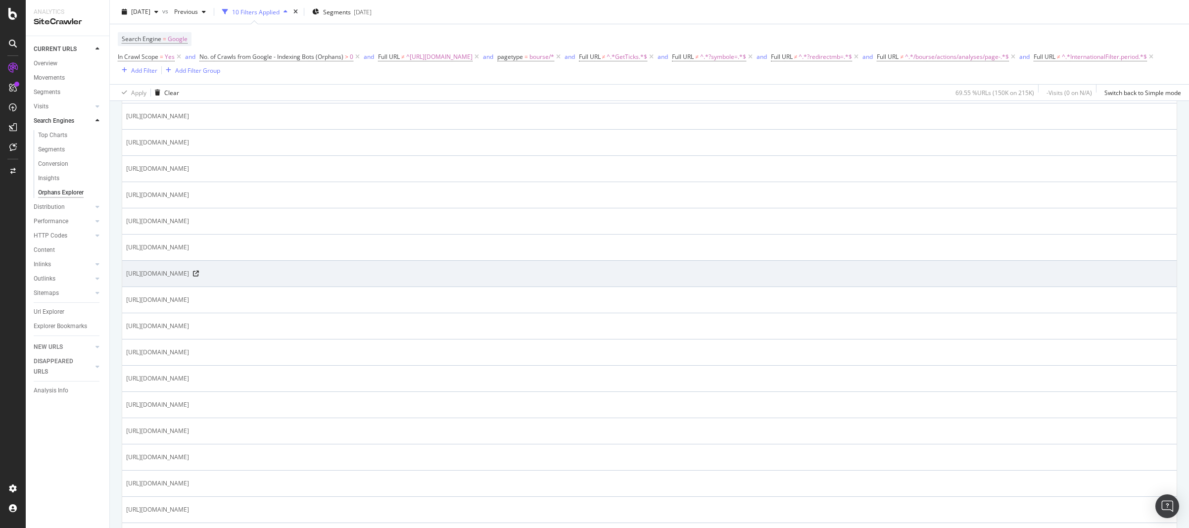
drag, startPoint x: 578, startPoint y: 296, endPoint x: 651, endPoint y: 297, distance: 73.3
click at [189, 279] on span "[URL][DOMAIN_NAME]" at bounding box center [157, 274] width 63 height 10
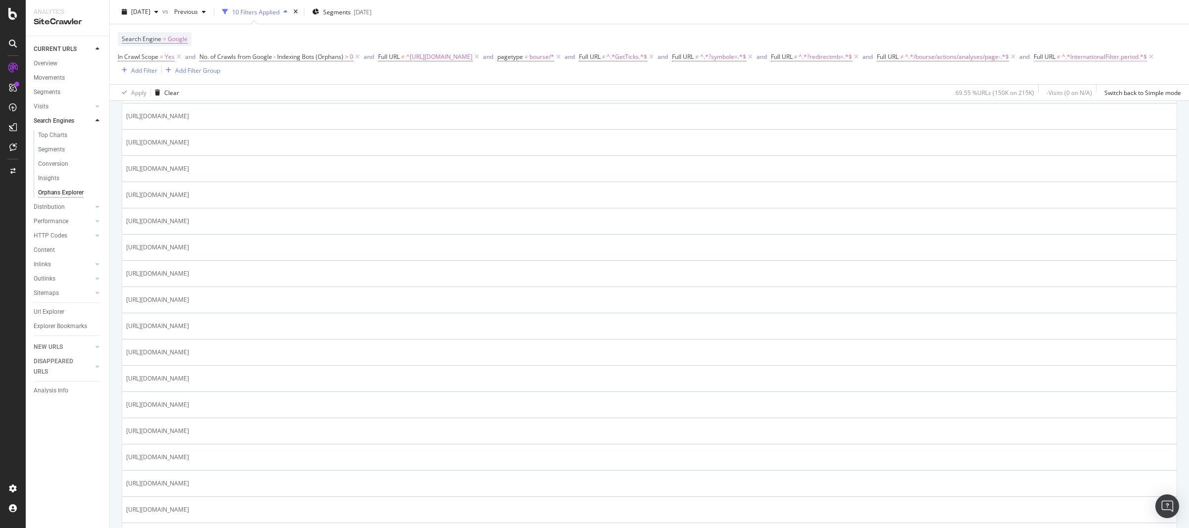
click at [1062, 64] on span "^.*InternationalFilter.period.*$" at bounding box center [1104, 57] width 85 height 14
click at [181, 112] on input "InternationalFilter.period" at bounding box center [174, 112] width 94 height 16
drag, startPoint x: 208, startPoint y: 112, endPoint x: 180, endPoint y: 111, distance: 28.2
click at [180, 111] on input "InternationalFilter.period" at bounding box center [174, 112] width 94 height 16
type input "InternationalFilter"
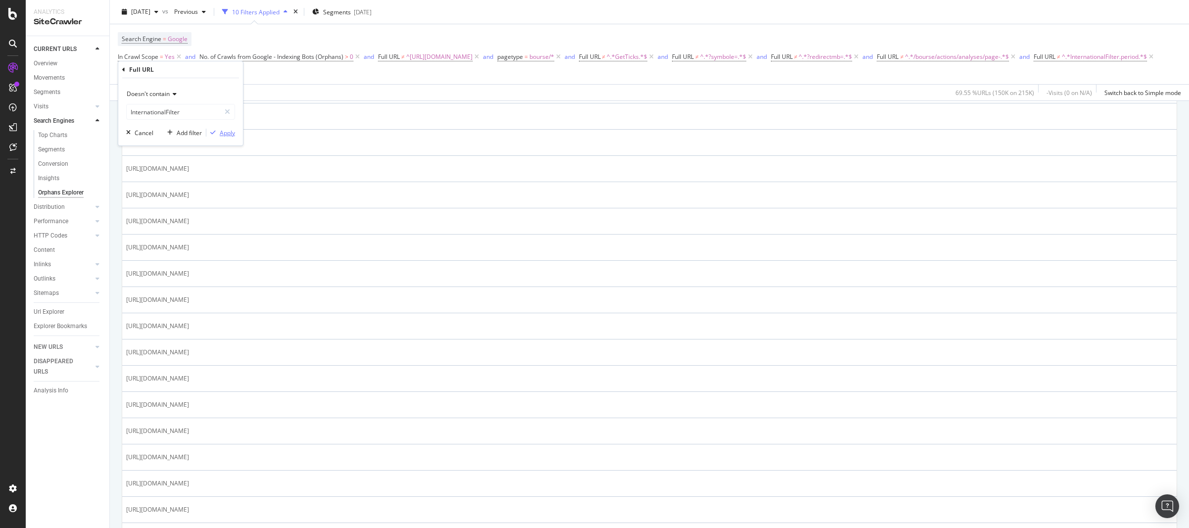
click at [224, 131] on div "Apply" at bounding box center [227, 133] width 15 height 8
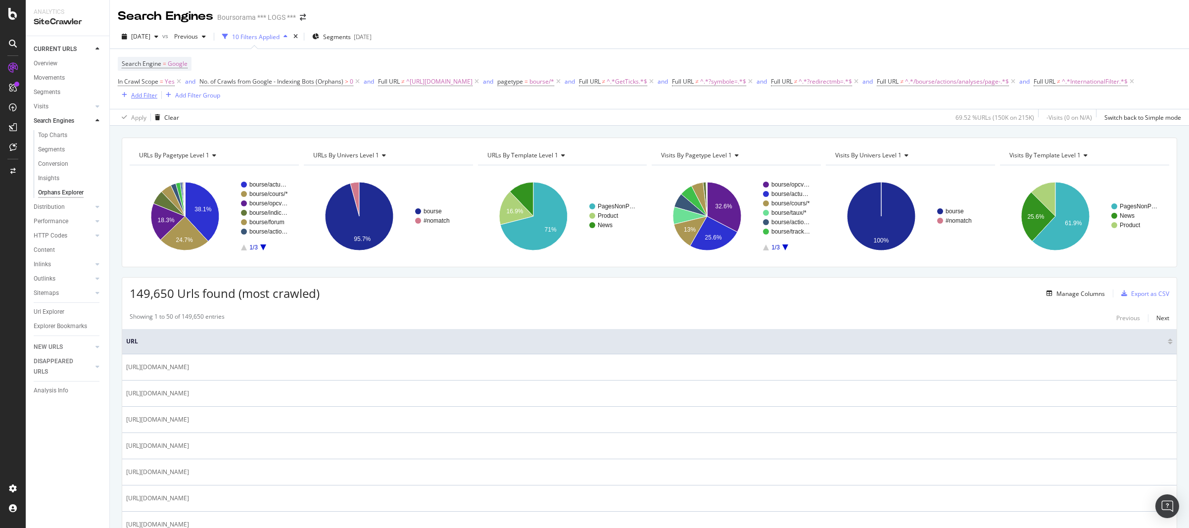
click at [157, 95] on div "Add Filter" at bounding box center [144, 95] width 26 height 8
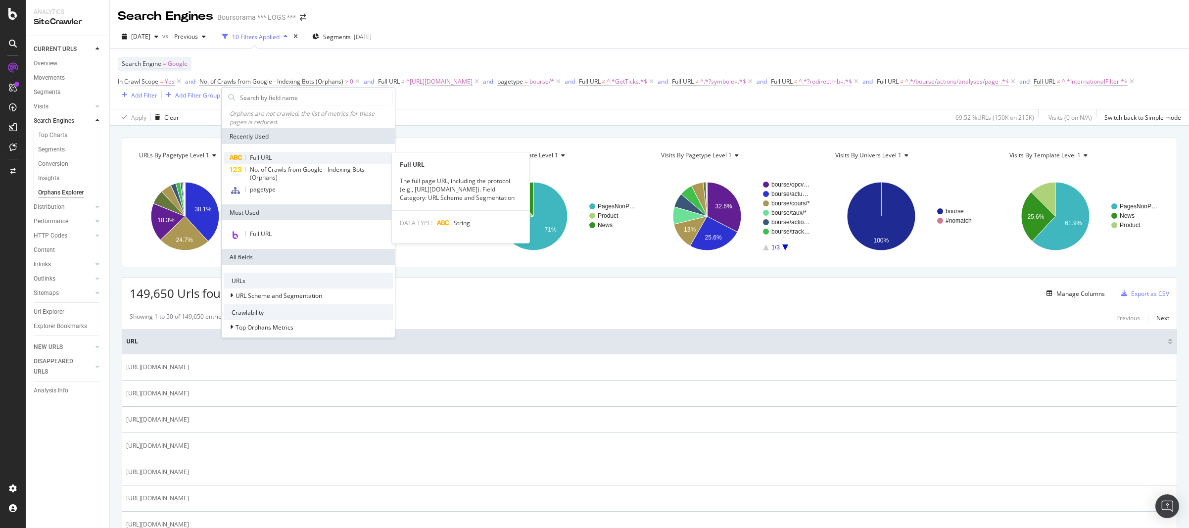
click at [269, 158] on span "Full URL" at bounding box center [261, 157] width 22 height 8
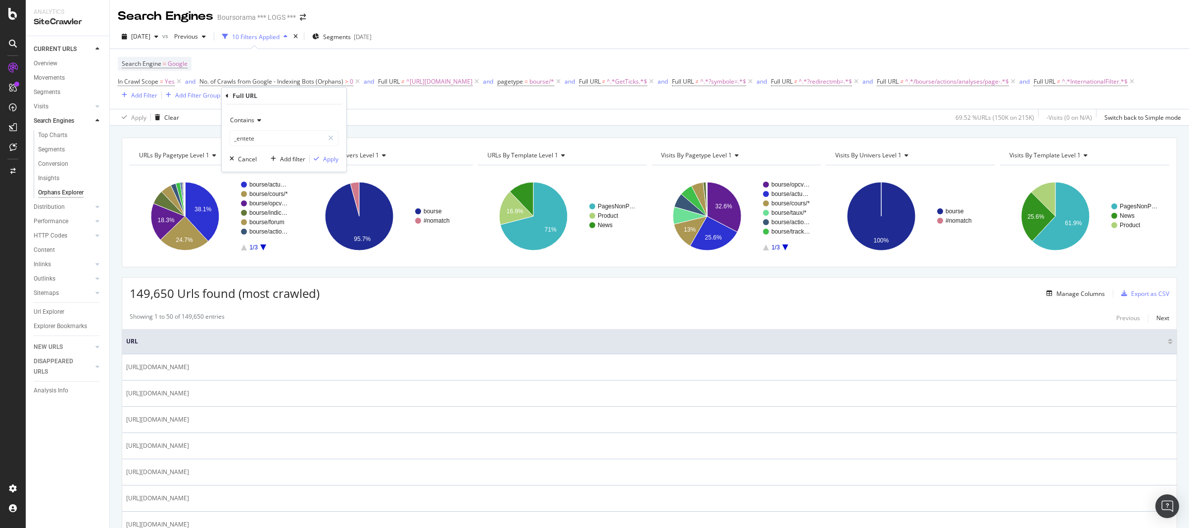
click at [256, 124] on div "Contains" at bounding box center [284, 120] width 109 height 16
click at [267, 227] on span "Doesn't contain" at bounding box center [256, 231] width 43 height 8
click at [265, 141] on input "_entete" at bounding box center [277, 138] width 94 height 16
type input "&period="
click at [329, 164] on button "Apply" at bounding box center [324, 159] width 29 height 10
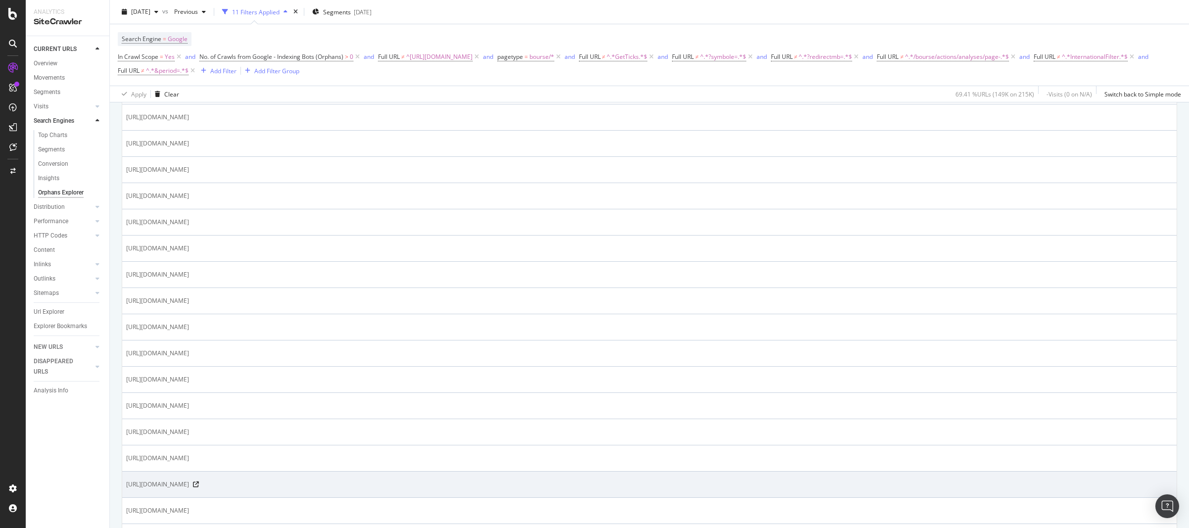
scroll to position [238, 0]
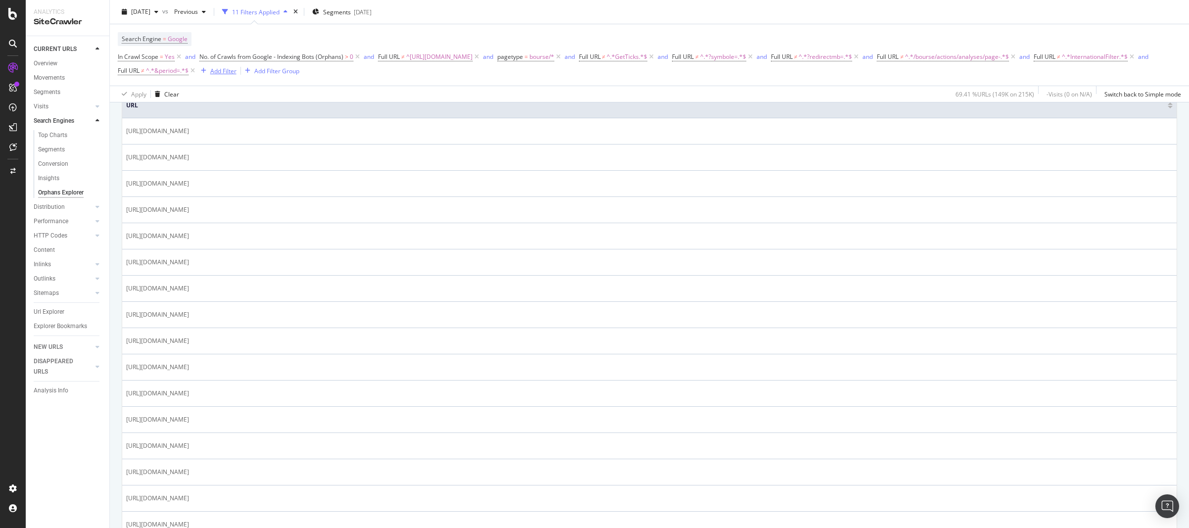
click at [237, 70] on div "Add Filter" at bounding box center [223, 70] width 26 height 8
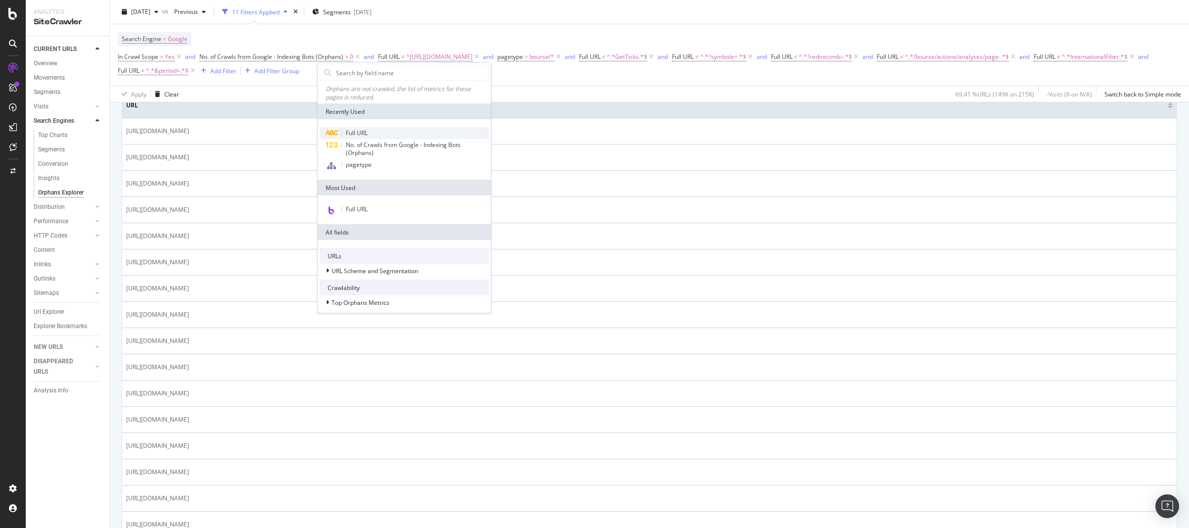
click at [373, 131] on div "Full URL" at bounding box center [404, 133] width 169 height 12
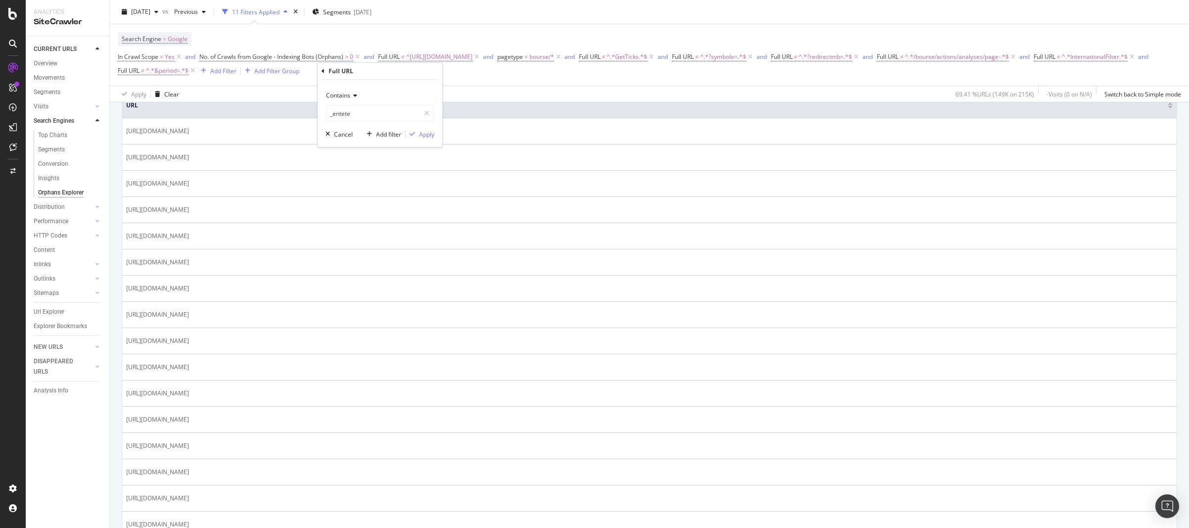
click at [343, 99] on div "Contains" at bounding box center [380, 96] width 109 height 16
click at [369, 208] on span "Doesn't contain" at bounding box center [352, 206] width 43 height 8
click at [356, 113] on input "_entete" at bounding box center [373, 113] width 94 height 16
type input "sortColumn"
click at [432, 135] on div "Apply" at bounding box center [426, 134] width 15 height 8
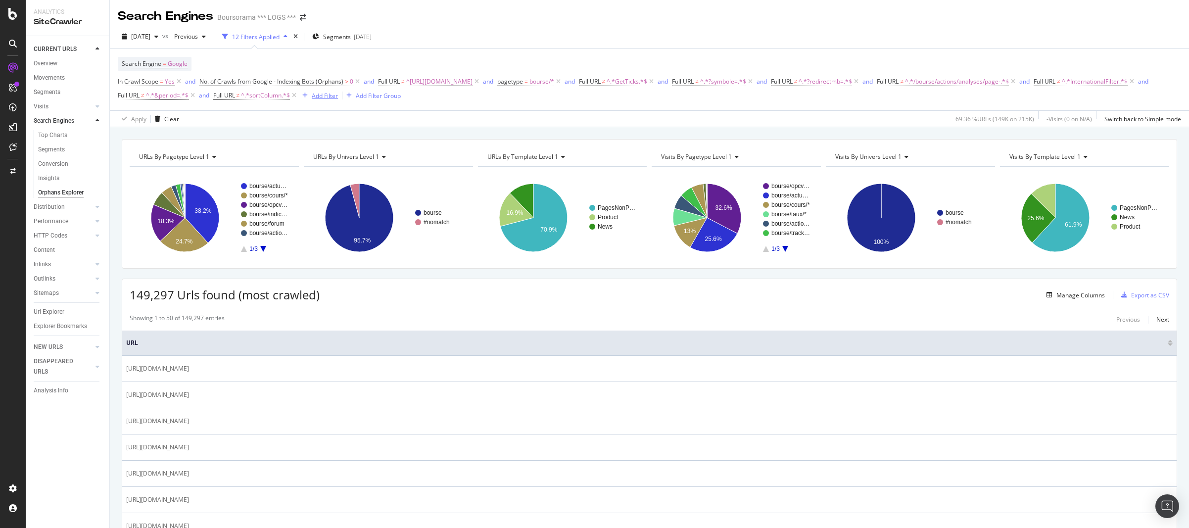
click at [338, 95] on div "Add Filter" at bounding box center [325, 96] width 26 height 8
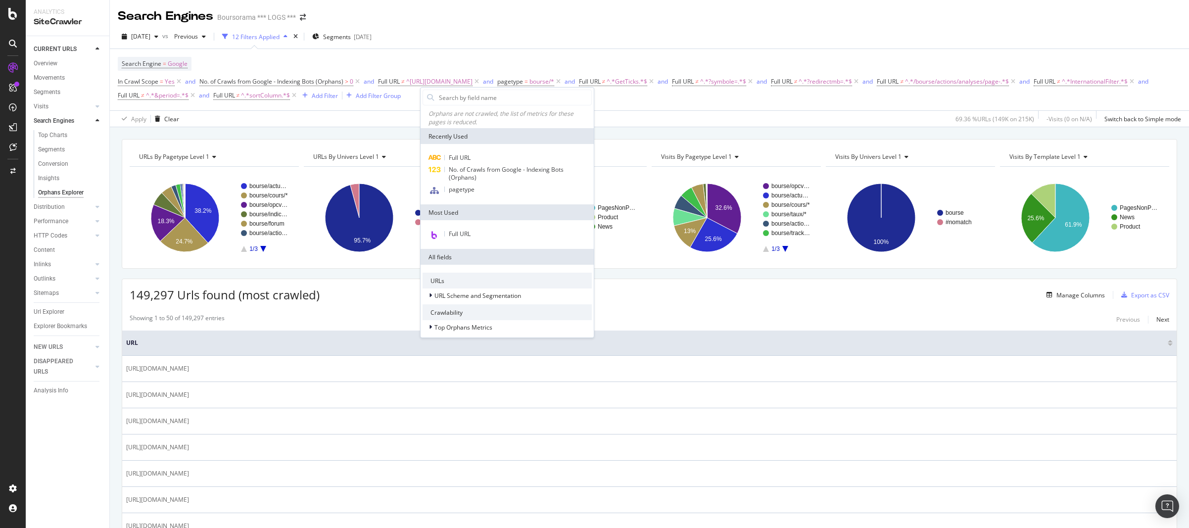
click at [461, 150] on div "Full URL No. of Crawls from Google - Indexing Bots (Orphans) pagetype" at bounding box center [507, 174] width 173 height 60
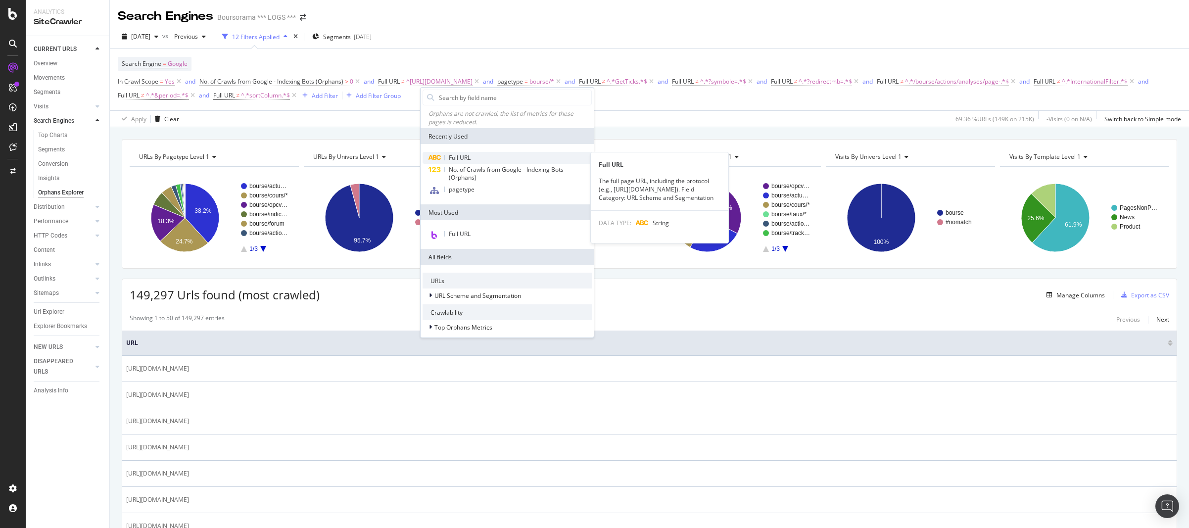
click at [468, 155] on span "Full URL" at bounding box center [460, 157] width 22 height 8
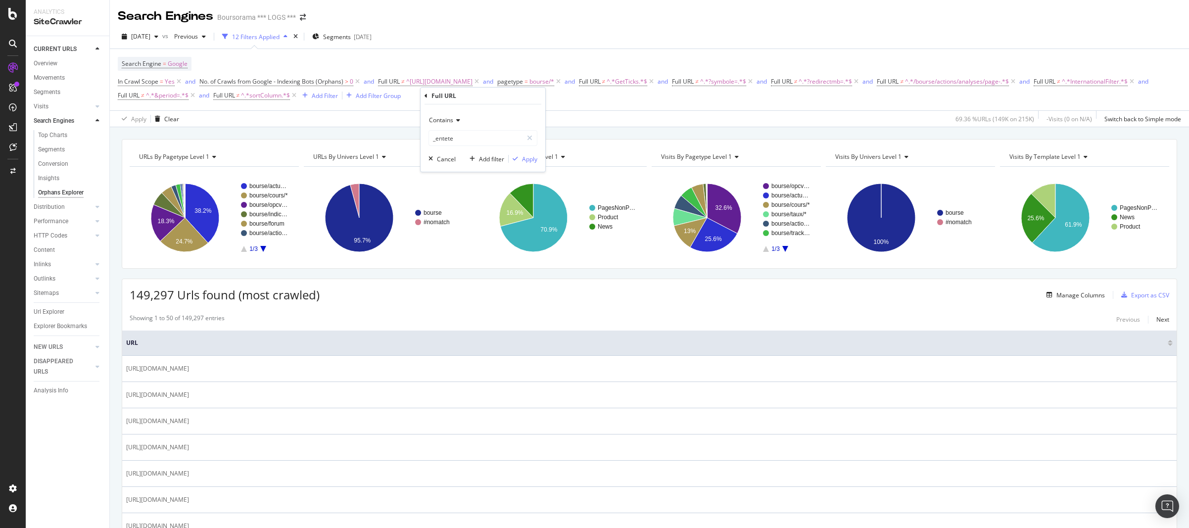
click at [450, 120] on span "Contains" at bounding box center [441, 120] width 24 height 8
click at [464, 232] on span "Doesn't contain" at bounding box center [455, 231] width 43 height 8
click at [467, 140] on input "_entete" at bounding box center [476, 138] width 94 height 16
type input "national_market_filter"
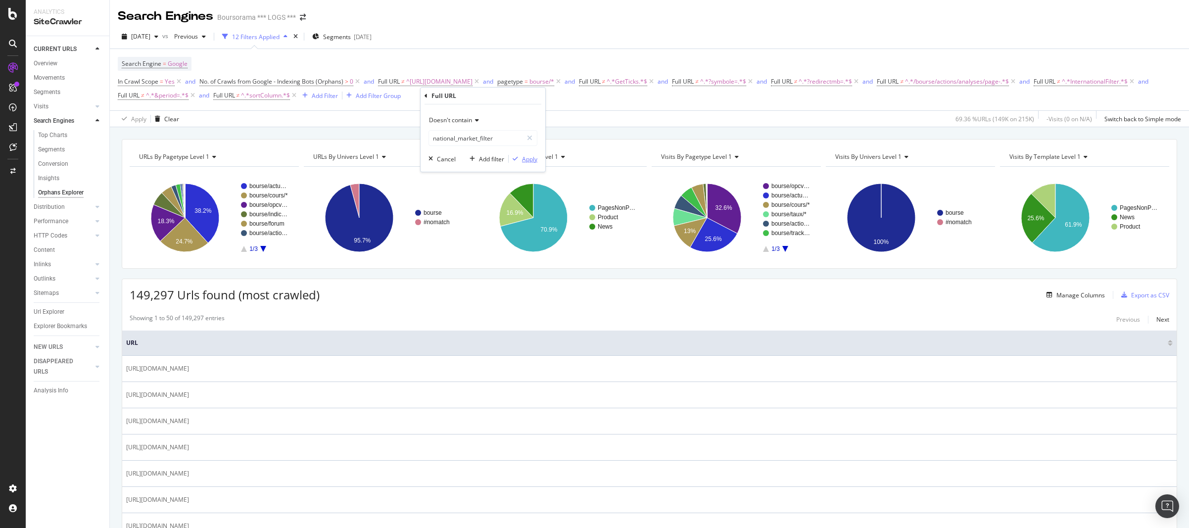
click at [534, 161] on div "Apply" at bounding box center [529, 159] width 15 height 8
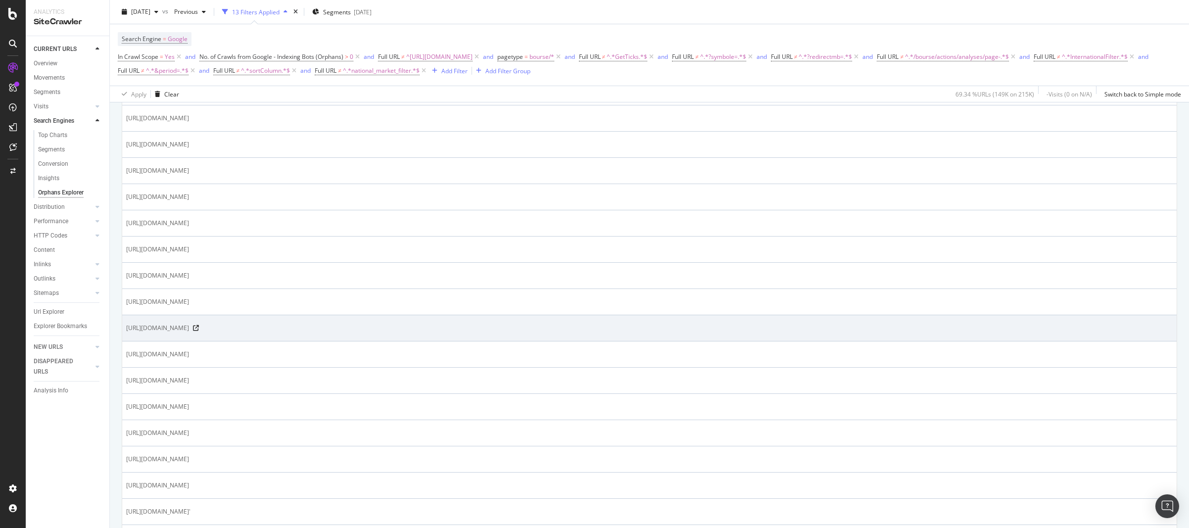
scroll to position [563, 0]
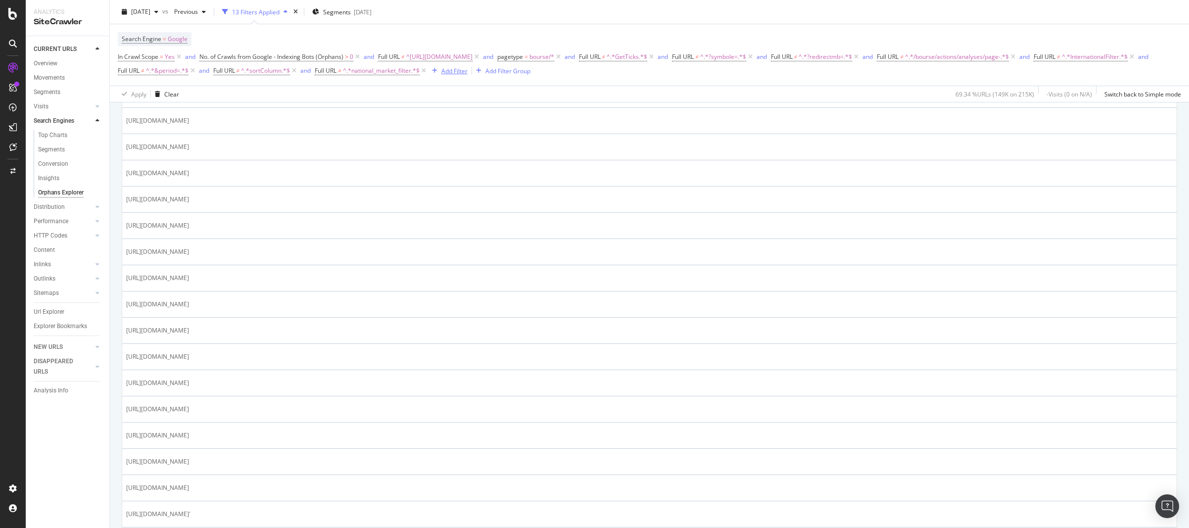
click at [468, 70] on div "Add Filter" at bounding box center [455, 70] width 26 height 8
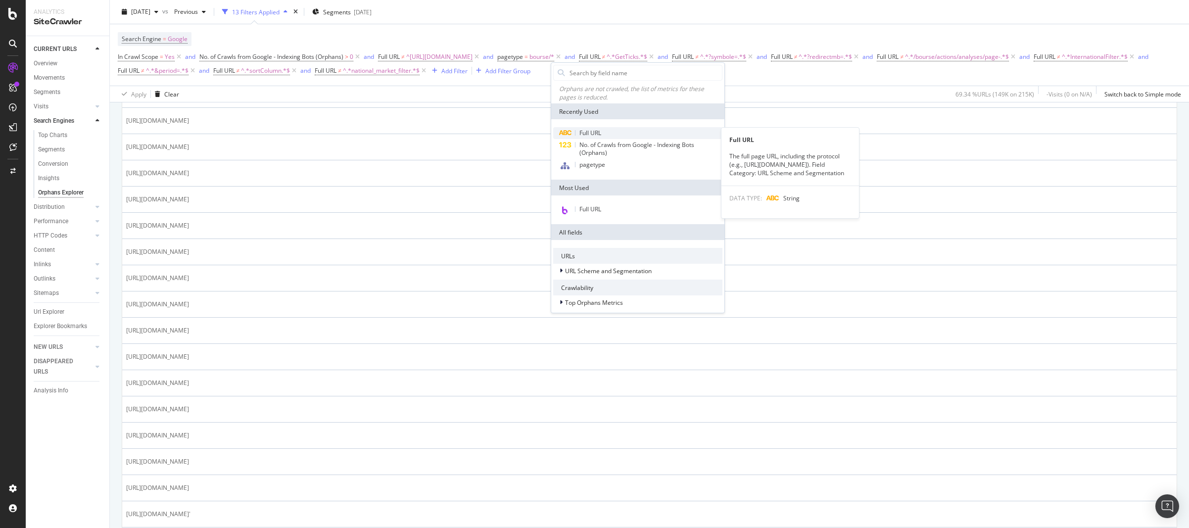
click at [598, 130] on span "Full URL" at bounding box center [591, 133] width 22 height 8
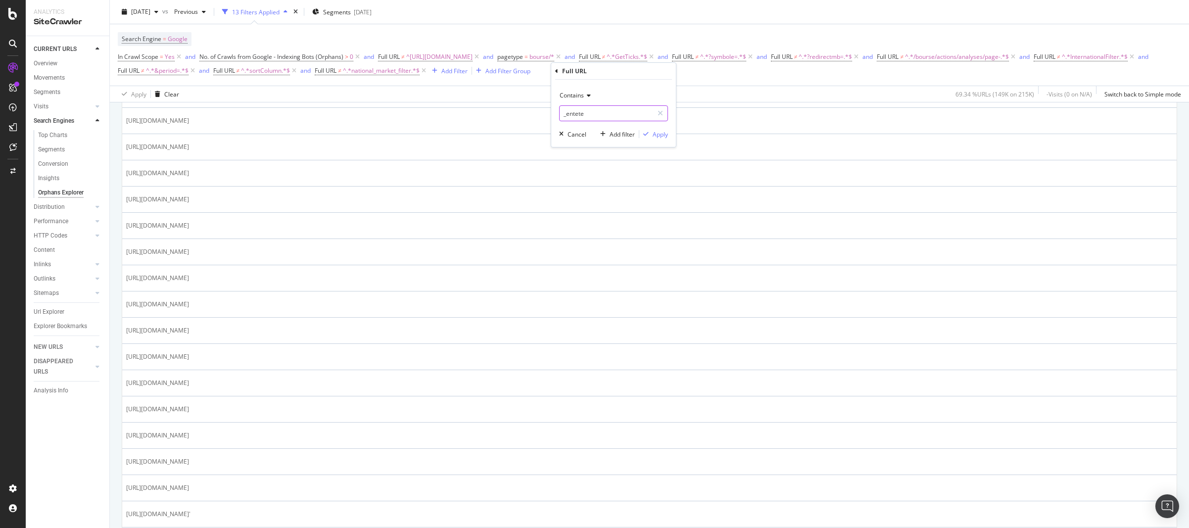
click at [578, 115] on input "_entete" at bounding box center [607, 113] width 94 height 16
type input "quotation_az_filter"
click at [582, 94] on span "Contains" at bounding box center [572, 95] width 24 height 8
click at [597, 209] on span "Doesn't contain" at bounding box center [585, 206] width 43 height 8
click at [662, 137] on div "Apply" at bounding box center [660, 134] width 15 height 8
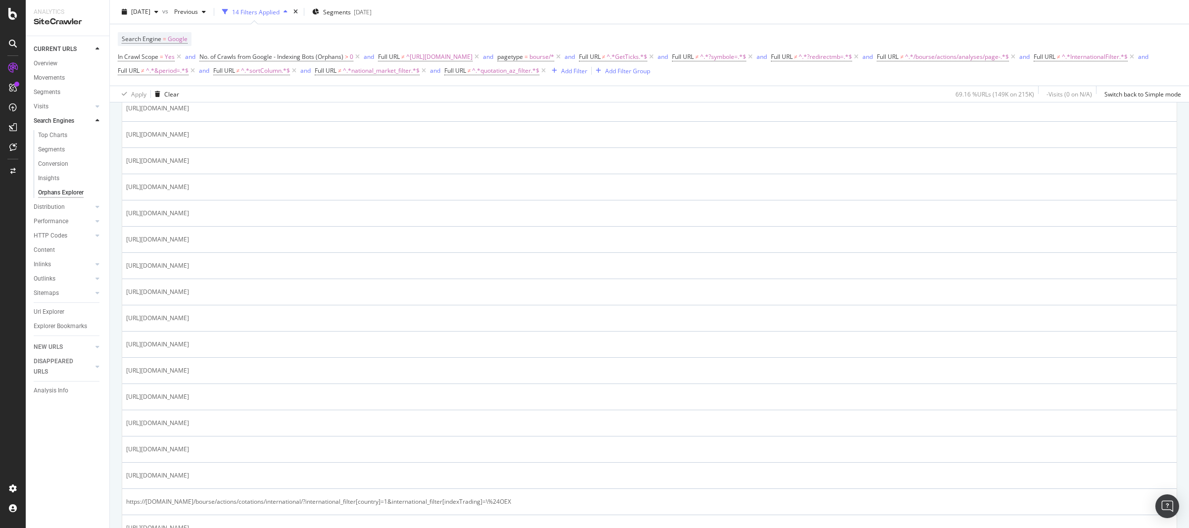
scroll to position [147, 0]
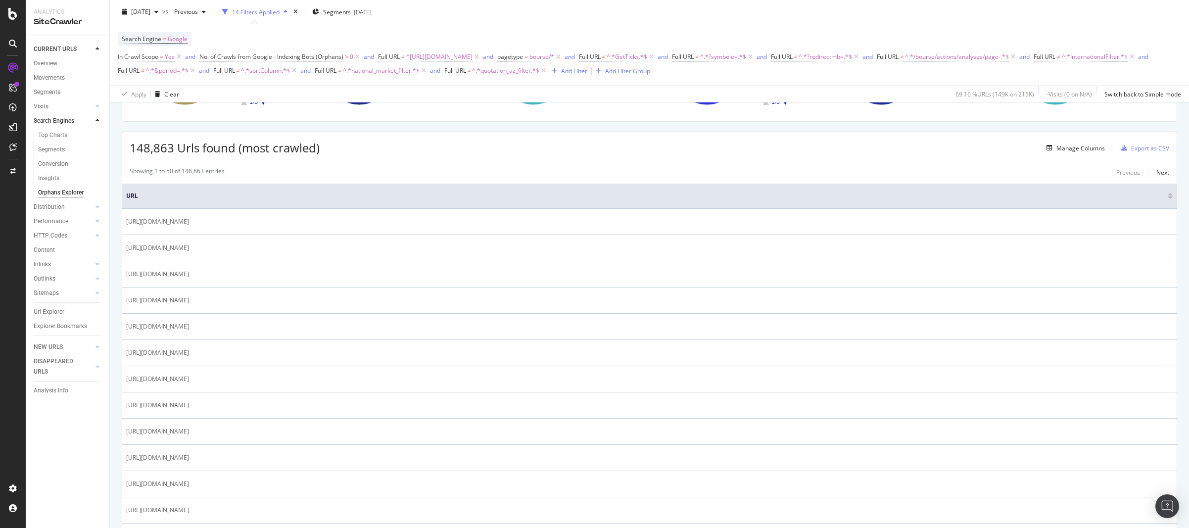
click at [588, 70] on div "Add Filter" at bounding box center [574, 70] width 26 height 8
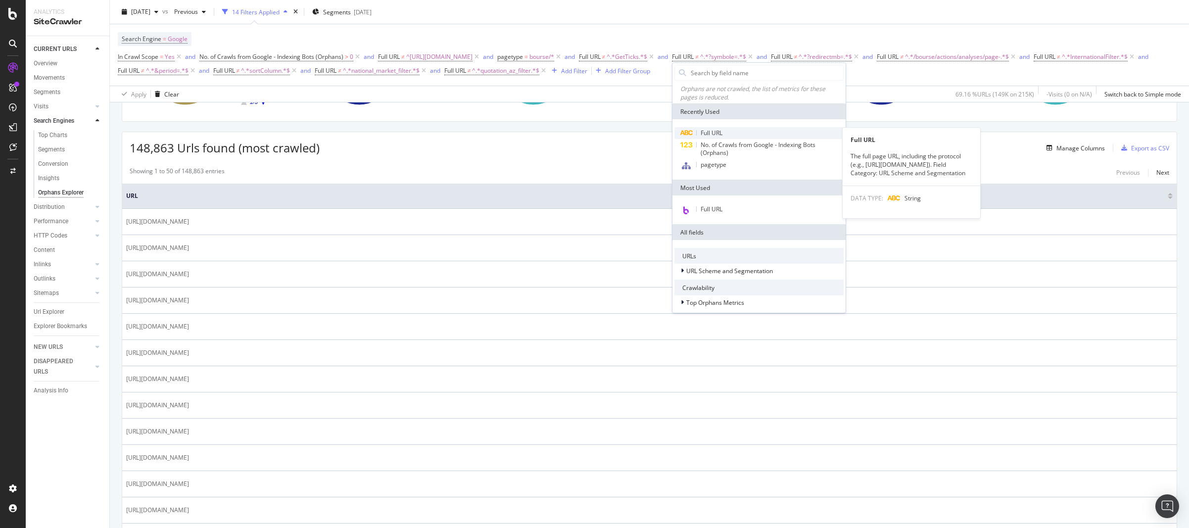
click at [712, 133] on span "Full URL" at bounding box center [712, 133] width 22 height 8
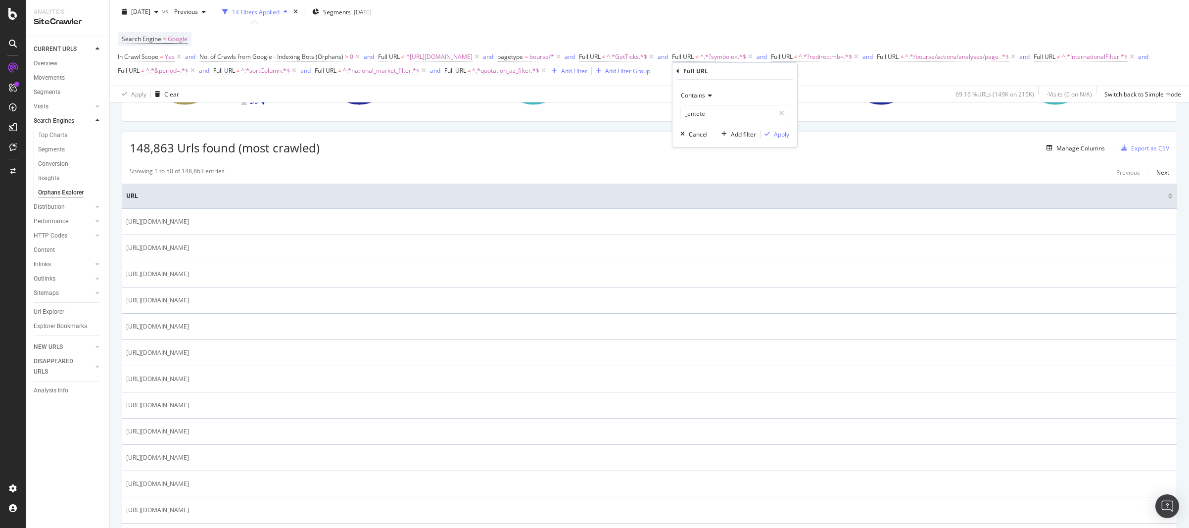
click at [703, 94] on span "Contains" at bounding box center [693, 95] width 24 height 8
click at [711, 207] on span "Doesn't contain" at bounding box center [707, 206] width 43 height 8
click at [703, 117] on input "_entete" at bounding box center [728, 113] width 94 height 16
type input "international_filter"
click at [778, 135] on div "Apply" at bounding box center [781, 134] width 15 height 8
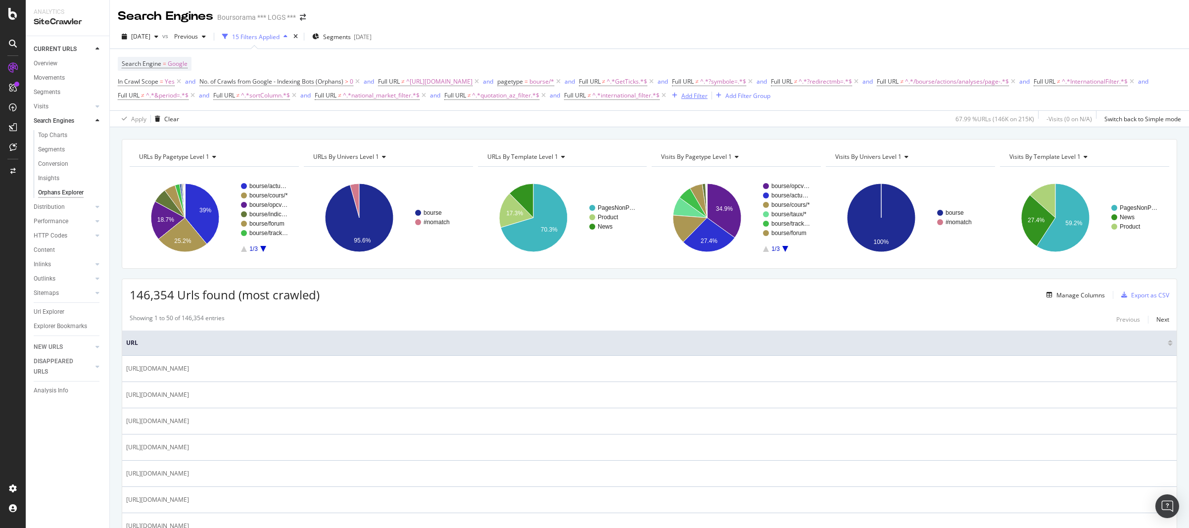
click at [708, 95] on div "Add Filter" at bounding box center [695, 96] width 26 height 8
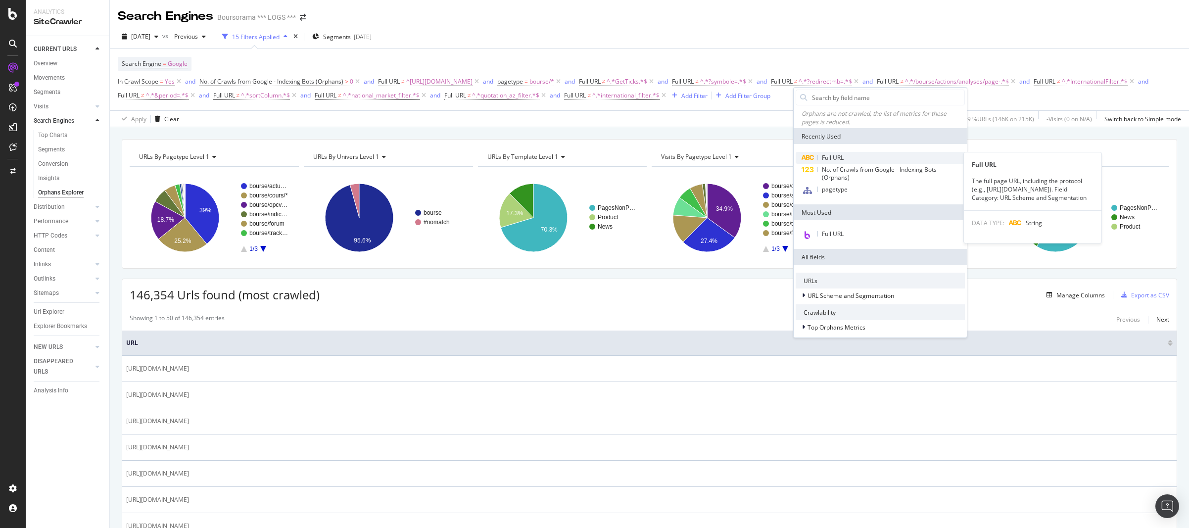
click at [837, 155] on span "Full URL" at bounding box center [833, 157] width 22 height 8
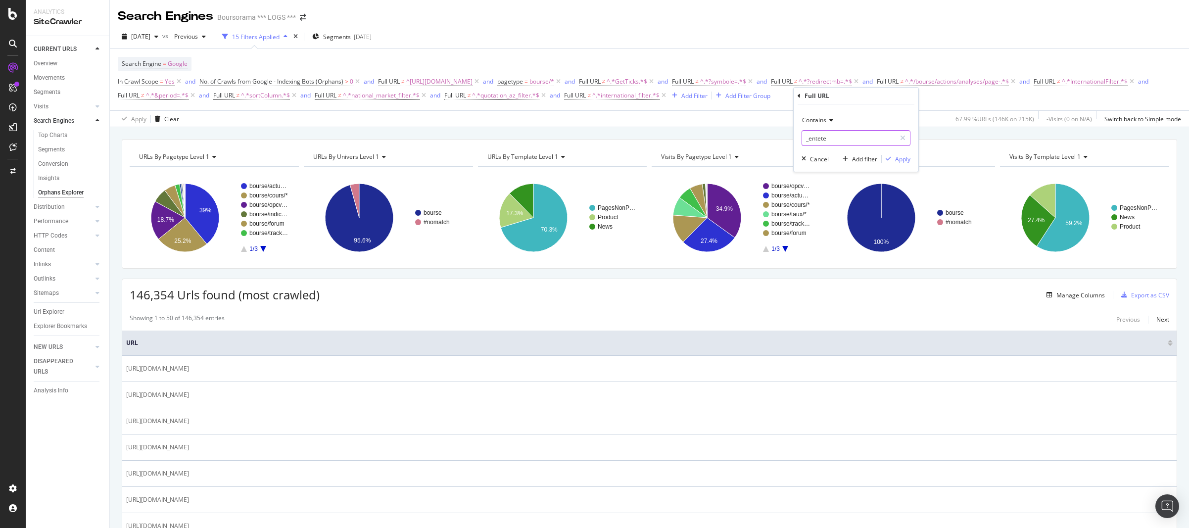
click at [843, 139] on input "_entete" at bounding box center [849, 138] width 94 height 16
click at [829, 122] on icon at bounding box center [830, 120] width 7 height 6
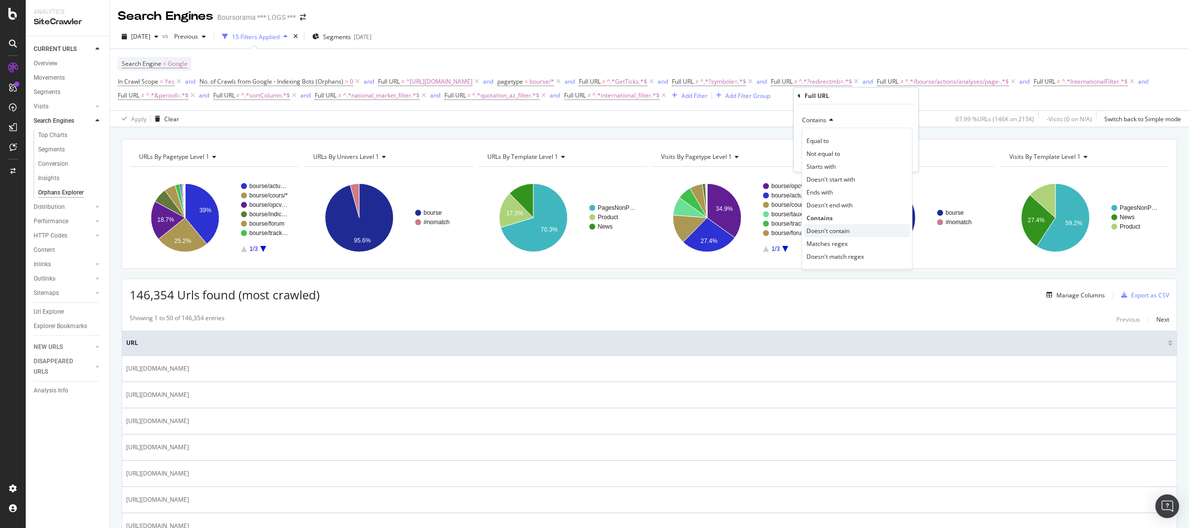
click at [828, 236] on div "Doesn't contain" at bounding box center [857, 230] width 106 height 13
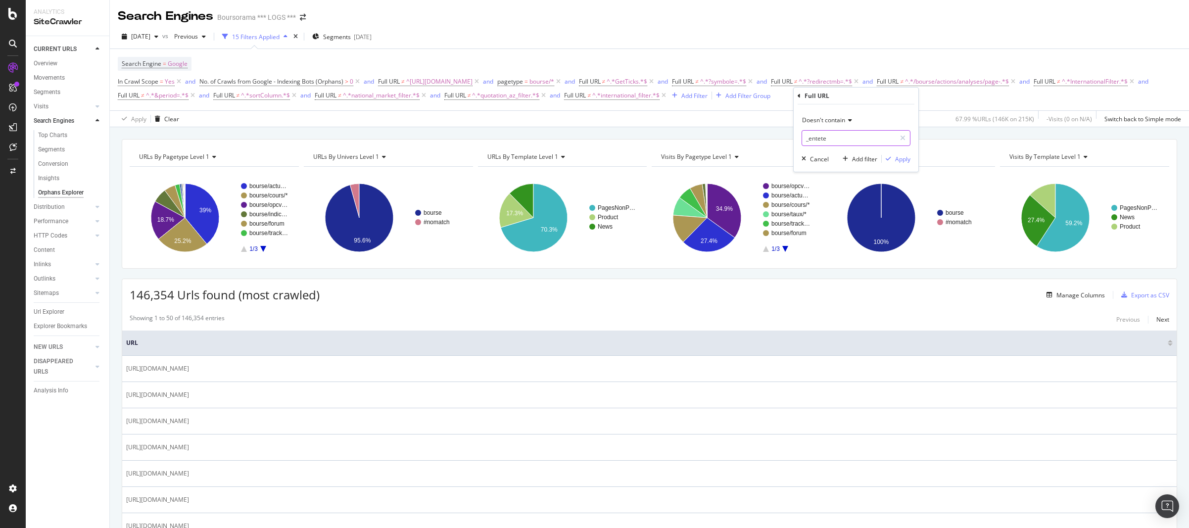
click at [821, 139] on input "_entete" at bounding box center [849, 138] width 94 height 16
type input "filter"
click at [904, 161] on div "Apply" at bounding box center [902, 159] width 15 height 8
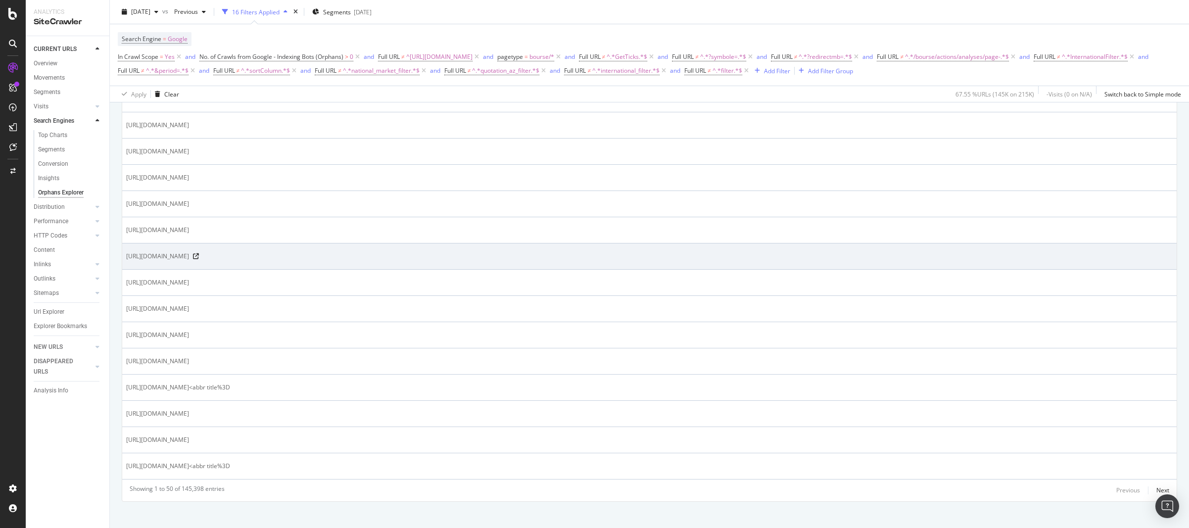
scroll to position [1216, 0]
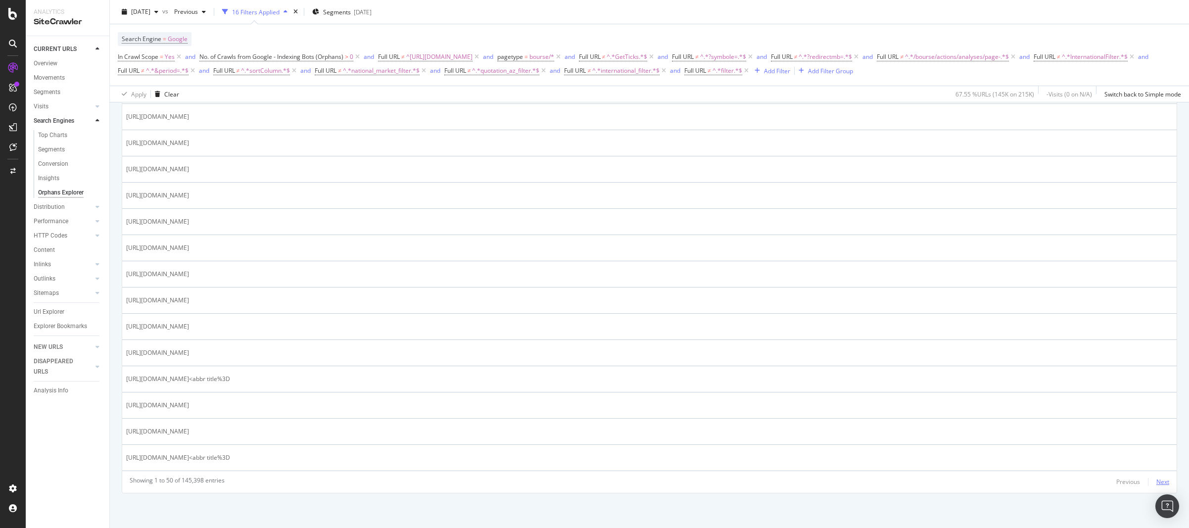
click at [1157, 483] on div "Next" at bounding box center [1163, 482] width 13 height 8
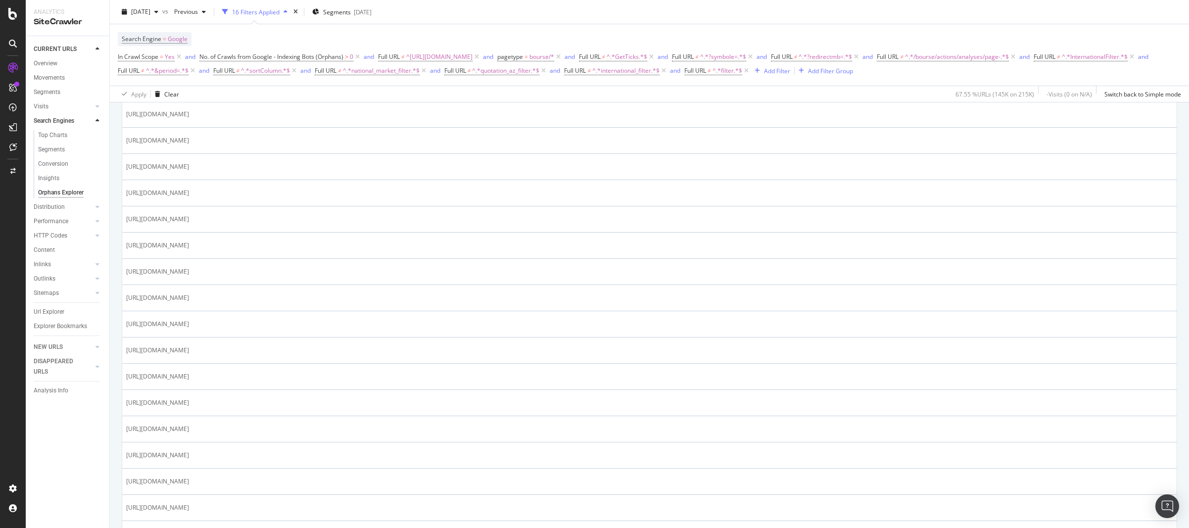
scroll to position [416, 0]
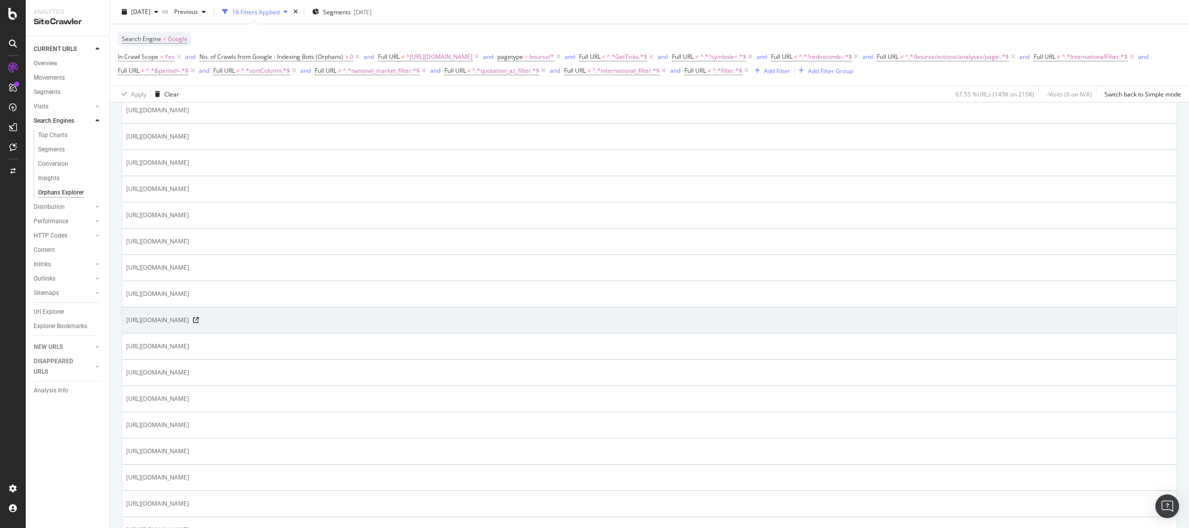
drag, startPoint x: 125, startPoint y: 320, endPoint x: 480, endPoint y: 323, distance: 354.9
click at [480, 323] on td "[URL][DOMAIN_NAME]" at bounding box center [649, 320] width 1055 height 26
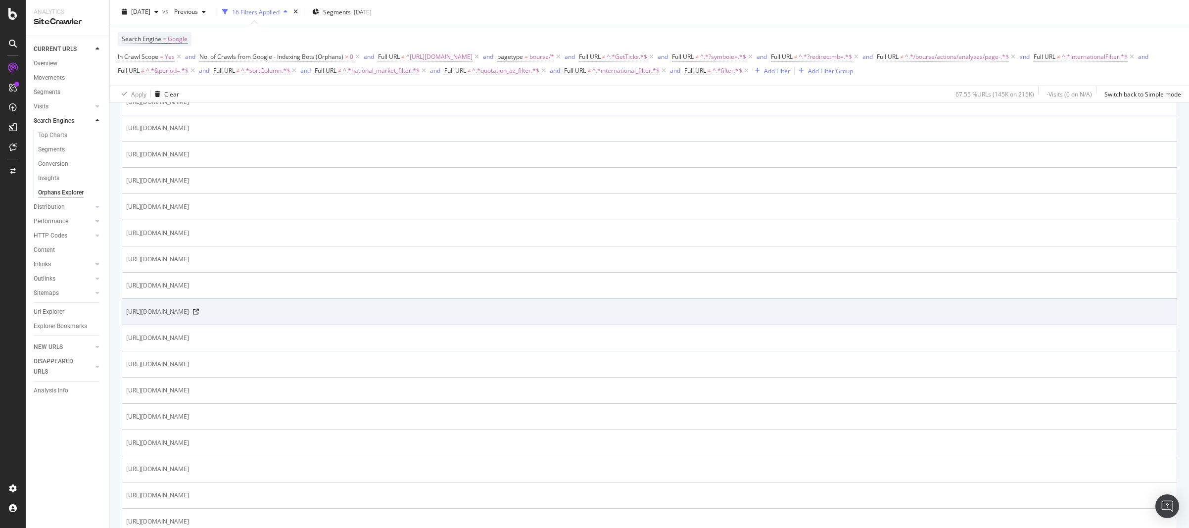
scroll to position [365, 0]
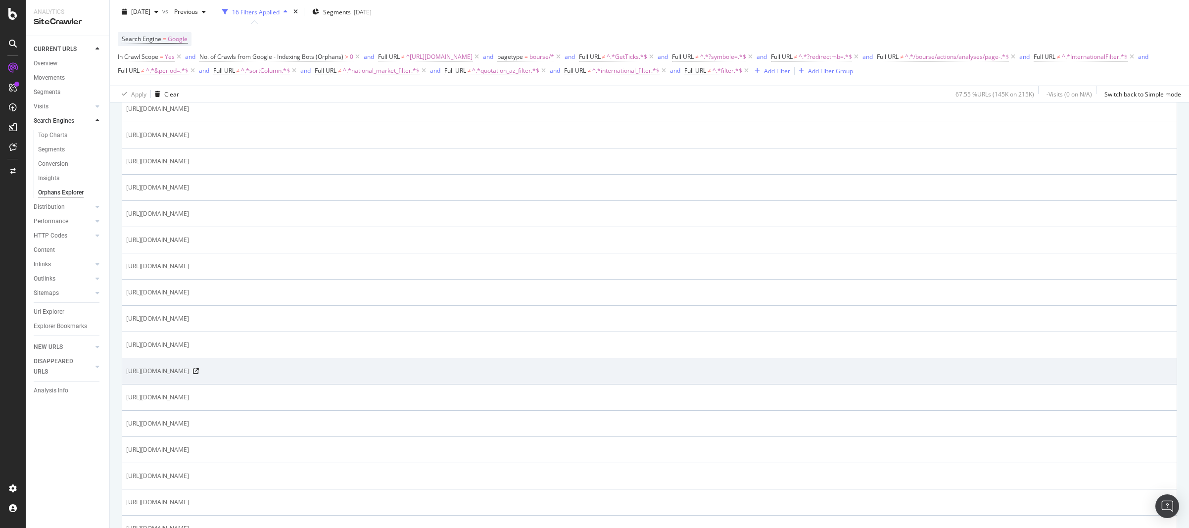
copy span "[URL][DOMAIN_NAME]"
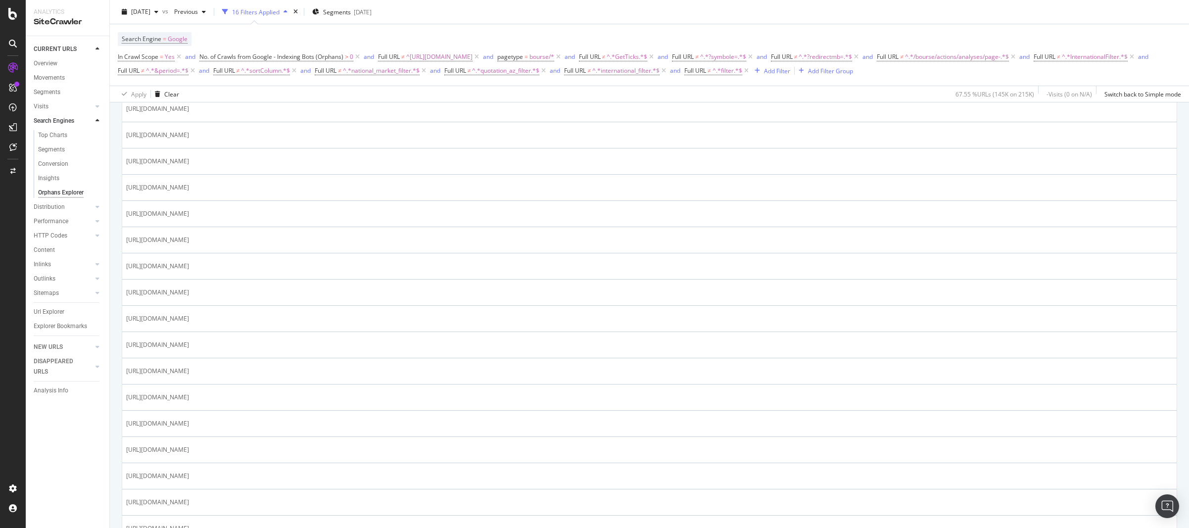
scroll to position [8, 0]
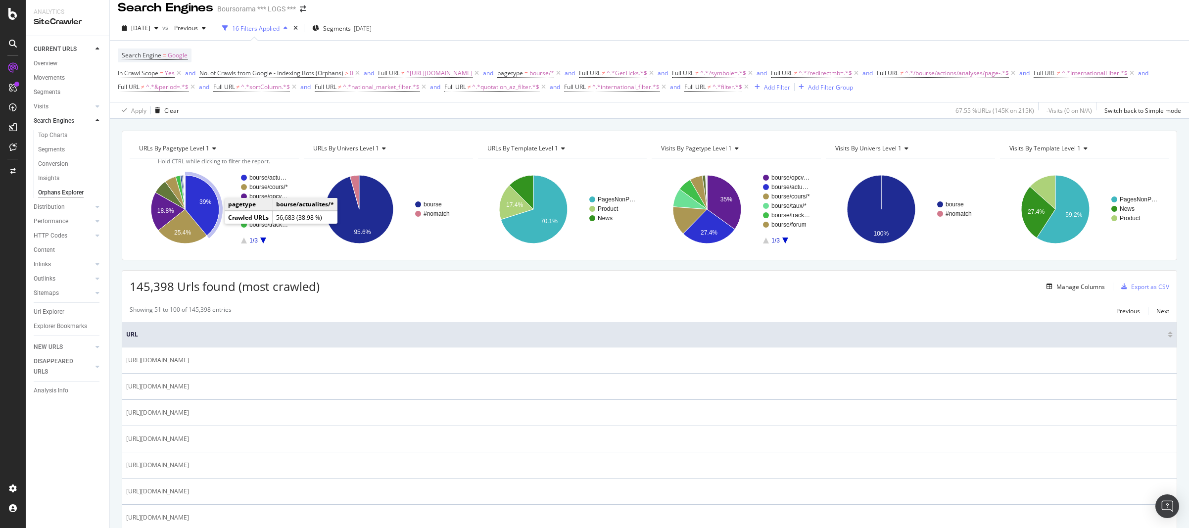
click at [204, 214] on icon "A chart." at bounding box center [202, 205] width 34 height 60
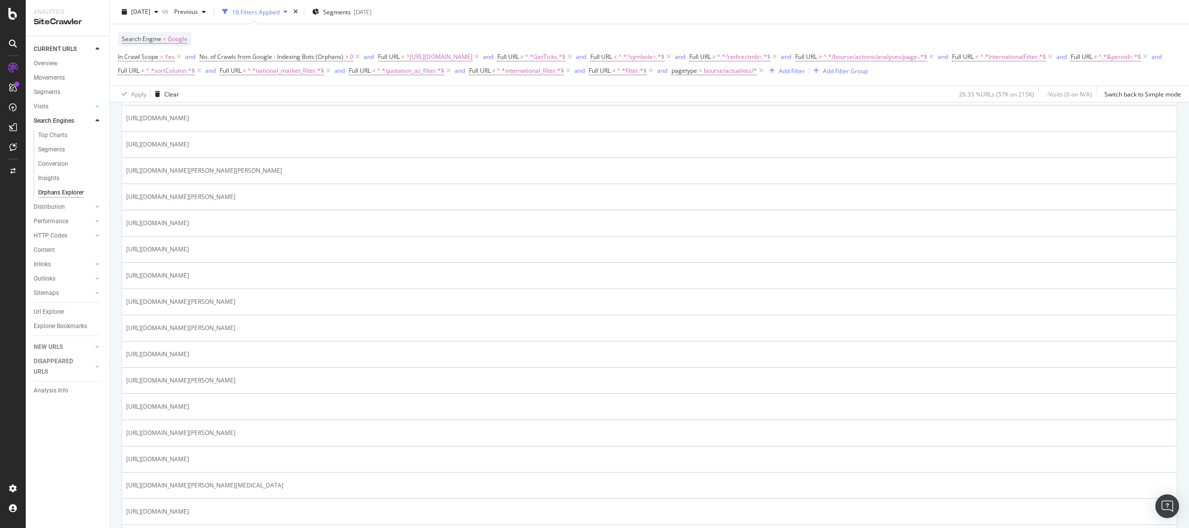
scroll to position [297, 0]
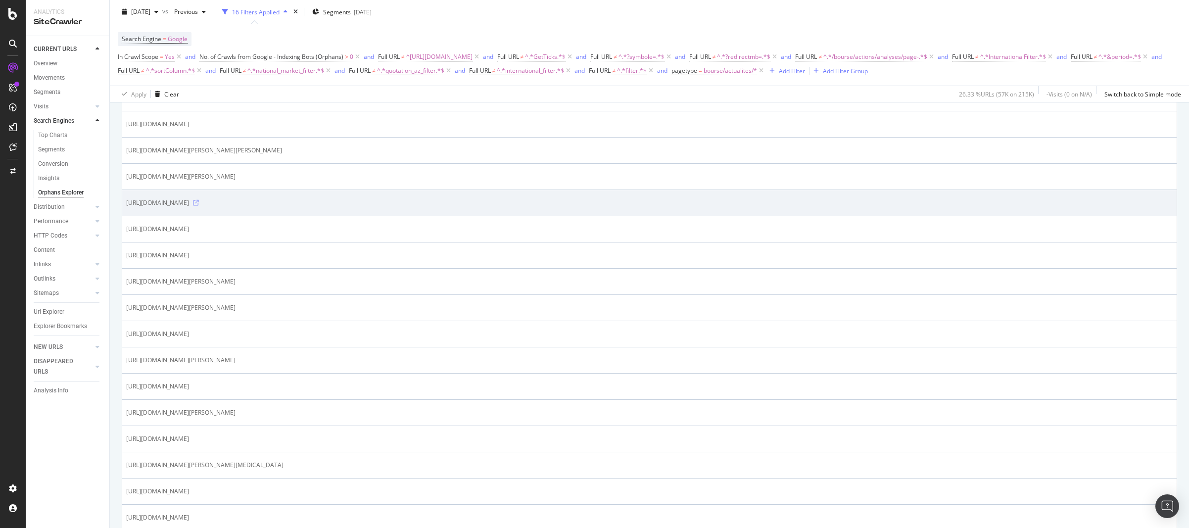
click at [199, 205] on icon at bounding box center [196, 203] width 6 height 6
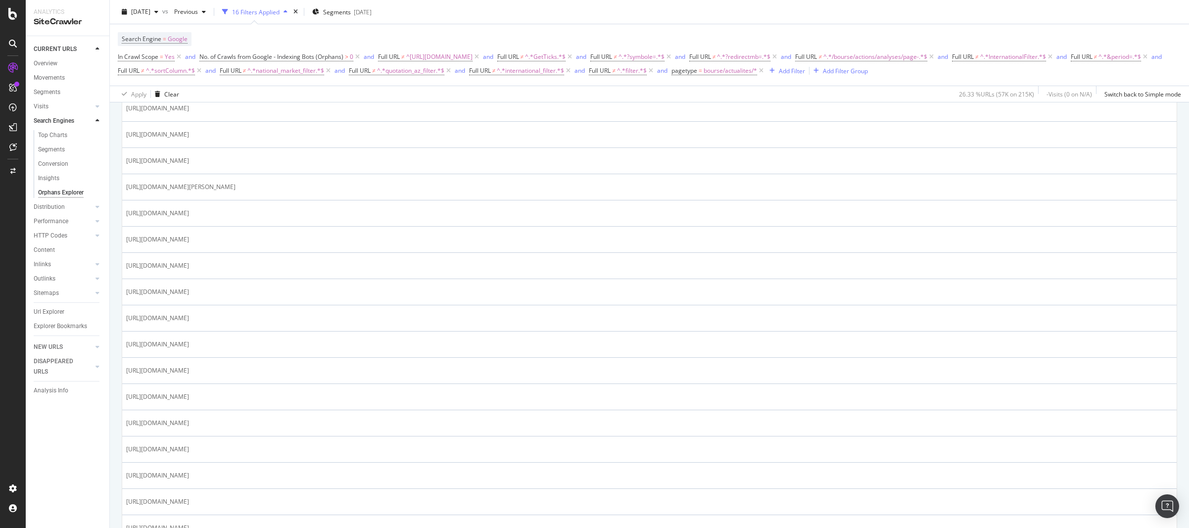
scroll to position [1196, 0]
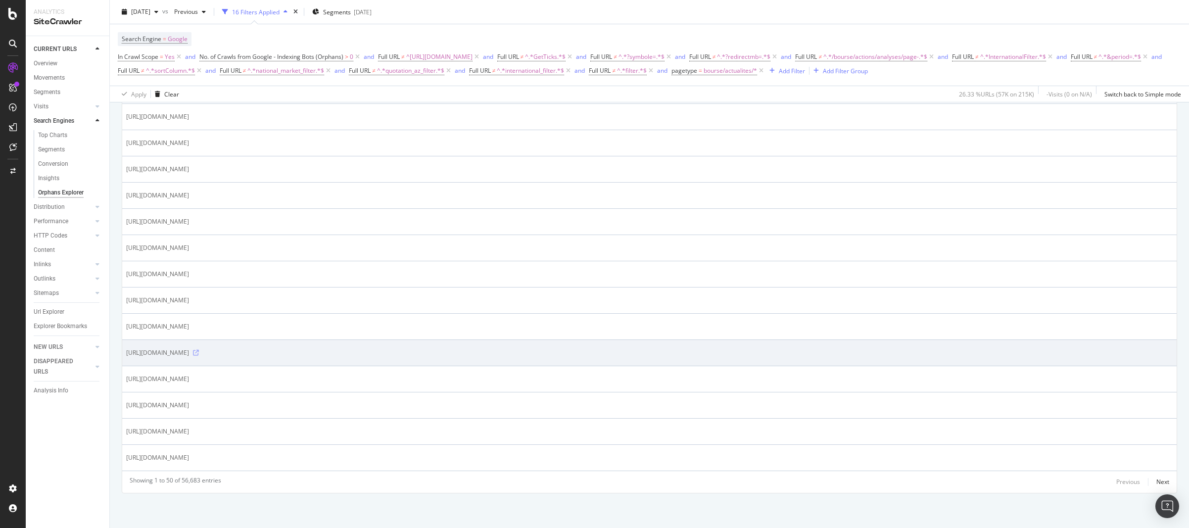
click at [199, 352] on icon at bounding box center [196, 353] width 6 height 6
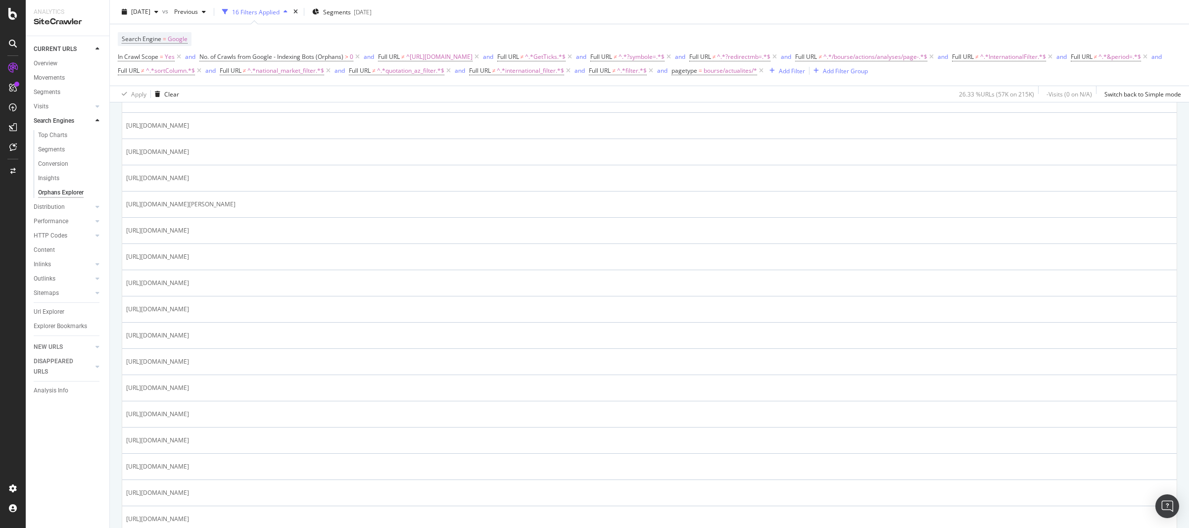
scroll to position [1196, 0]
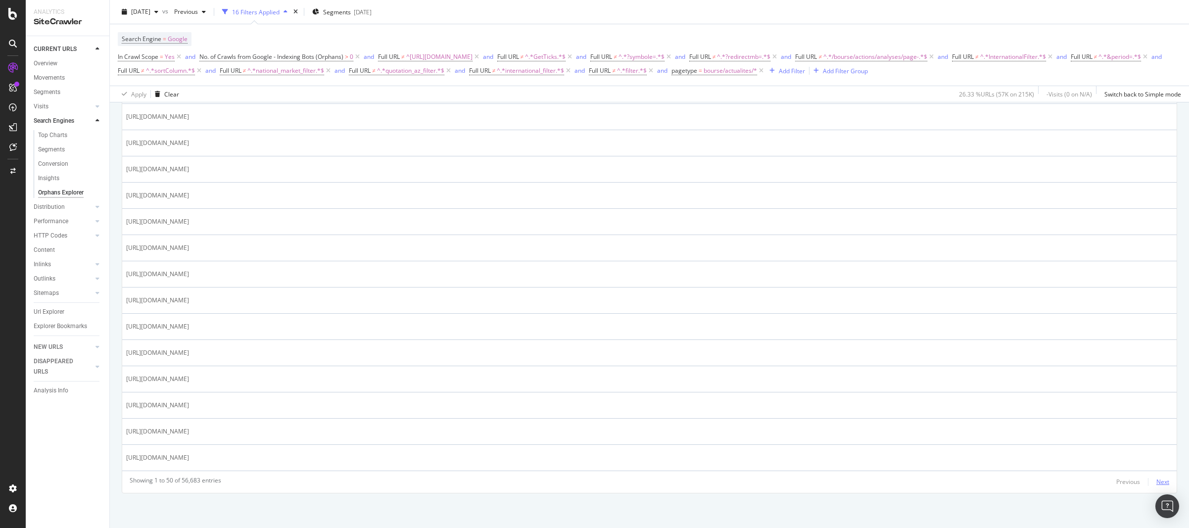
click at [1157, 482] on div "Next" at bounding box center [1163, 482] width 13 height 8
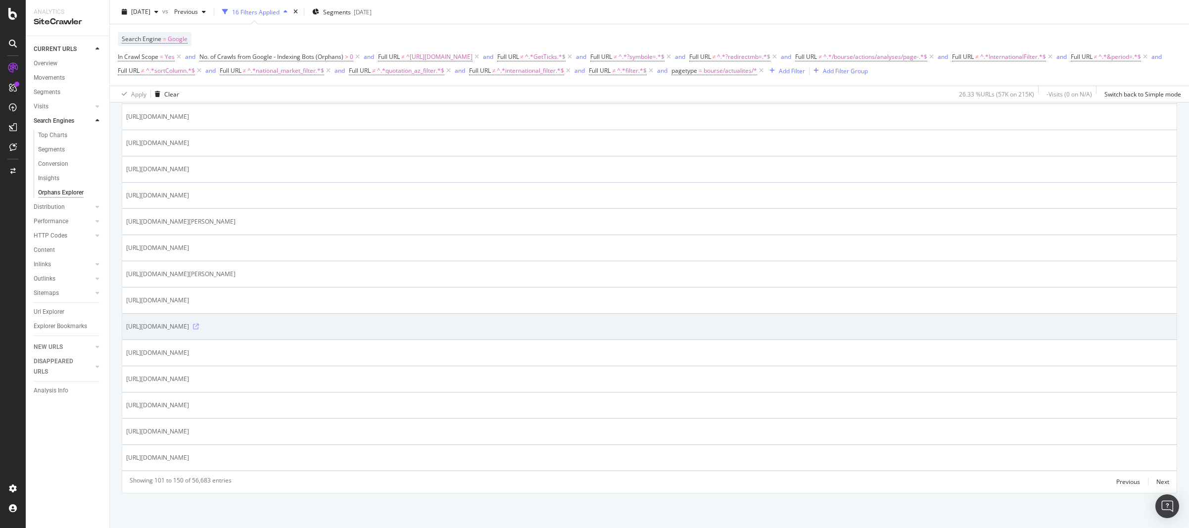
click at [199, 325] on icon at bounding box center [196, 327] width 6 height 6
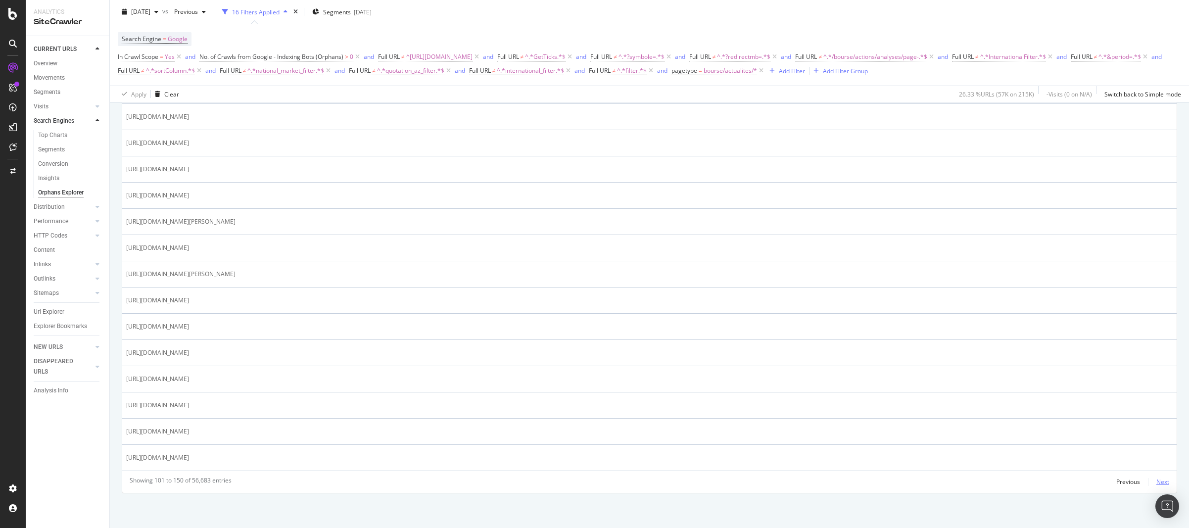
click at [1161, 482] on div "Next" at bounding box center [1163, 482] width 13 height 8
click at [1157, 483] on div "Next" at bounding box center [1163, 482] width 13 height 8
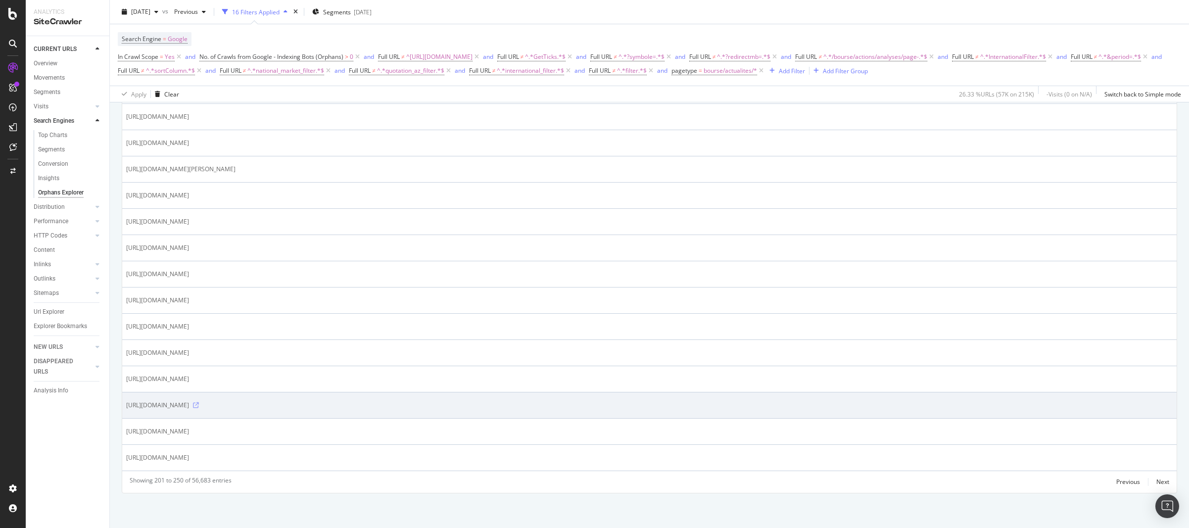
click at [199, 405] on icon at bounding box center [196, 405] width 6 height 6
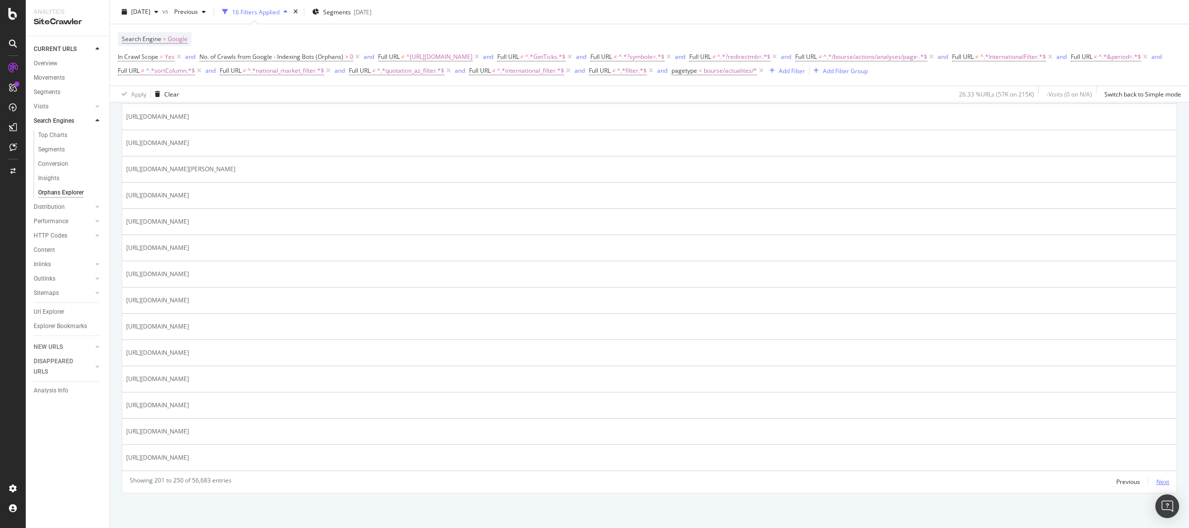
click at [1157, 483] on div "Next" at bounding box center [1163, 482] width 13 height 8
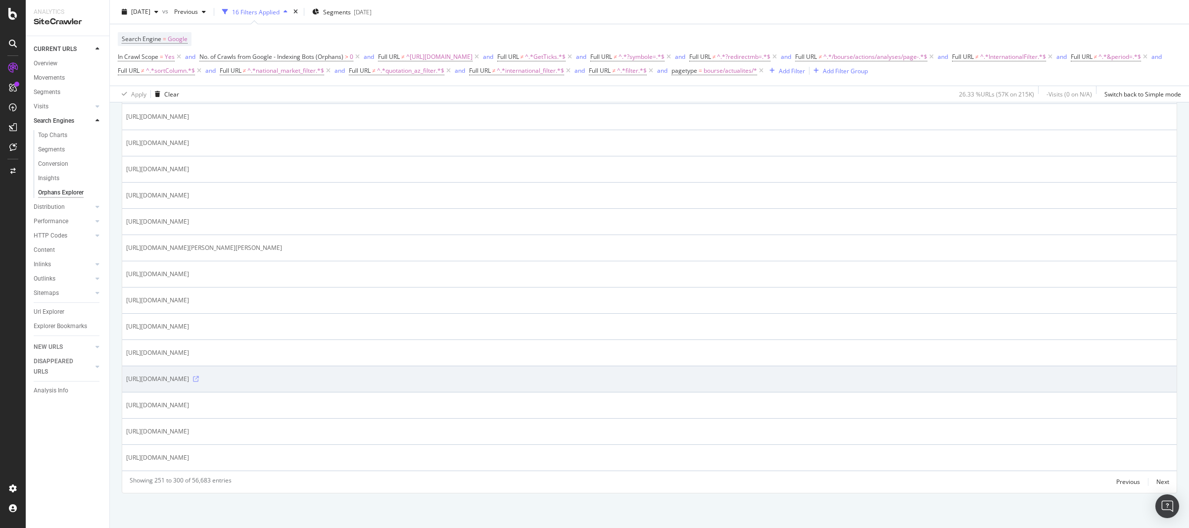
click at [199, 378] on icon at bounding box center [196, 379] width 6 height 6
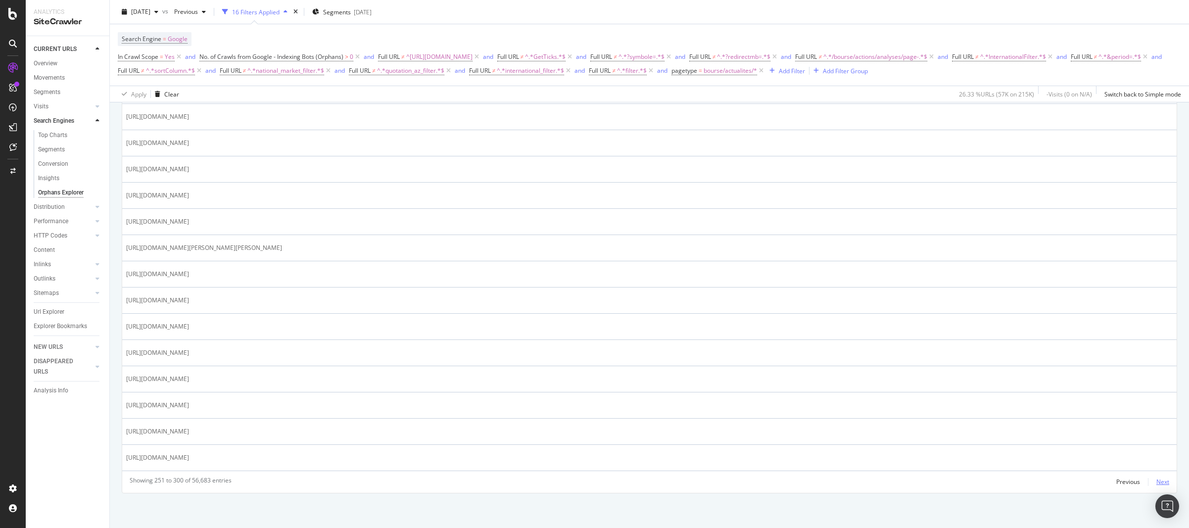
click at [1159, 480] on div "Next" at bounding box center [1163, 482] width 13 height 8
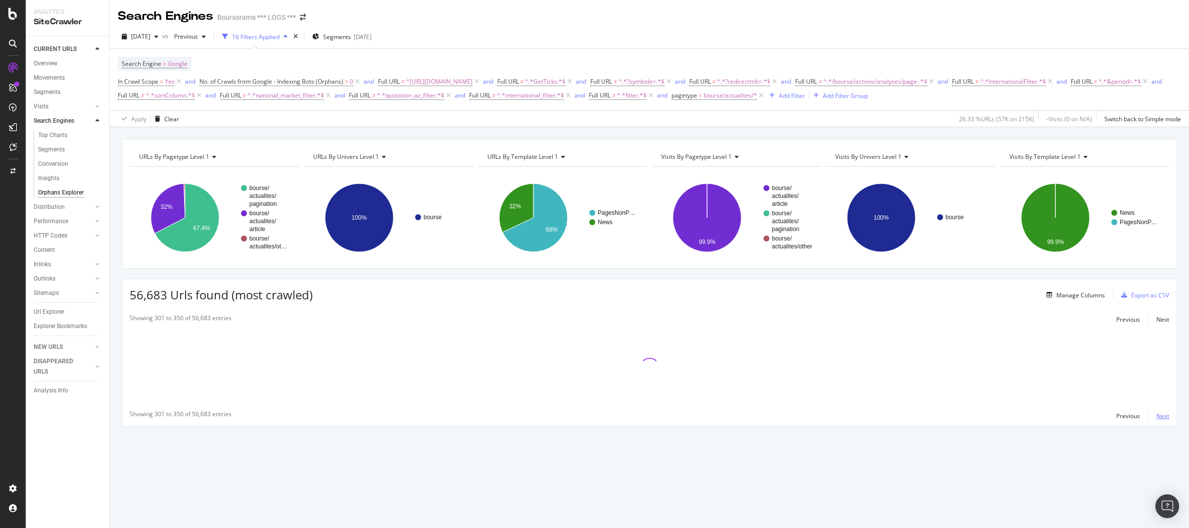
scroll to position [0, 0]
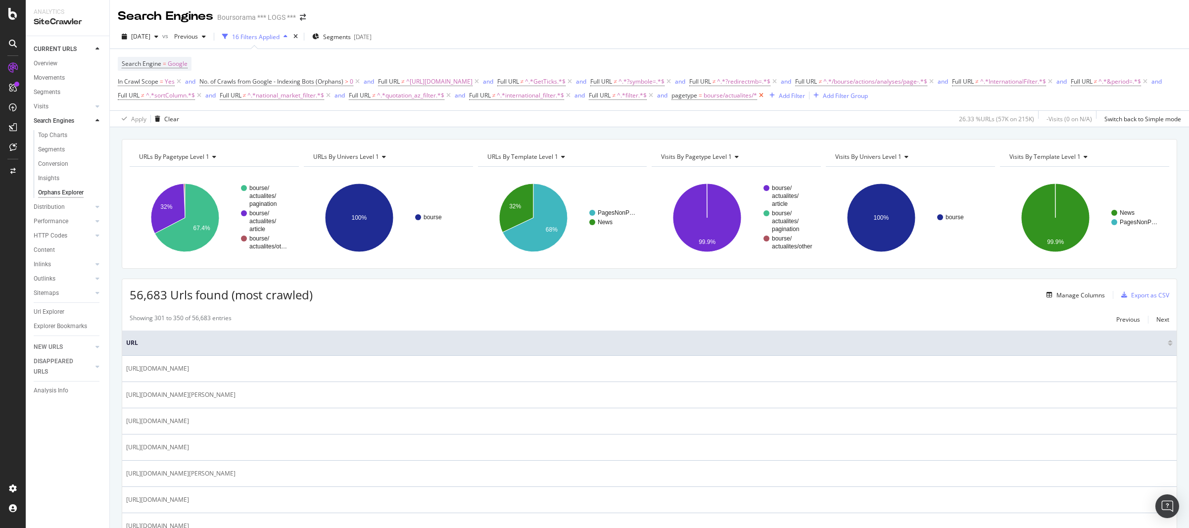
click at [766, 95] on icon at bounding box center [761, 96] width 8 height 10
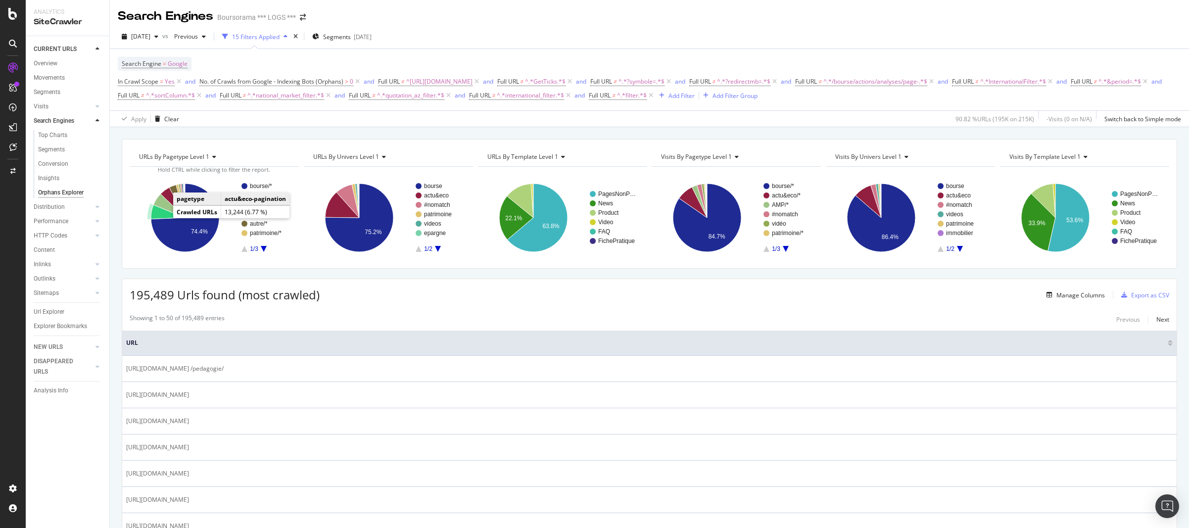
click at [163, 217] on icon "A chart." at bounding box center [168, 212] width 34 height 14
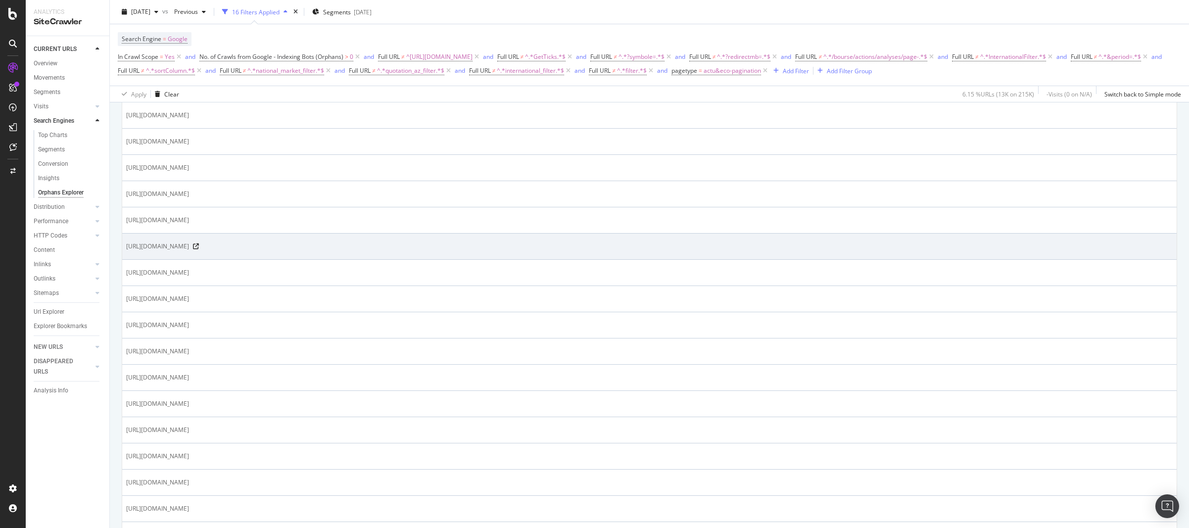
scroll to position [1196, 0]
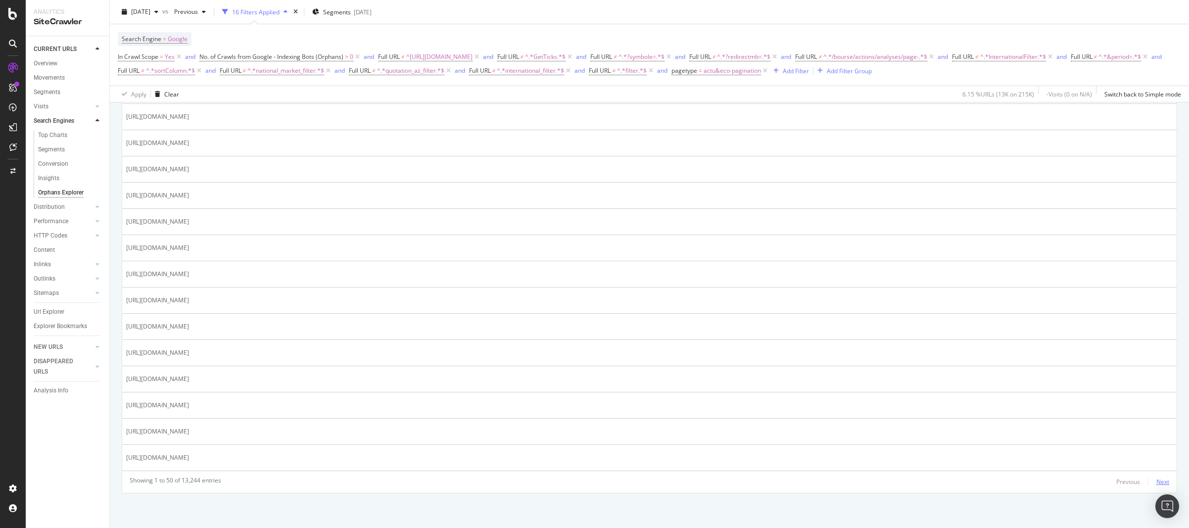
click at [1157, 483] on div "Next" at bounding box center [1163, 482] width 13 height 8
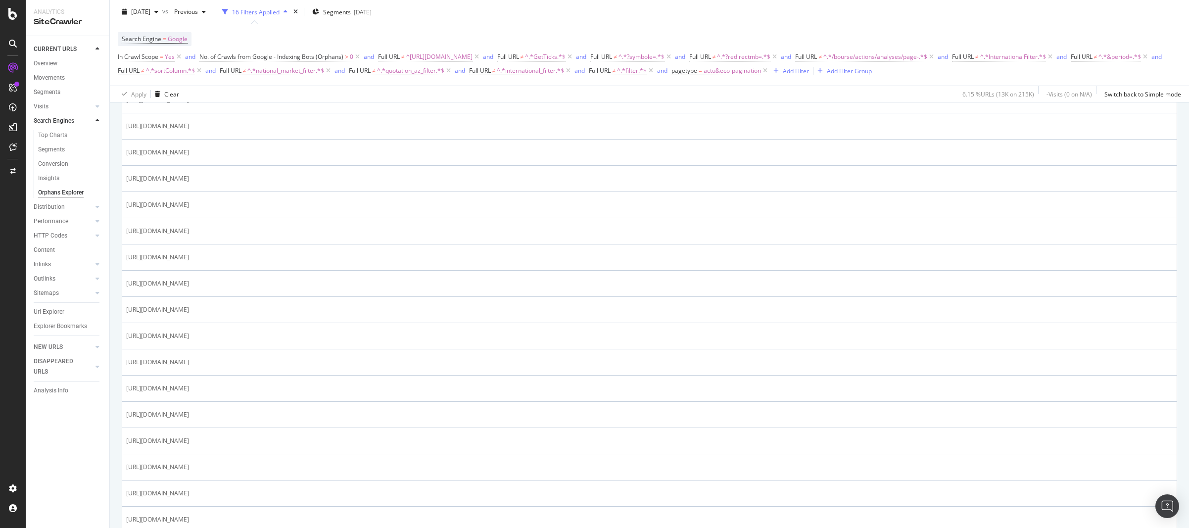
scroll to position [1188, 0]
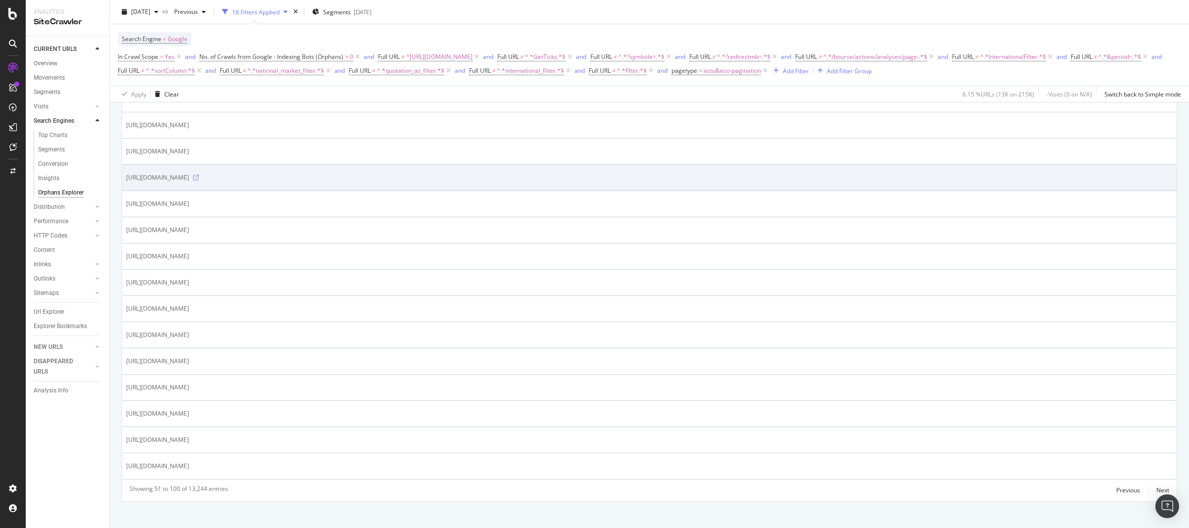
click at [199, 178] on icon at bounding box center [196, 178] width 6 height 6
